Goal: Task Accomplishment & Management: Manage account settings

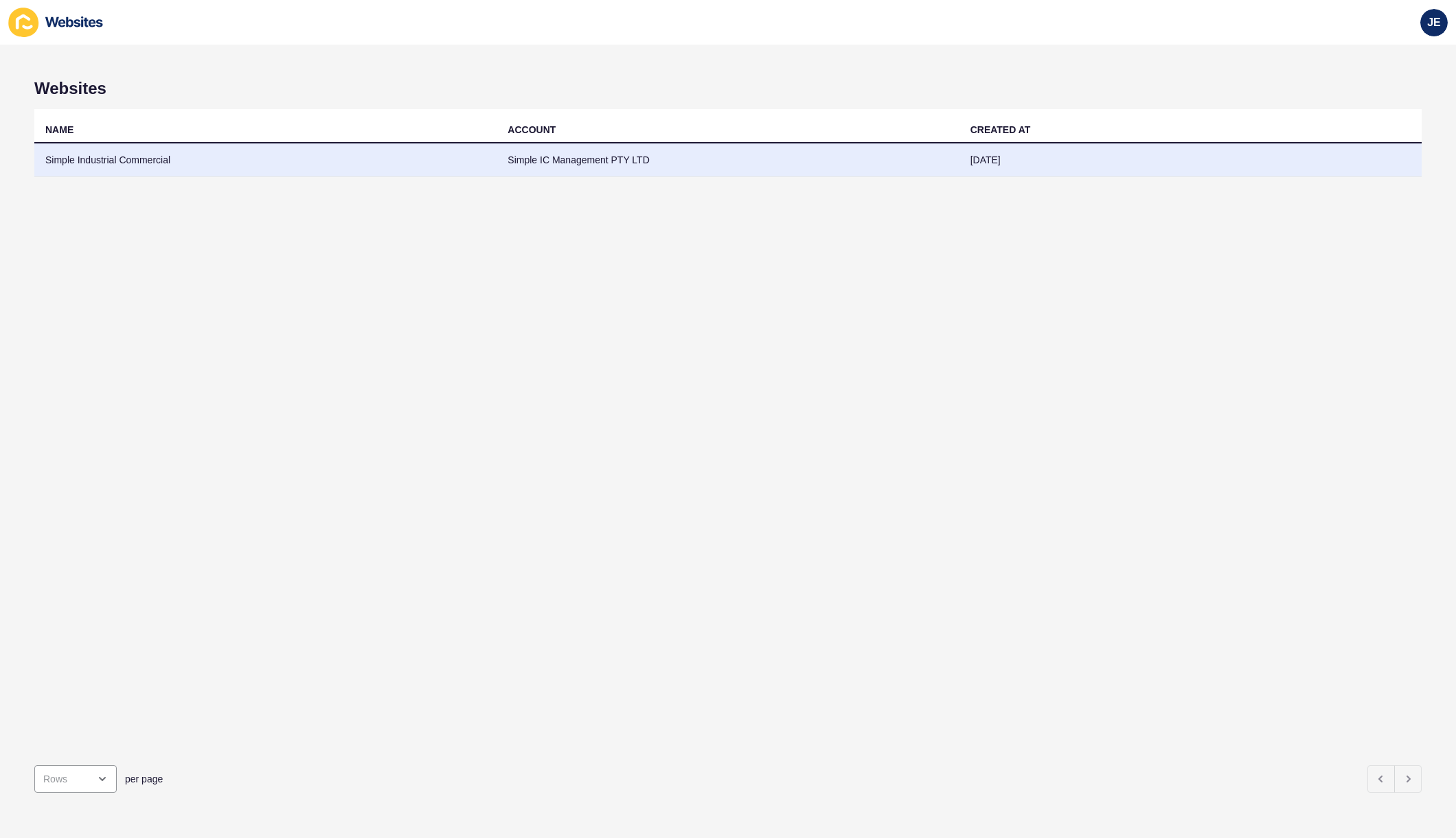
click at [1009, 149] on td "[DATE]" at bounding box center [1190, 160] width 462 height 34
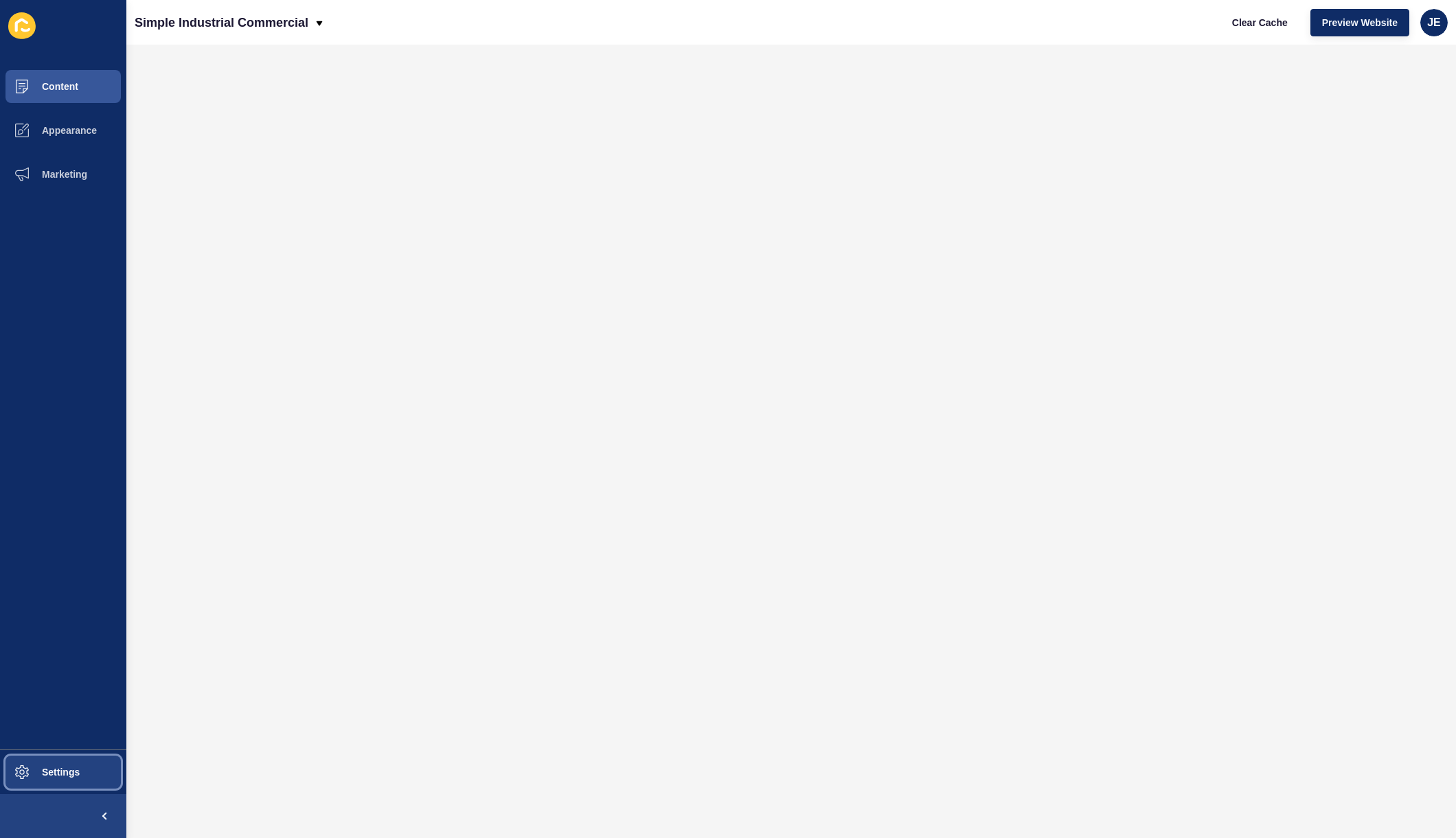
click at [75, 768] on span "Settings" at bounding box center [38, 772] width 82 height 11
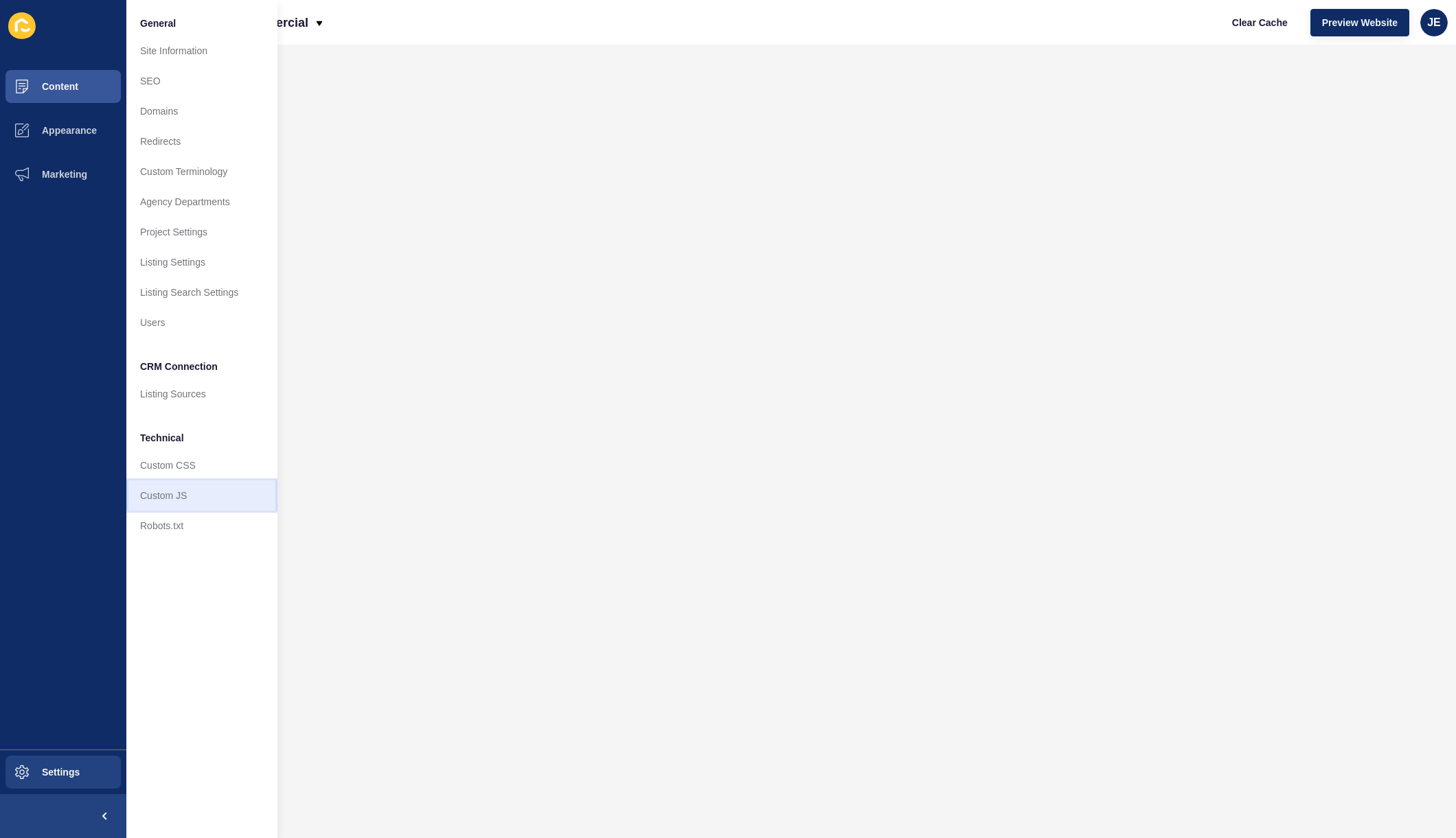
click at [195, 484] on link "Custom JS" at bounding box center [202, 496] width 151 height 31
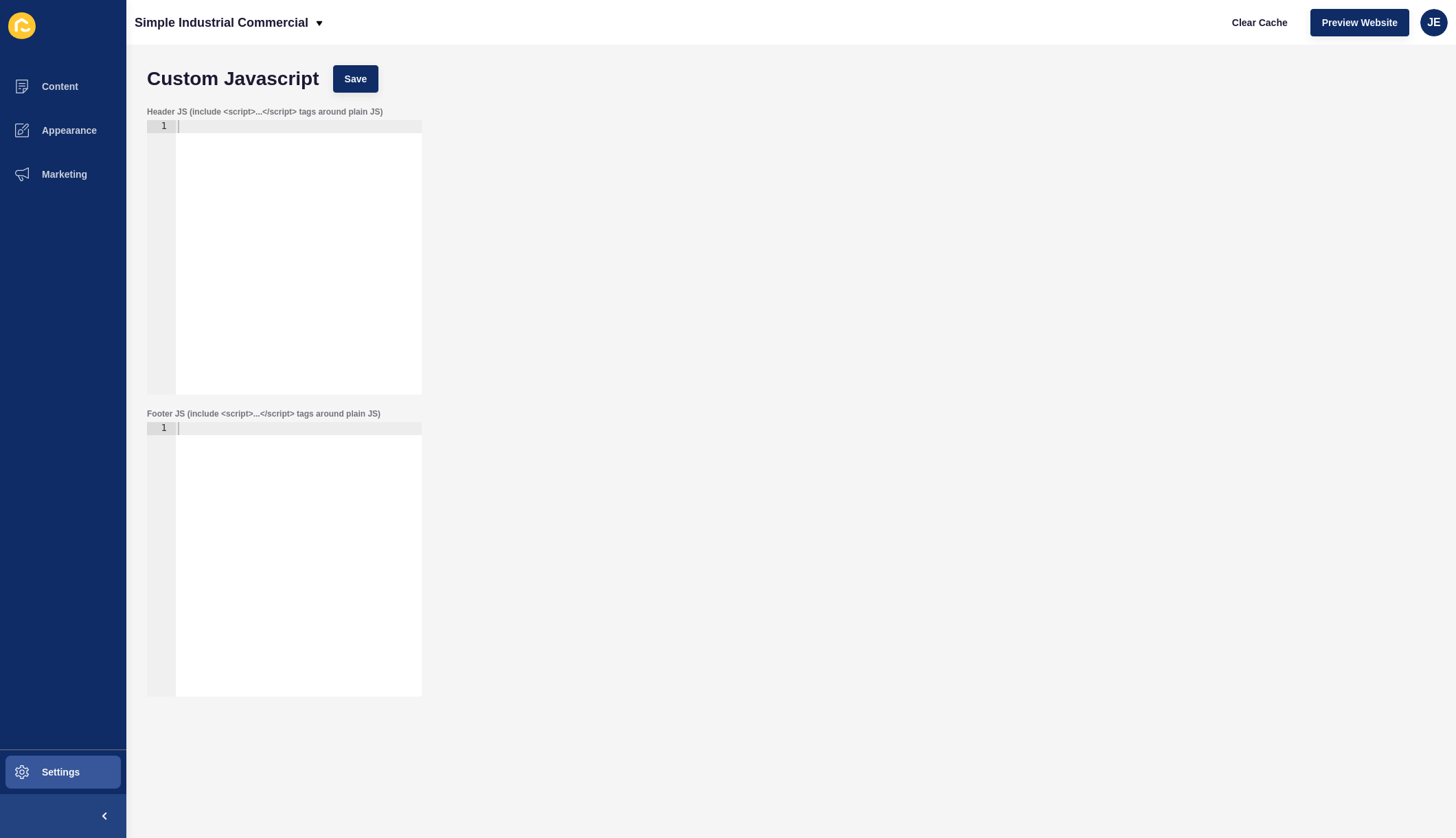
click at [271, 297] on div at bounding box center [298, 270] width 247 height 301
paste textarea "</script>"
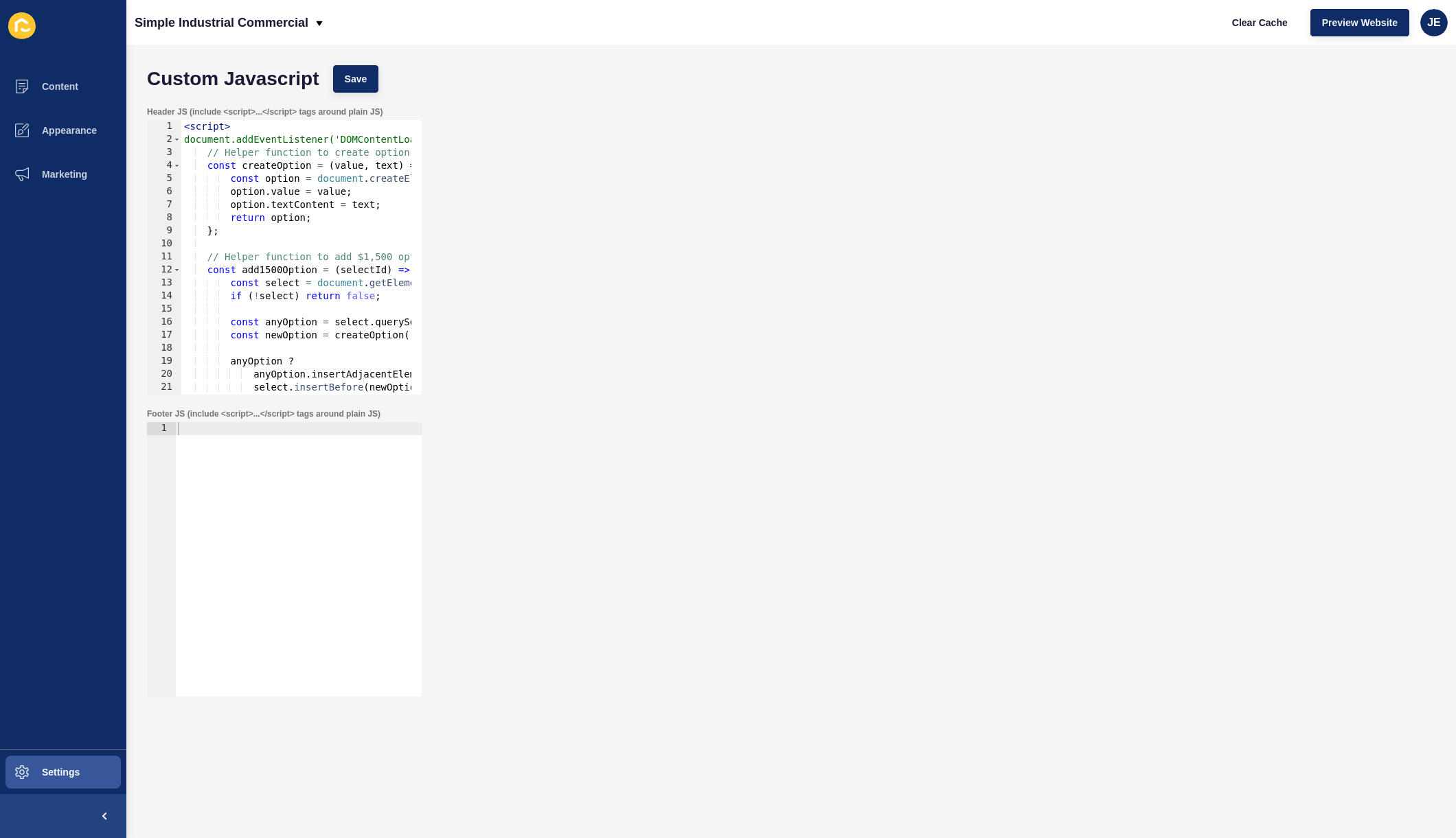
click at [360, 96] on div "Custom Javascript Save" at bounding box center [792, 79] width 1303 height 41
click at [363, 87] on button "Save" at bounding box center [356, 79] width 46 height 27
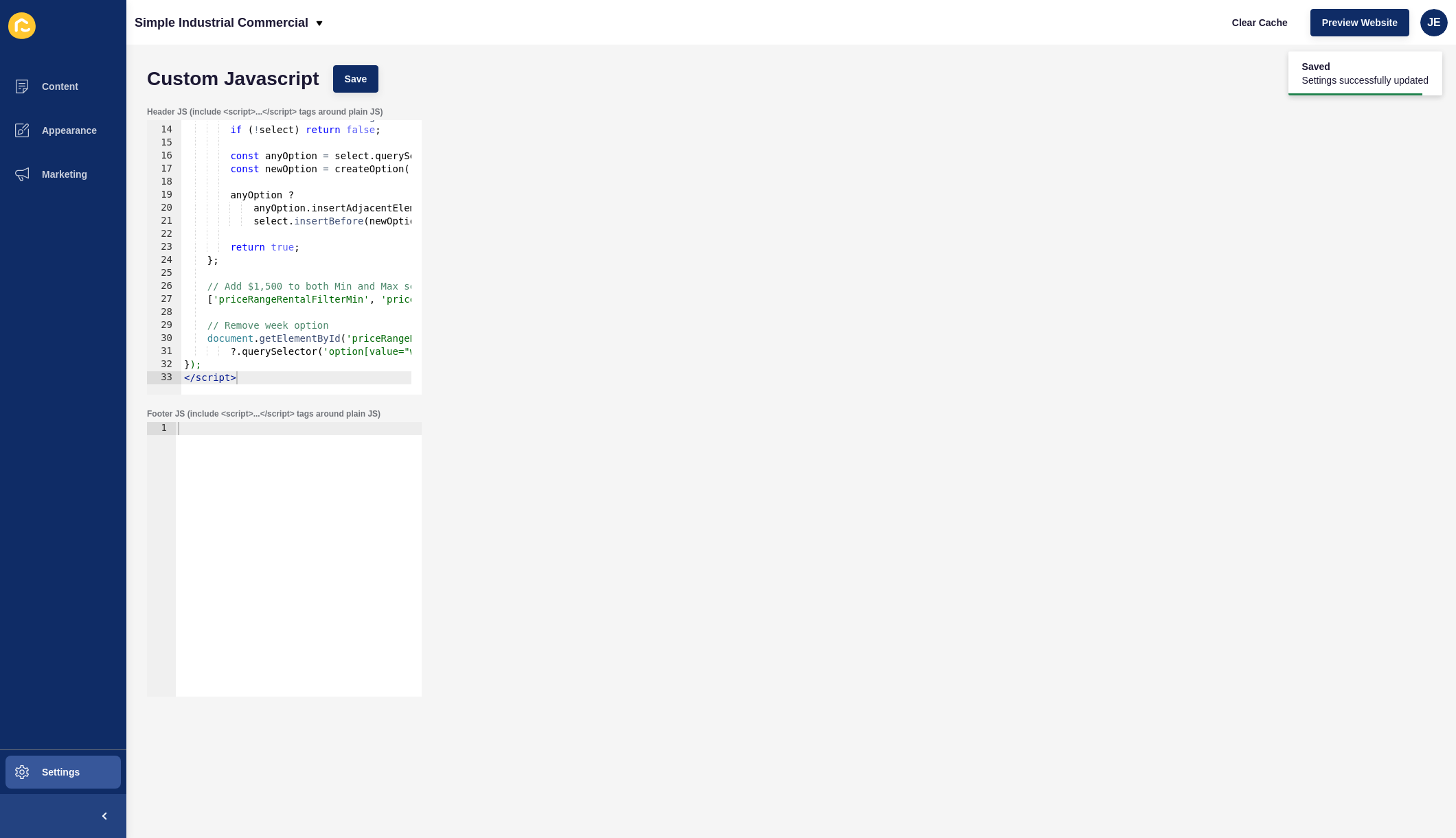
click at [349, 288] on div "const select = document . getElementById ( selectId ) ; if ( ! select ) return …" at bounding box center [432, 256] width 502 height 291
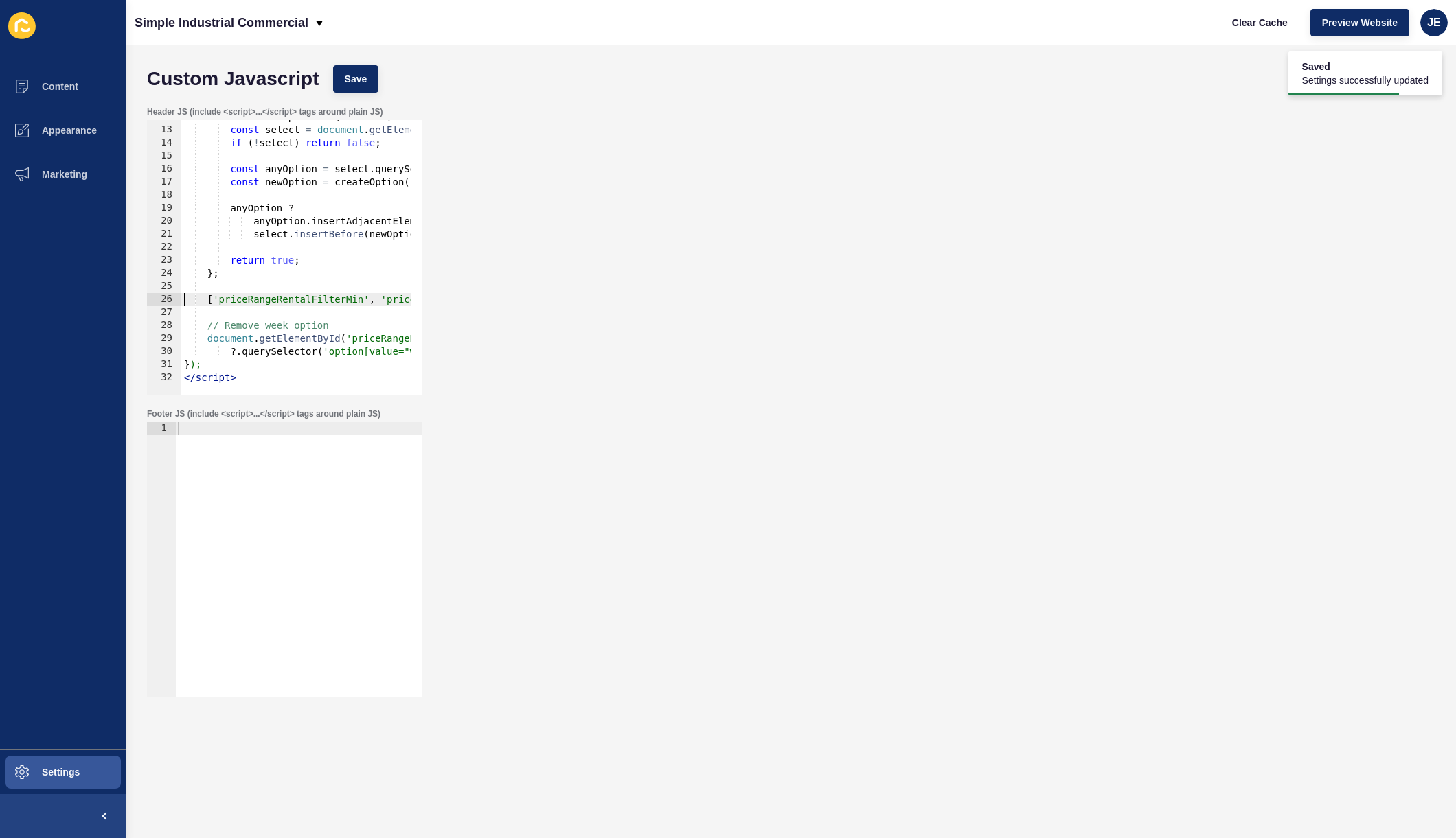
scroll to position [153, 0]
click at [379, 83] on div "Custom Javascript Save" at bounding box center [792, 79] width 1303 height 41
click at [348, 84] on span "Save" at bounding box center [357, 79] width 23 height 14
click at [323, 296] on div "const add1500Option = ( selectId ) => { const select = document . getElementByI…" at bounding box center [432, 256] width 502 height 291
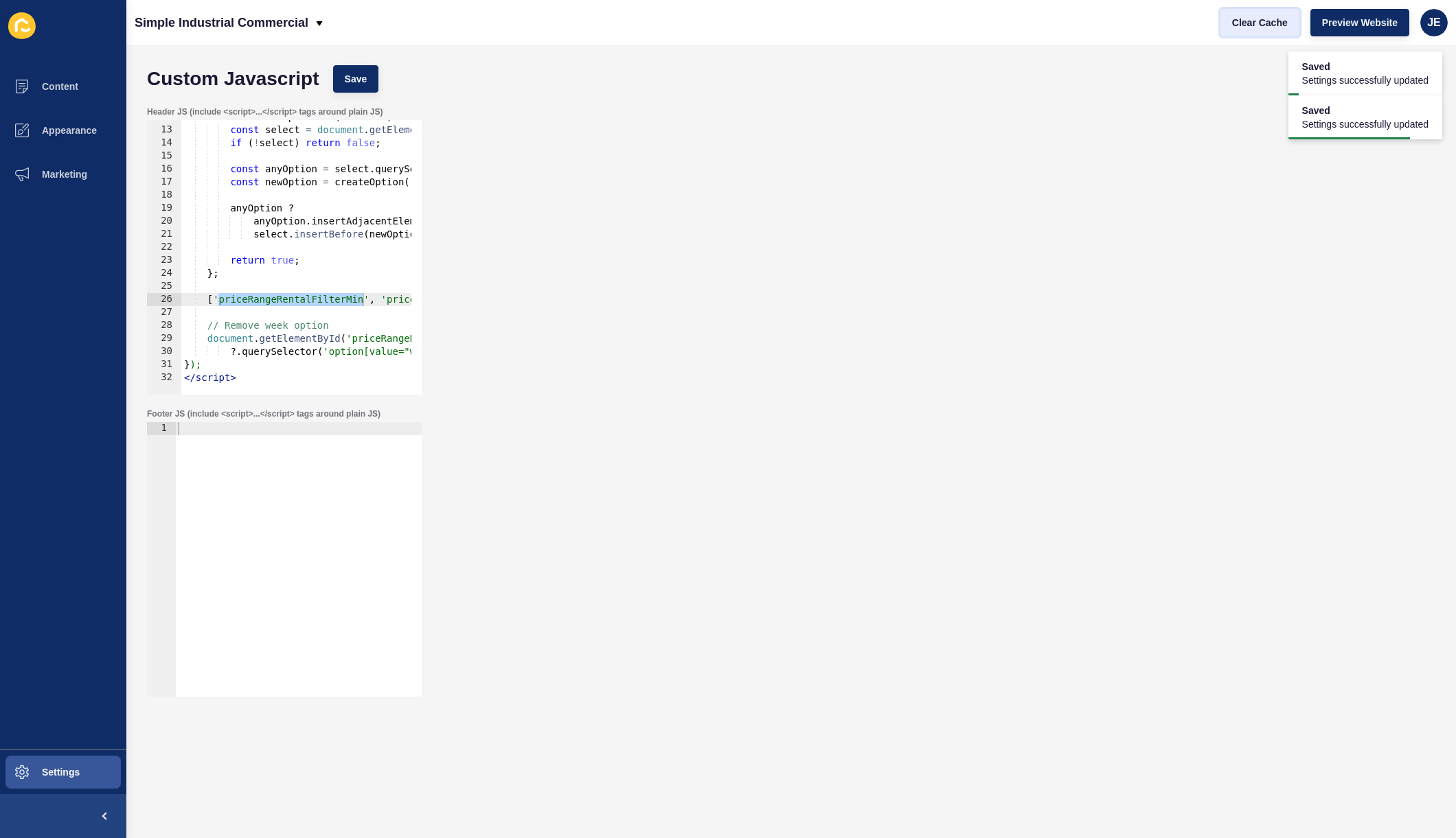
click at [1278, 18] on span "Clear Cache" at bounding box center [1260, 23] width 56 height 14
click at [1323, 25] on span "Preview Website" at bounding box center [1360, 23] width 76 height 14
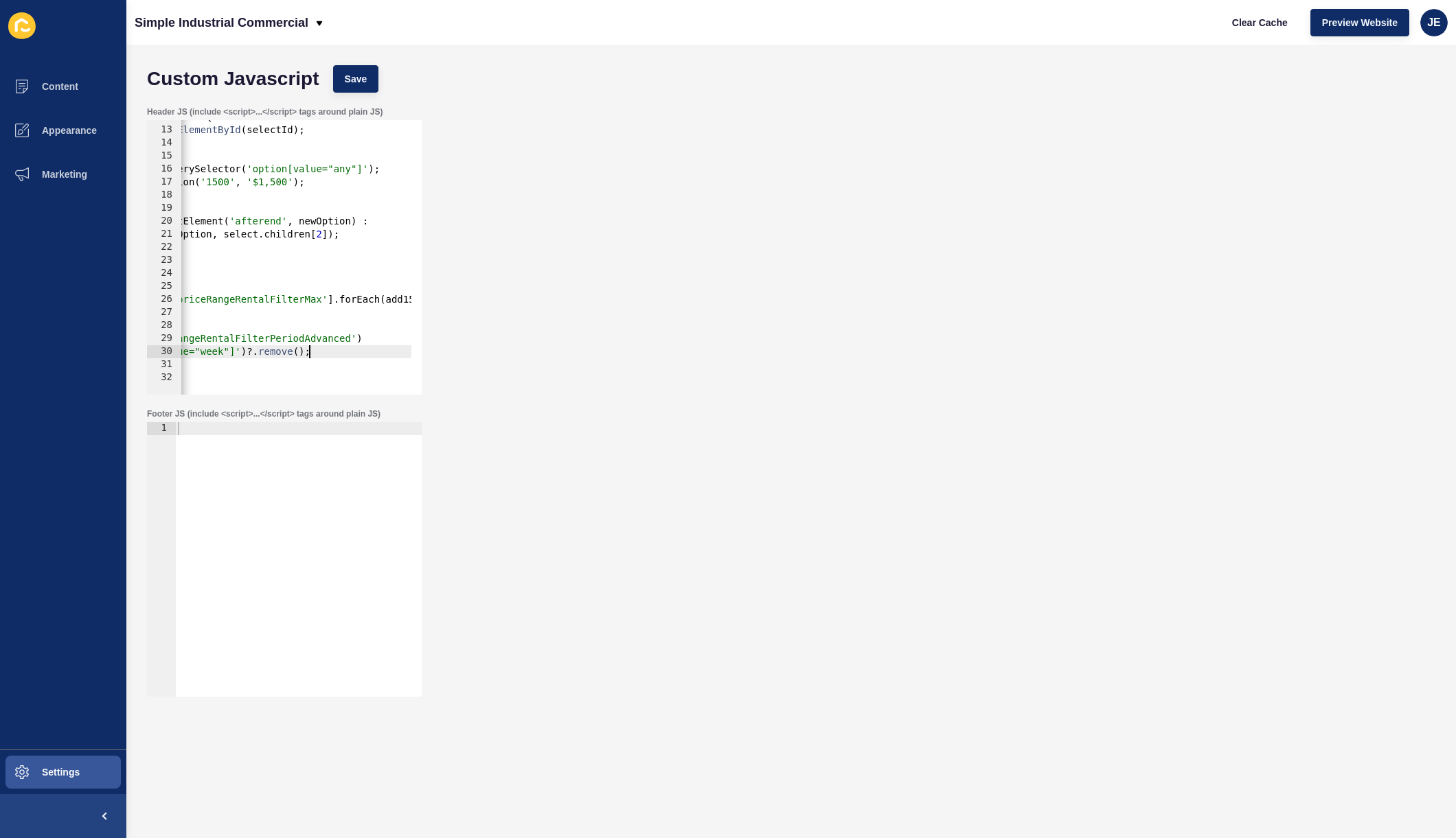
scroll to position [0, 0]
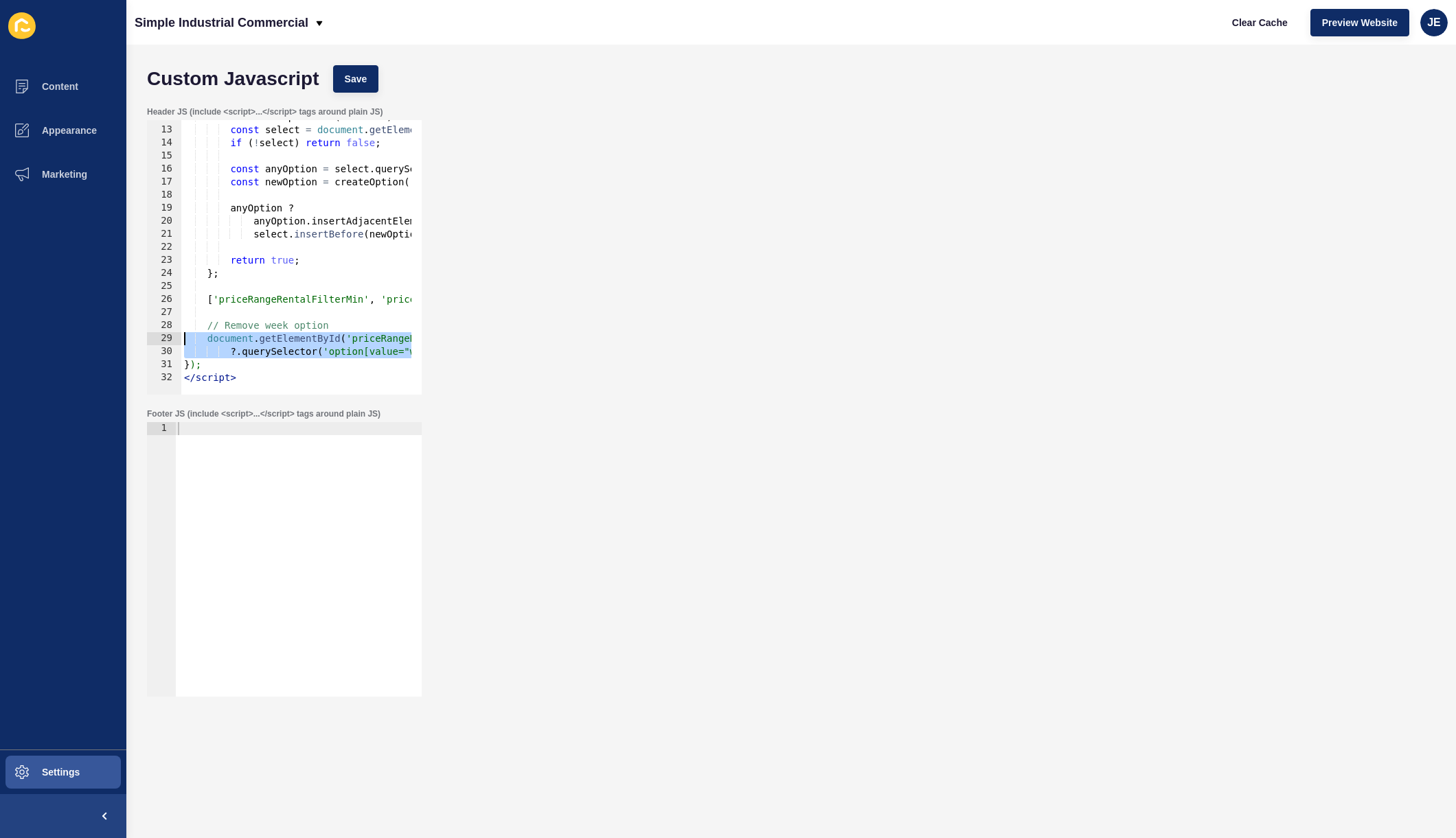
drag, startPoint x: 354, startPoint y: 350, endPoint x: 73, endPoint y: 344, distance: 281.1
click at [73, 344] on div "Content Appearance Marketing Settings Simple Industrial Commercial Clear Cache …" at bounding box center [728, 419] width 1456 height 838
paste textarea
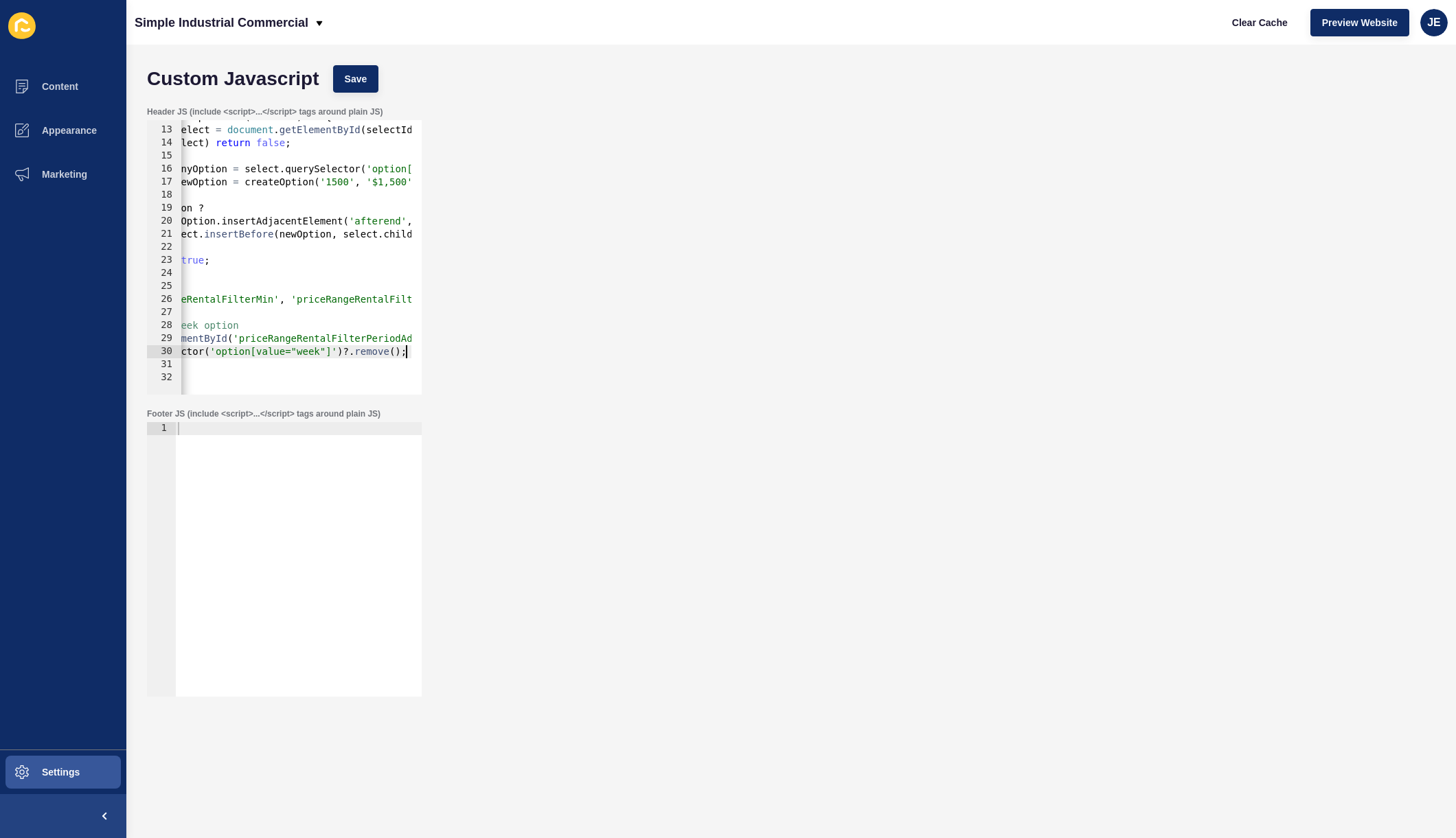
scroll to position [0, 90]
click at [360, 85] on span "Save" at bounding box center [357, 79] width 23 height 14
click at [1245, 31] on button "Clear Cache" at bounding box center [1260, 23] width 79 height 27
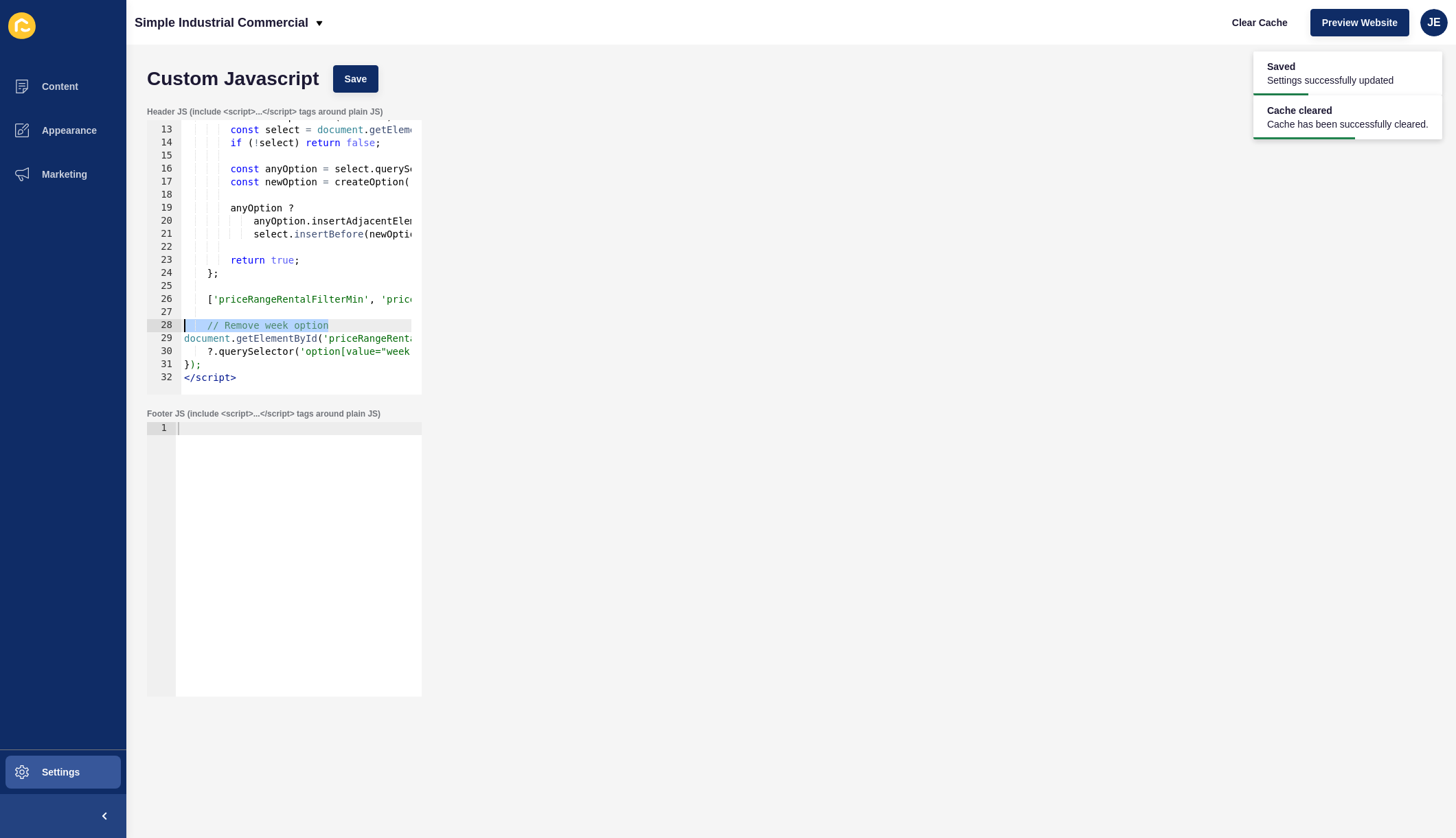
scroll to position [0, 0]
drag, startPoint x: 305, startPoint y: 329, endPoint x: 160, endPoint y: 324, distance: 145.1
click at [160, 324] on div "// Remove week option 12 13 14 15 16 17 18 19 20 21 22 23 24 25 26 27 28 29 30 …" at bounding box center [285, 257] width 275 height 275
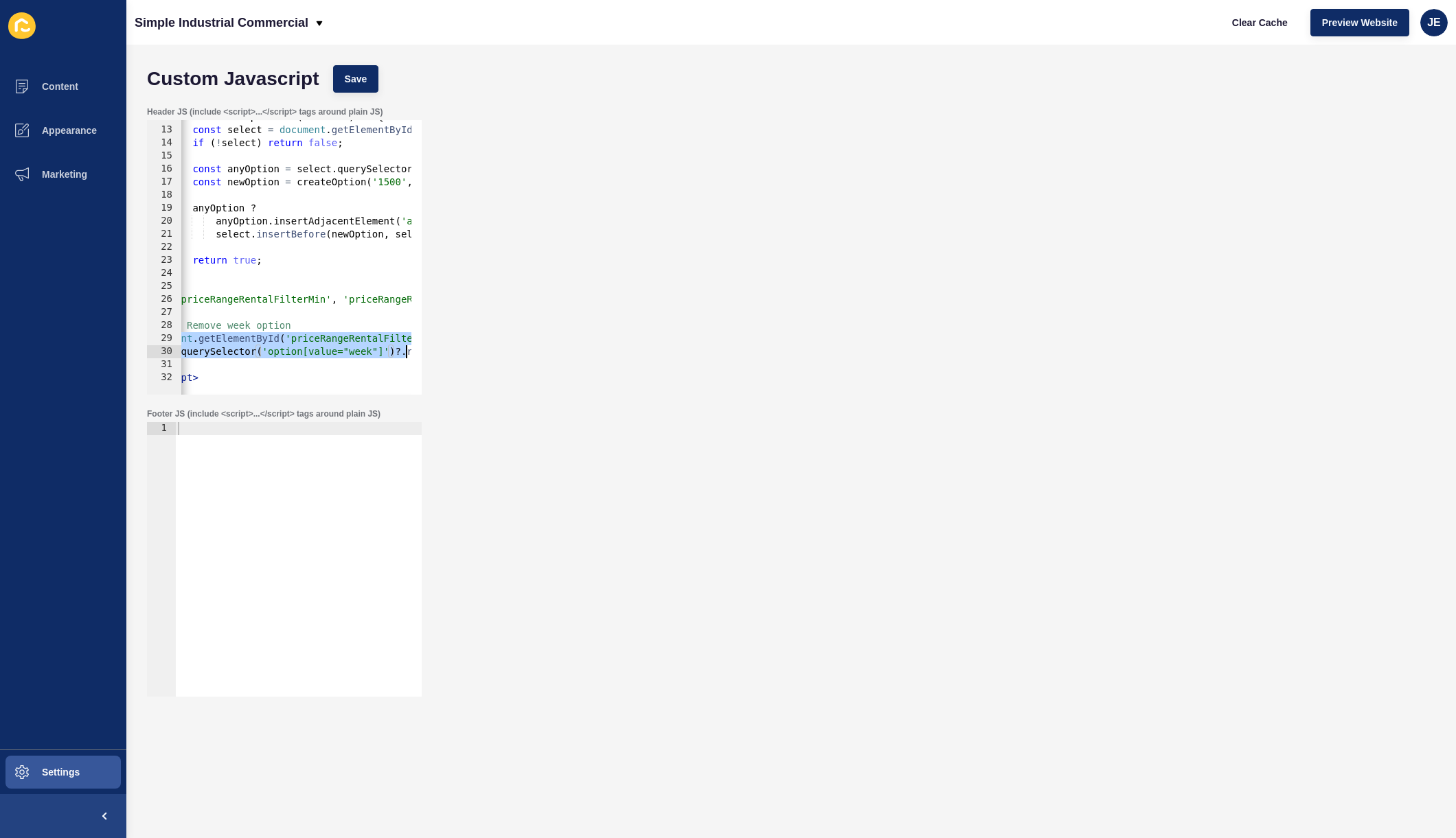
scroll to position [0, 90]
drag, startPoint x: 185, startPoint y: 340, endPoint x: 430, endPoint y: 347, distance: 245.1
click at [430, 347] on div "Header JS (include <script>...</script> tags around plain JS) // Remove week op…" at bounding box center [792, 250] width 1303 height 302
paste textarea "}"
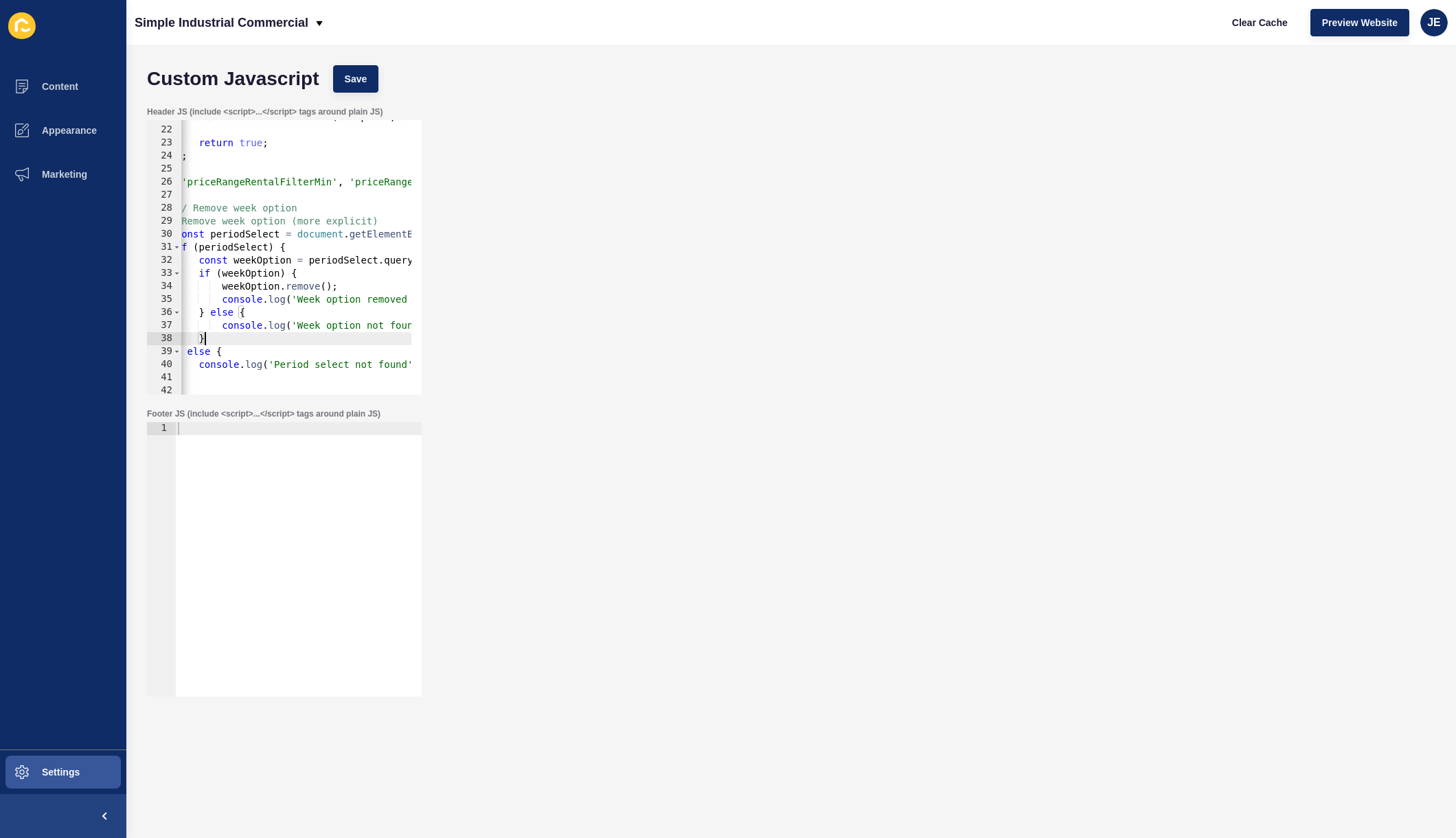
scroll to position [0, 0]
drag, startPoint x: 263, startPoint y: 342, endPoint x: 116, endPoint y: 334, distance: 147.2
click at [116, 334] on div "Content Appearance Marketing Settings Simple Industrial Commercial Clear Cache …" at bounding box center [728, 419] width 1456 height 838
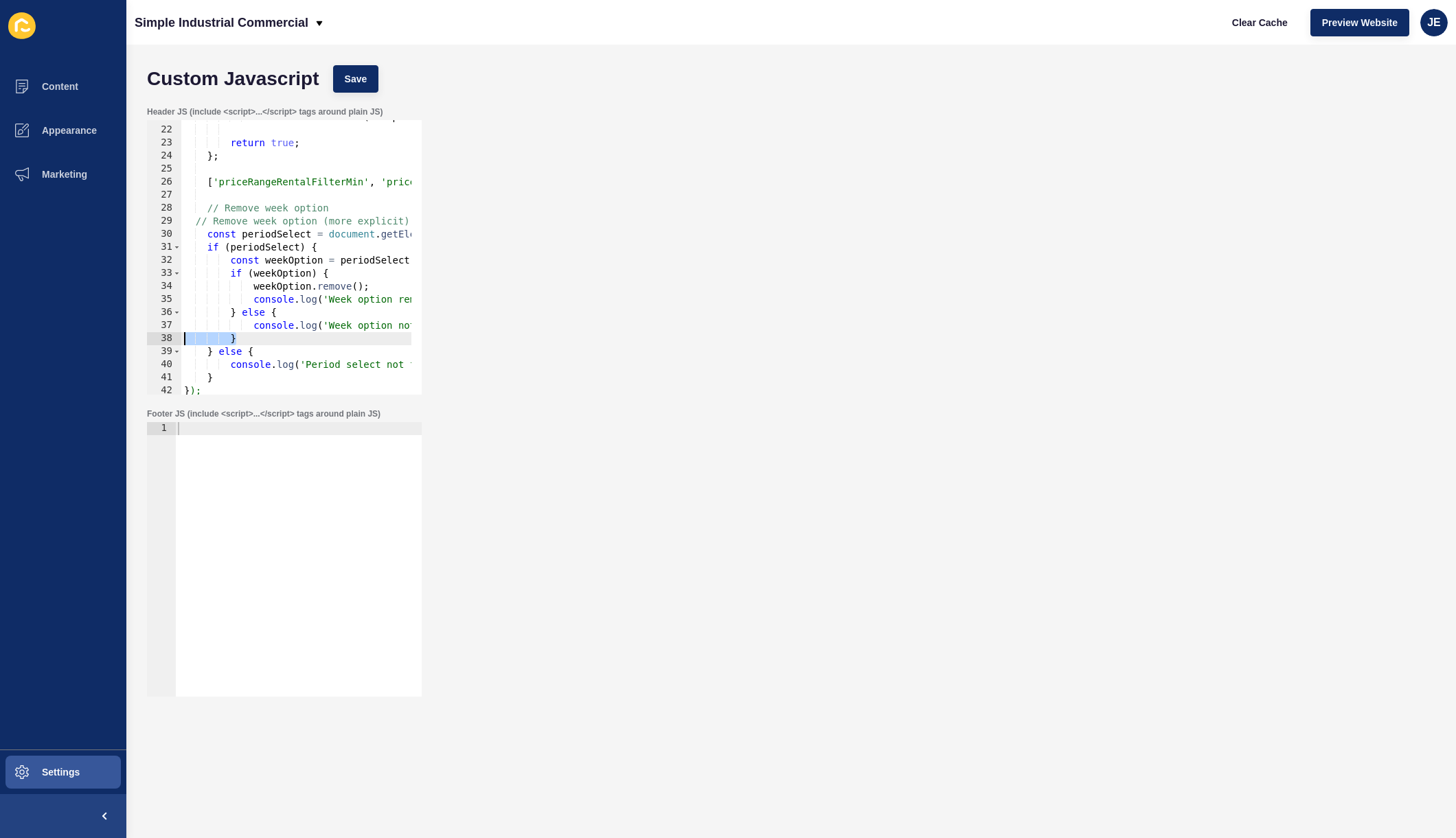
click at [261, 229] on div "select . insertBefore ( newOption , select . children [ 2 ]) ; return true ; } …" at bounding box center [441, 256] width 519 height 291
click at [214, 219] on div "select . insertBefore ( newOption , select . children [ 2 ]) ; return true ; } …" at bounding box center [441, 256] width 519 height 291
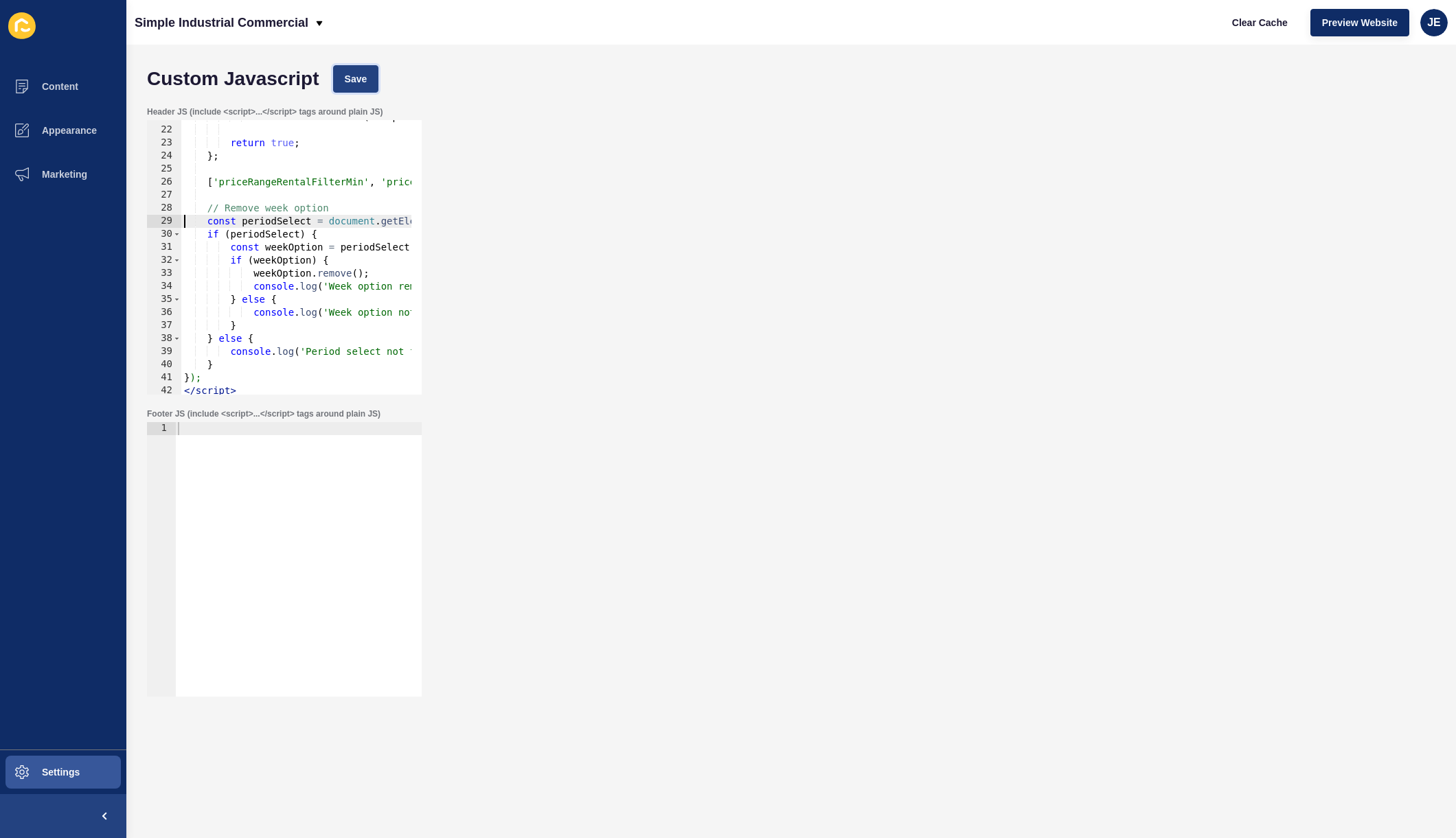
click at [351, 79] on span "Save" at bounding box center [357, 79] width 23 height 14
click at [1278, 21] on span "Clear Cache" at bounding box center [1260, 23] width 56 height 14
click at [277, 220] on div "select . insertBefore ( newOption , select . children [ 2 ]) ; return true ; } …" at bounding box center [441, 256] width 519 height 291
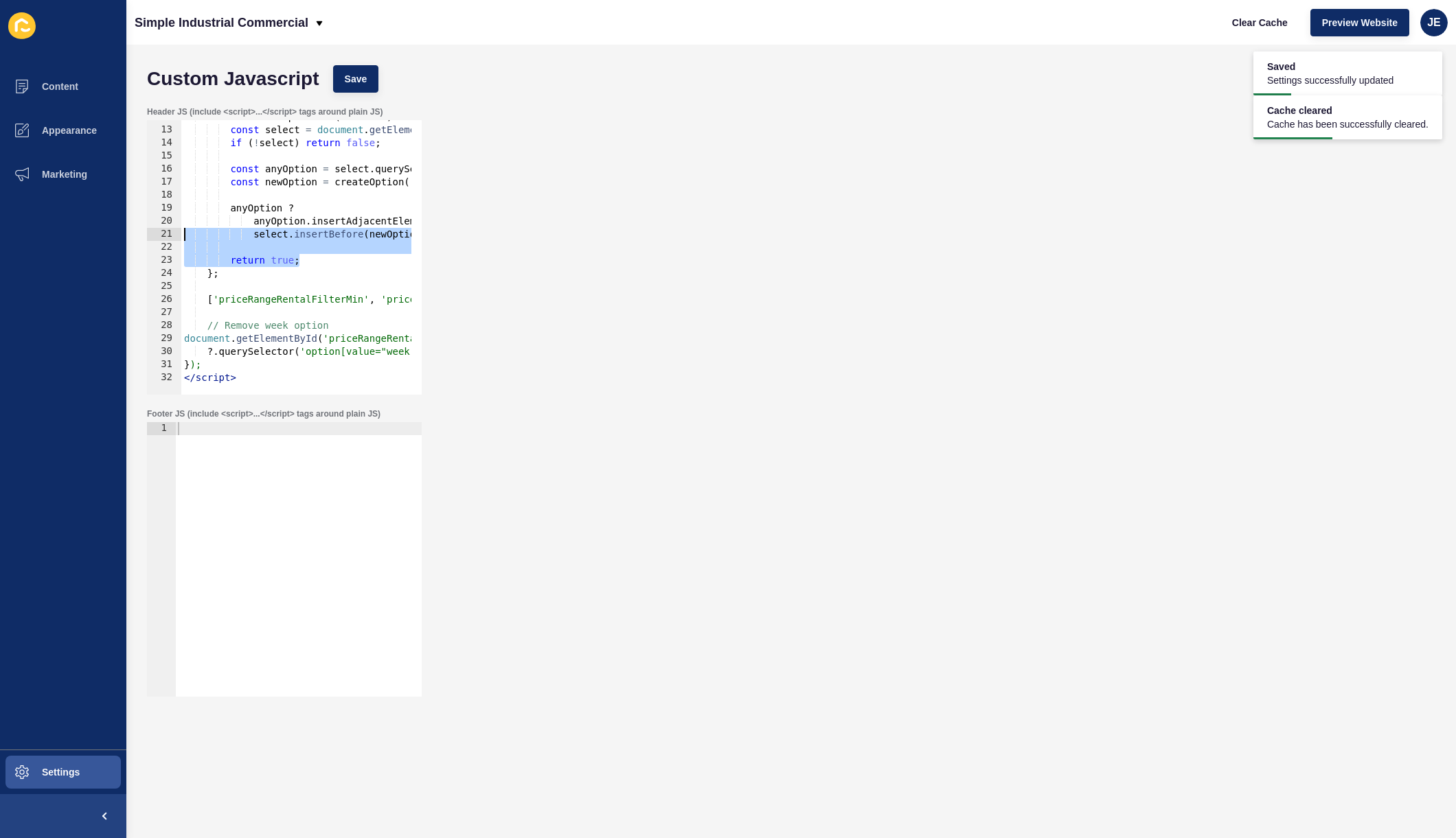
drag, startPoint x: 268, startPoint y: 256, endPoint x: 65, endPoint y: 241, distance: 203.6
click at [64, 240] on div "Content Appearance Marketing Settings Simple Industrial Commercial Clear Cache …" at bounding box center [728, 419] width 1456 height 838
click at [184, 343] on div "const add1500Option = ( selectId ) => { const select = document . getElementByI…" at bounding box center [432, 256] width 502 height 291
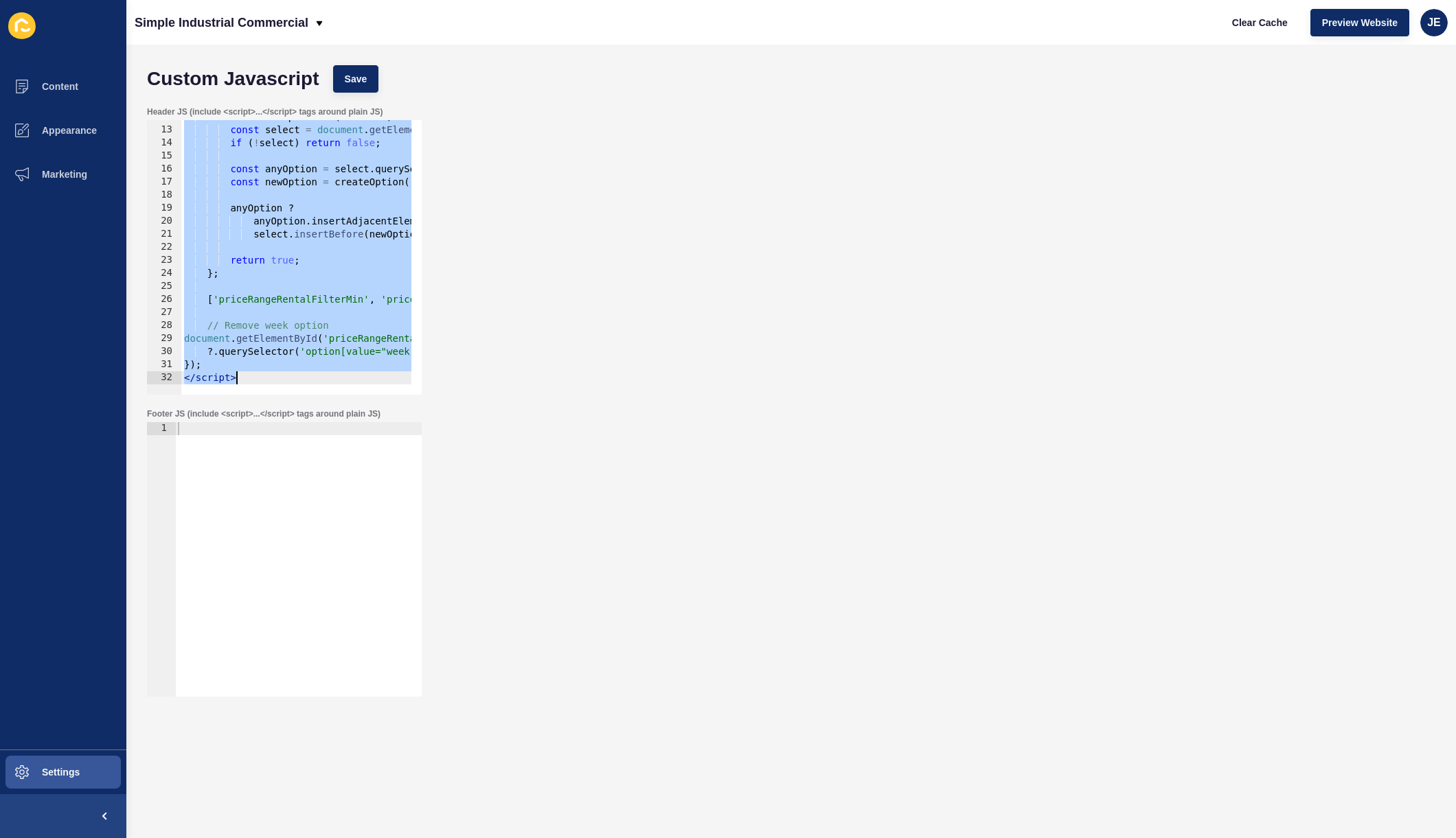
click at [186, 339] on div "const add1500Option = ( selectId ) => { const select = document . getElementByI…" at bounding box center [432, 256] width 502 height 291
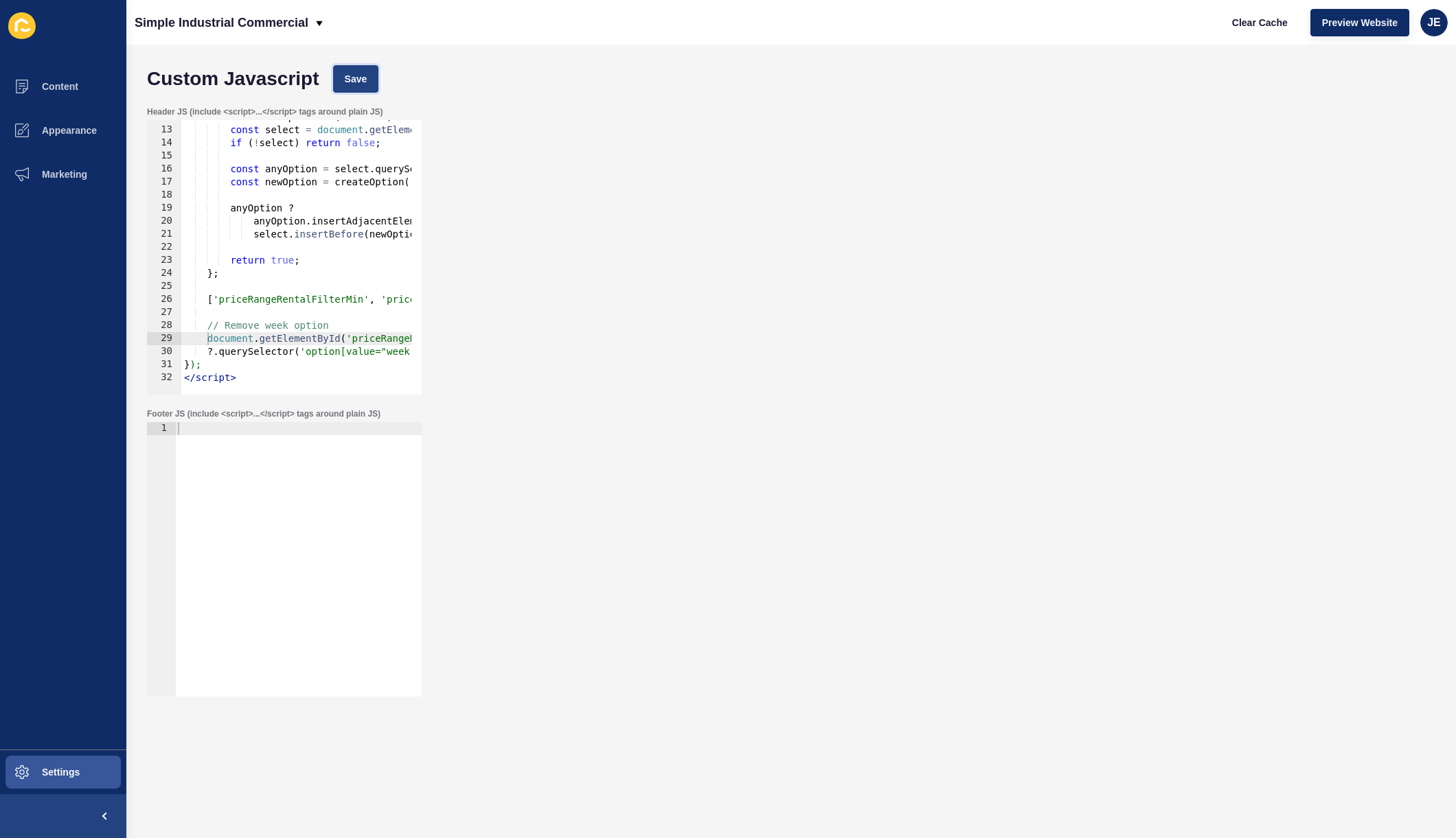
click at [351, 79] on span "Save" at bounding box center [357, 79] width 23 height 14
click at [1243, 27] on span "Clear Cache" at bounding box center [1260, 23] width 56 height 14
click at [284, 354] on div "const add1500Option = ( selectId ) => { const select = document . getElementByI…" at bounding box center [432, 256] width 502 height 291
click at [250, 304] on div "const add1500Option = ( selectId ) => { const select = document . getElementByI…" at bounding box center [432, 256] width 502 height 291
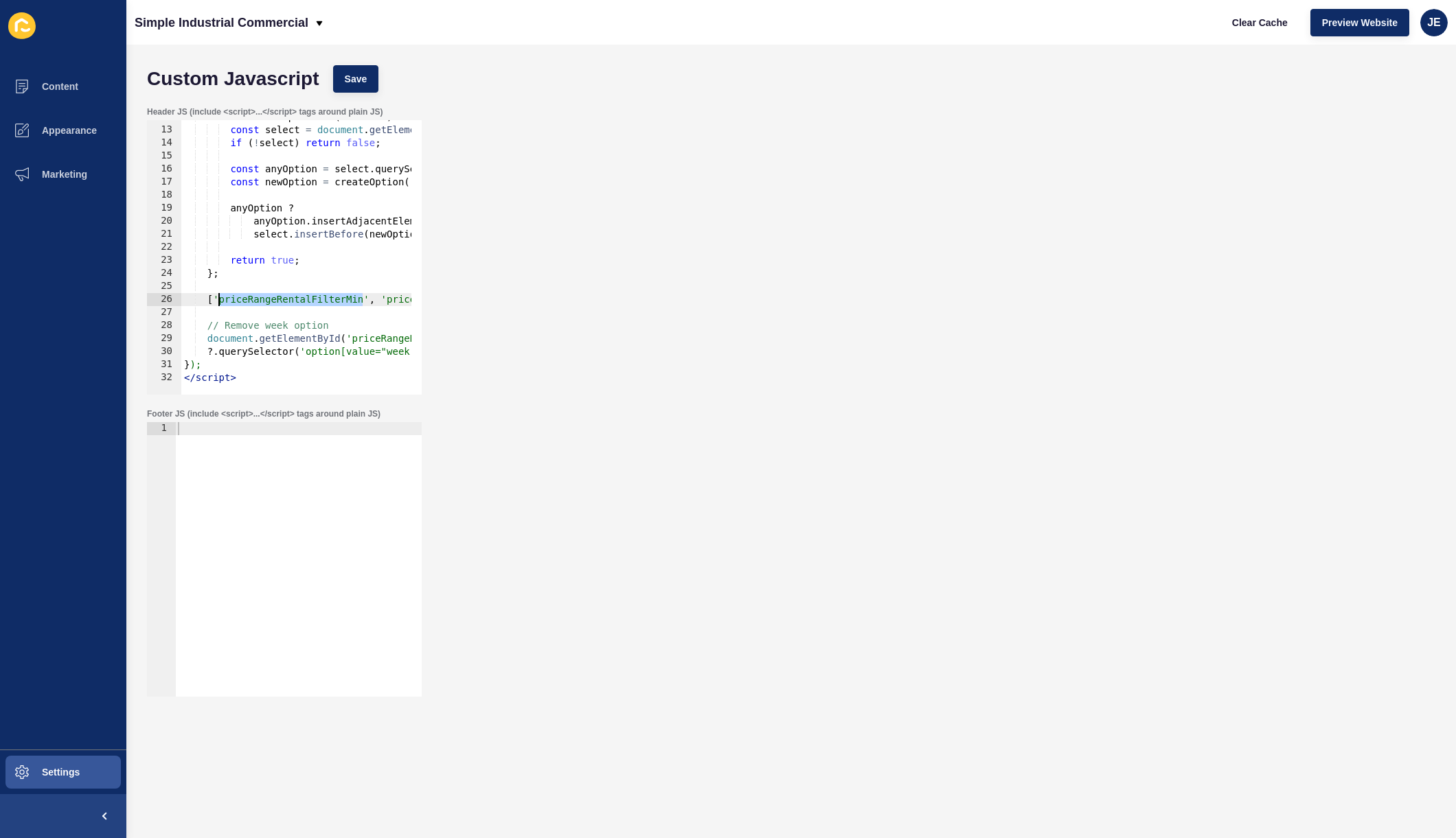
click at [250, 304] on div "const add1500Option = ( selectId ) => { const select = document . getElementByI…" at bounding box center [432, 256] width 502 height 291
type textarea "['priceRangeRentalFilterMin', 'priceRangeRentalFilterMax'].forEach(add1500Optio…"
paste textarea
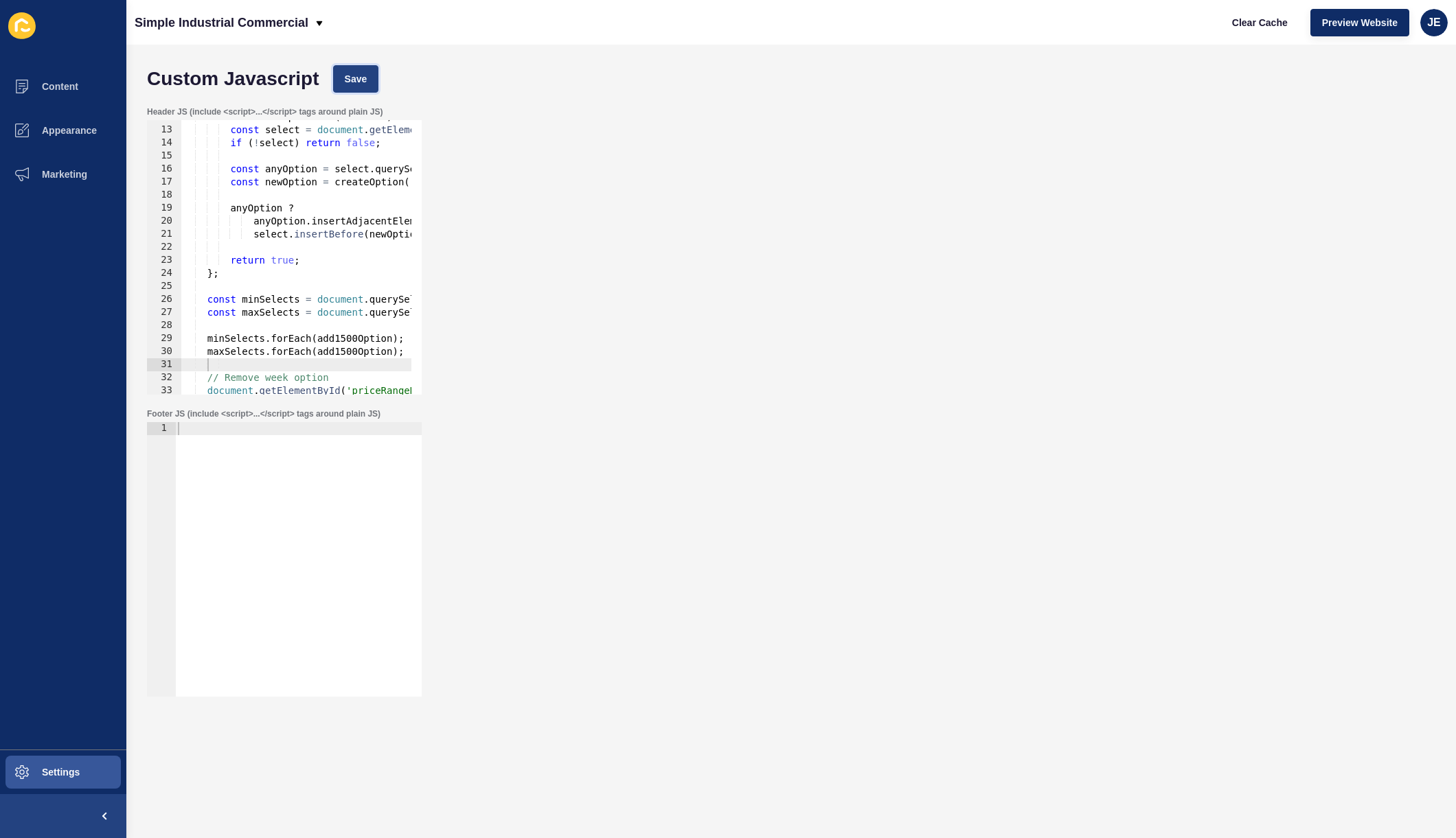
click at [345, 77] on span "Save" at bounding box center [357, 79] width 23 height 14
click at [1282, 26] on span "Clear Cache" at bounding box center [1260, 23] width 56 height 14
click at [338, 324] on div "const add1500Option = ( selectId ) => { const select = document . getElementByI…" at bounding box center [449, 256] width 537 height 291
type textarea "['priceRangeRentalFilterMin', 'priceRangeRentalFilterMax'].forEach(add1500Optio…"
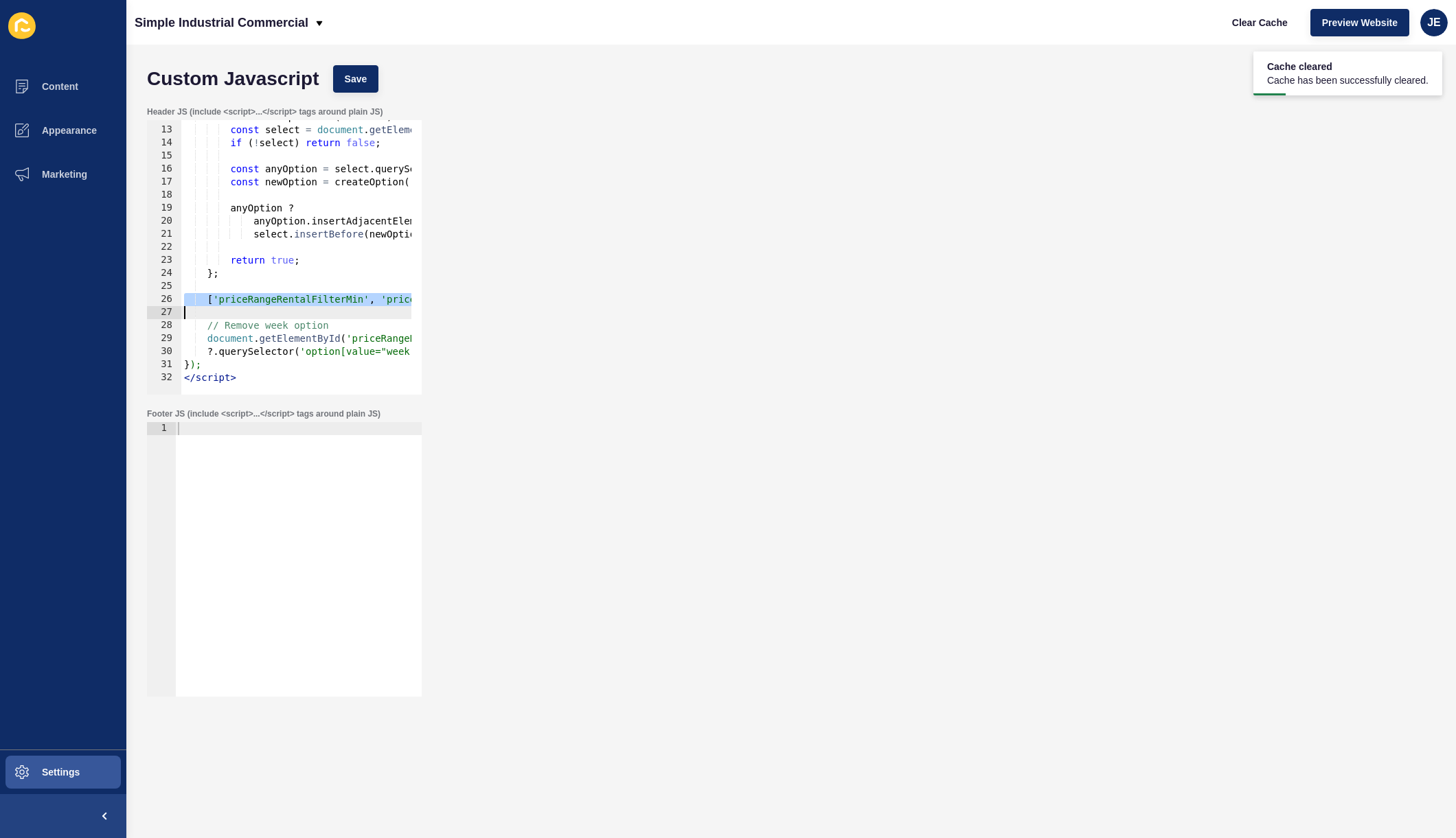
click at [250, 310] on div "const add1500Option = ( selectId ) => { const select = document . getElementByI…" at bounding box center [432, 256] width 502 height 291
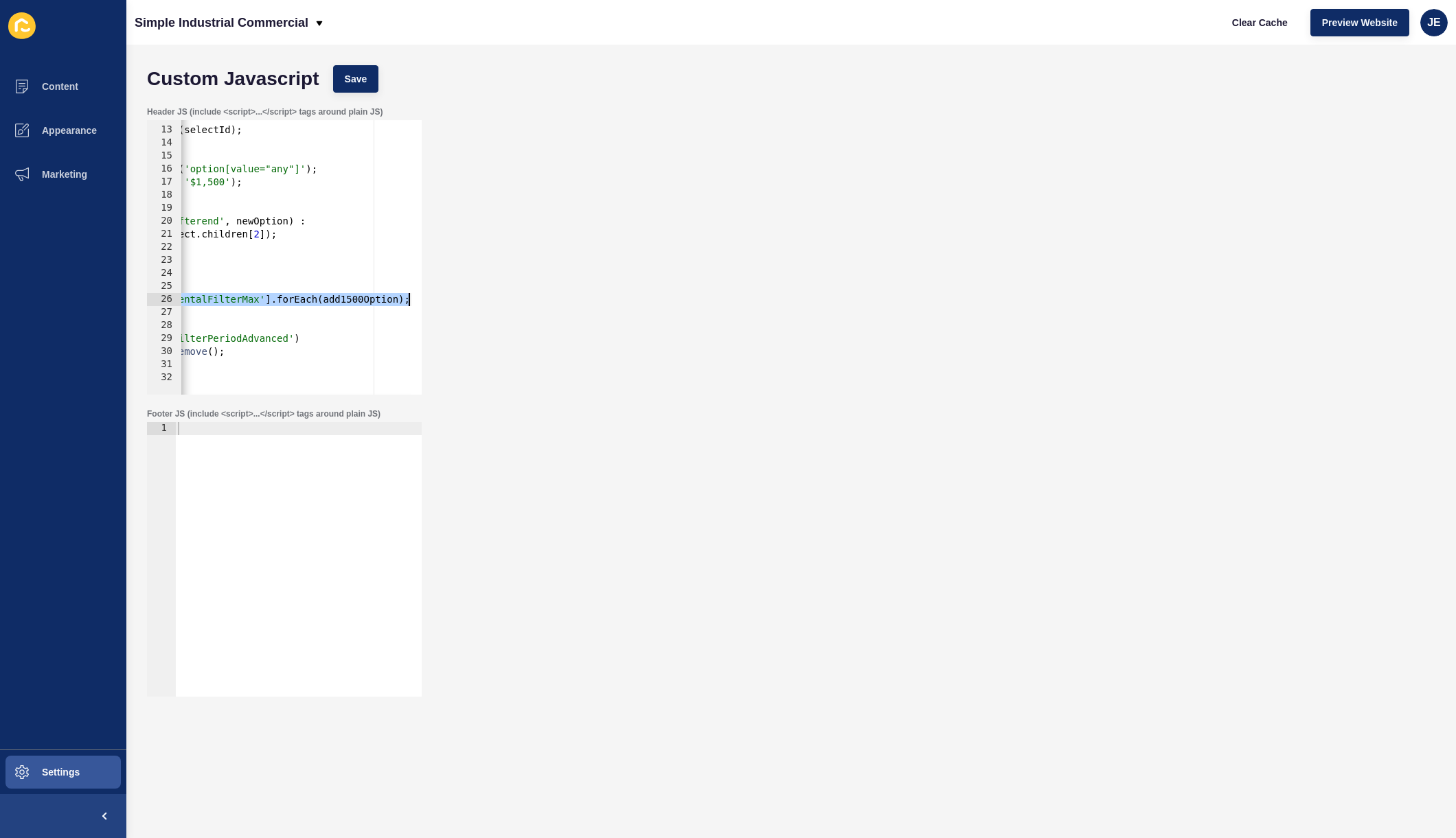
drag, startPoint x: 380, startPoint y: 301, endPoint x: 363, endPoint y: 292, distance: 19.2
click at [454, 295] on div "Header JS (include <script>...</script> tags around plain JS) 12 13 14 15 16 17…" at bounding box center [792, 250] width 1303 height 302
drag, startPoint x: 263, startPoint y: 301, endPoint x: 273, endPoint y: 305, distance: 10.8
click at [263, 301] on div "const add1500Option = ( selectId ) => { const select = document . getElementByI…" at bounding box center [160, 256] width 502 height 291
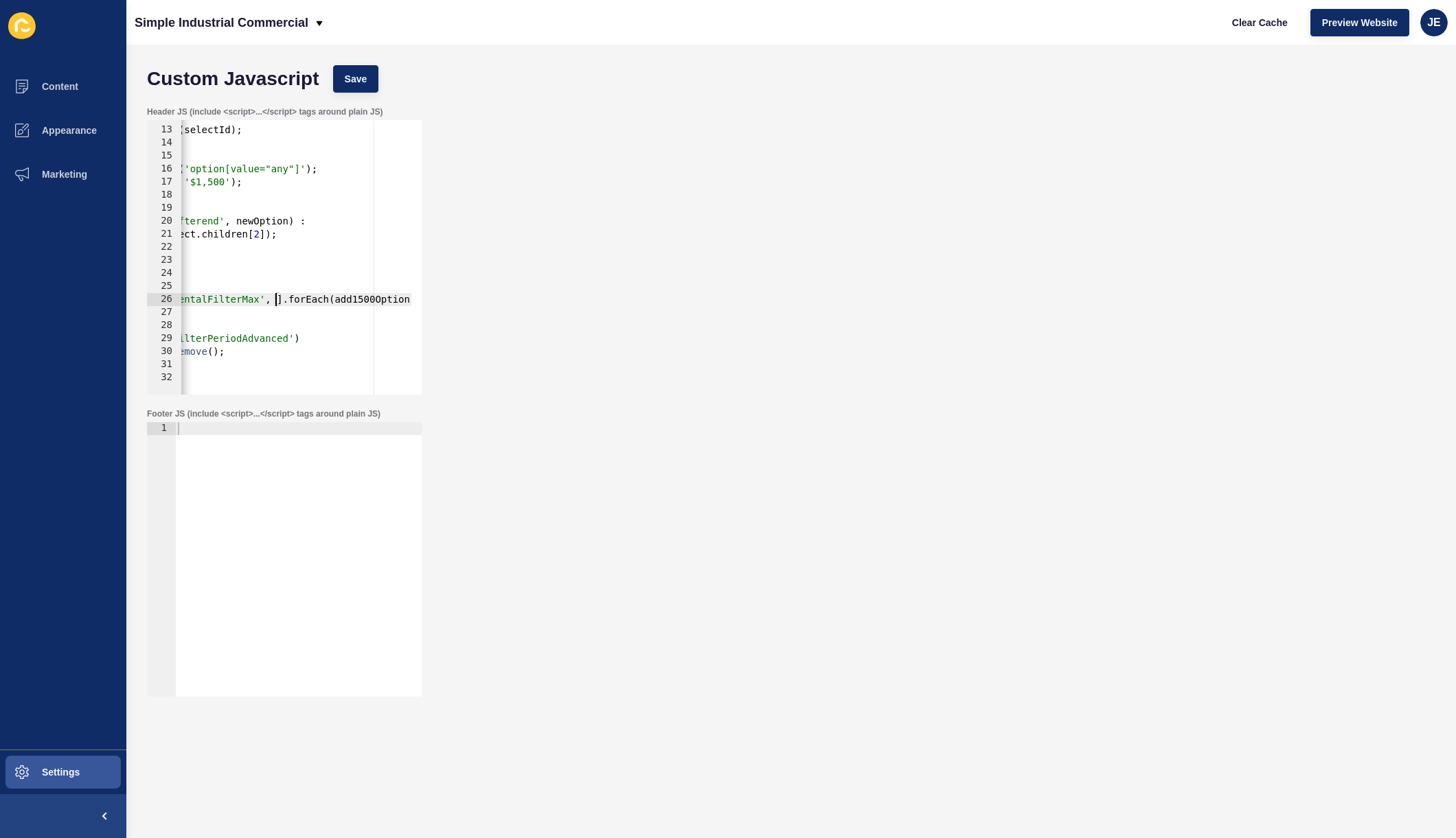
paste textarea "priceRangeRentalFilterPeriodAdvanced"
paste textarea "priceRangeRentalFilterPeriodAdvanced'"
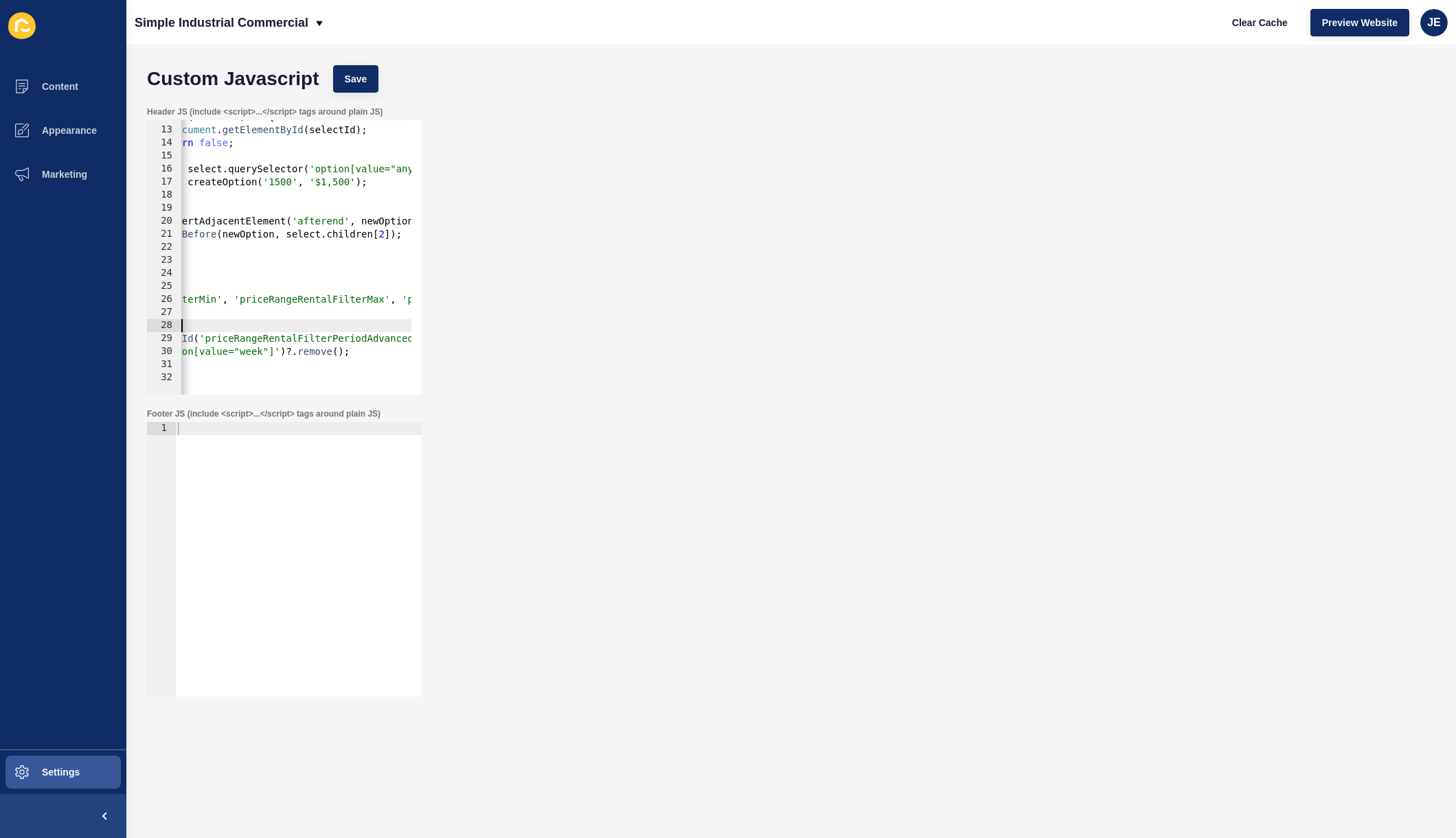
scroll to position [0, 147]
click at [306, 325] on div "const add1500Option = ( selectId ) => { const select = document . getElementByI…" at bounding box center [401, 256] width 733 height 291
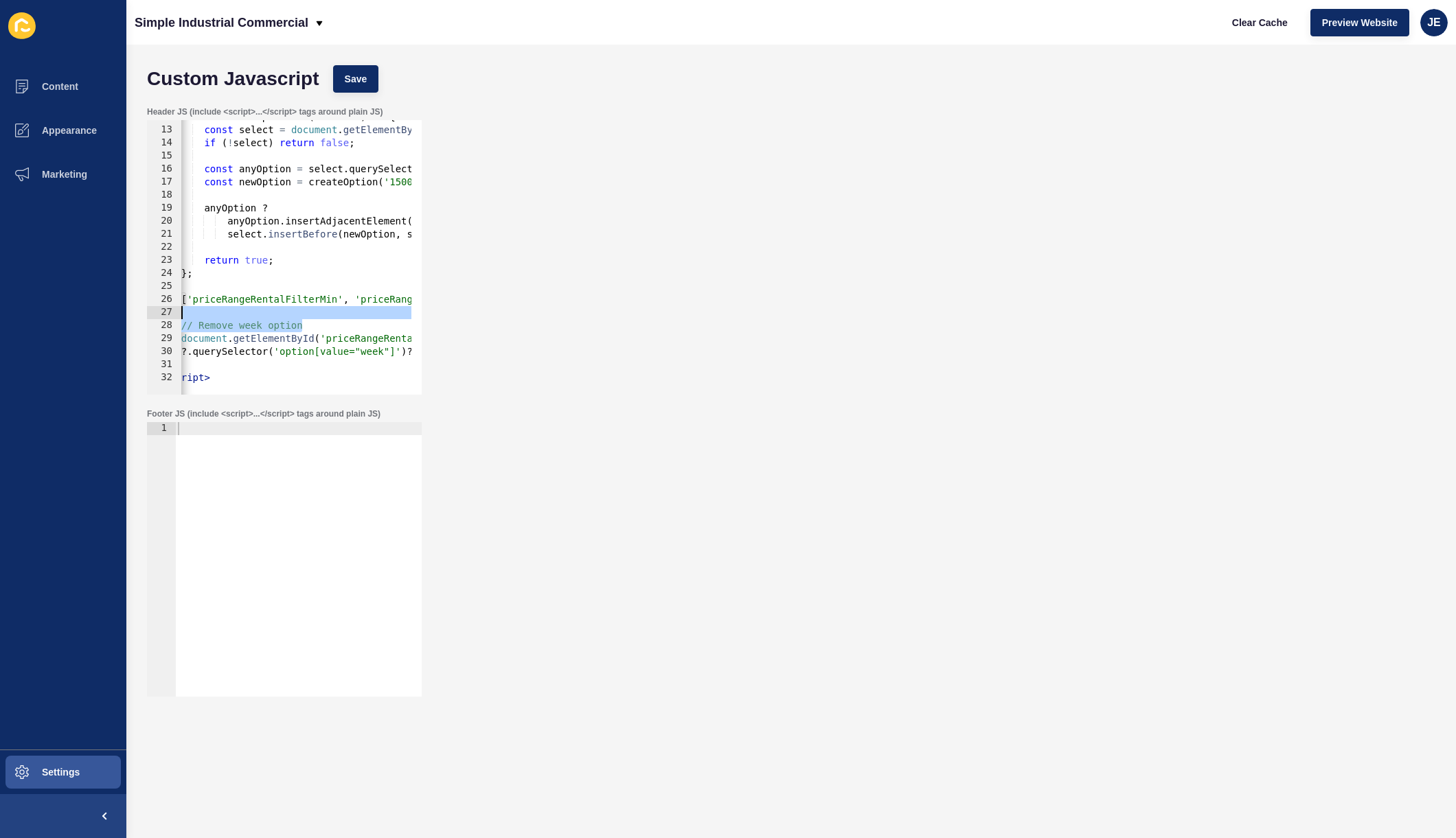
scroll to position [0, 0]
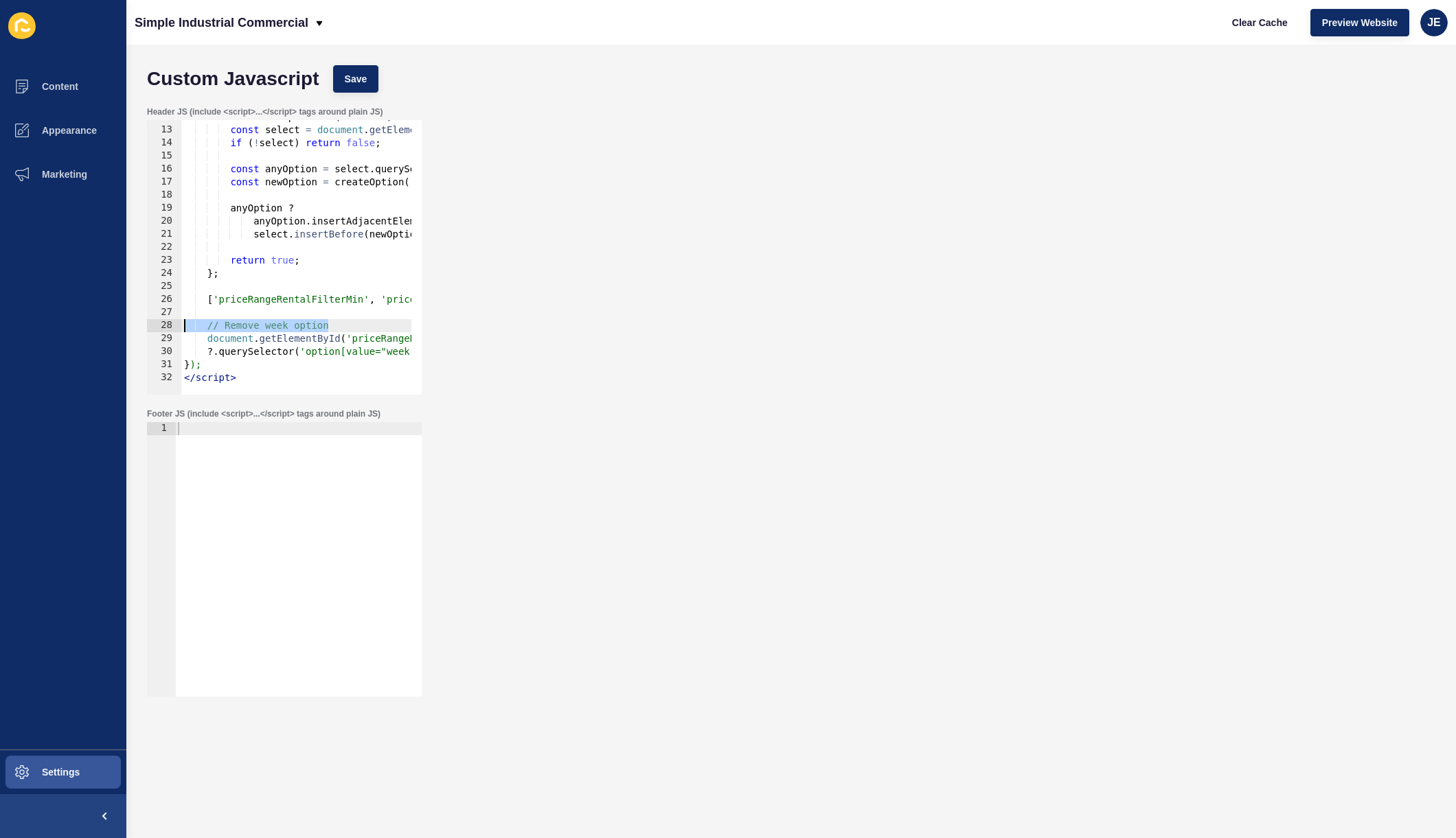
drag, startPoint x: 300, startPoint y: 318, endPoint x: 83, endPoint y: 322, distance: 217.0
click at [83, 322] on div "Content Appearance Marketing Settings Simple Industrial Commercial Clear Cache …" at bounding box center [728, 419] width 1456 height 838
click at [366, 92] on div "Custom Javascript Save" at bounding box center [792, 79] width 1303 height 41
click at [372, 82] on button "Save" at bounding box center [356, 79] width 46 height 27
click at [375, 302] on div "const add1500Option = ( selectId ) => { const select = document . getElementByI…" at bounding box center [432, 256] width 502 height 291
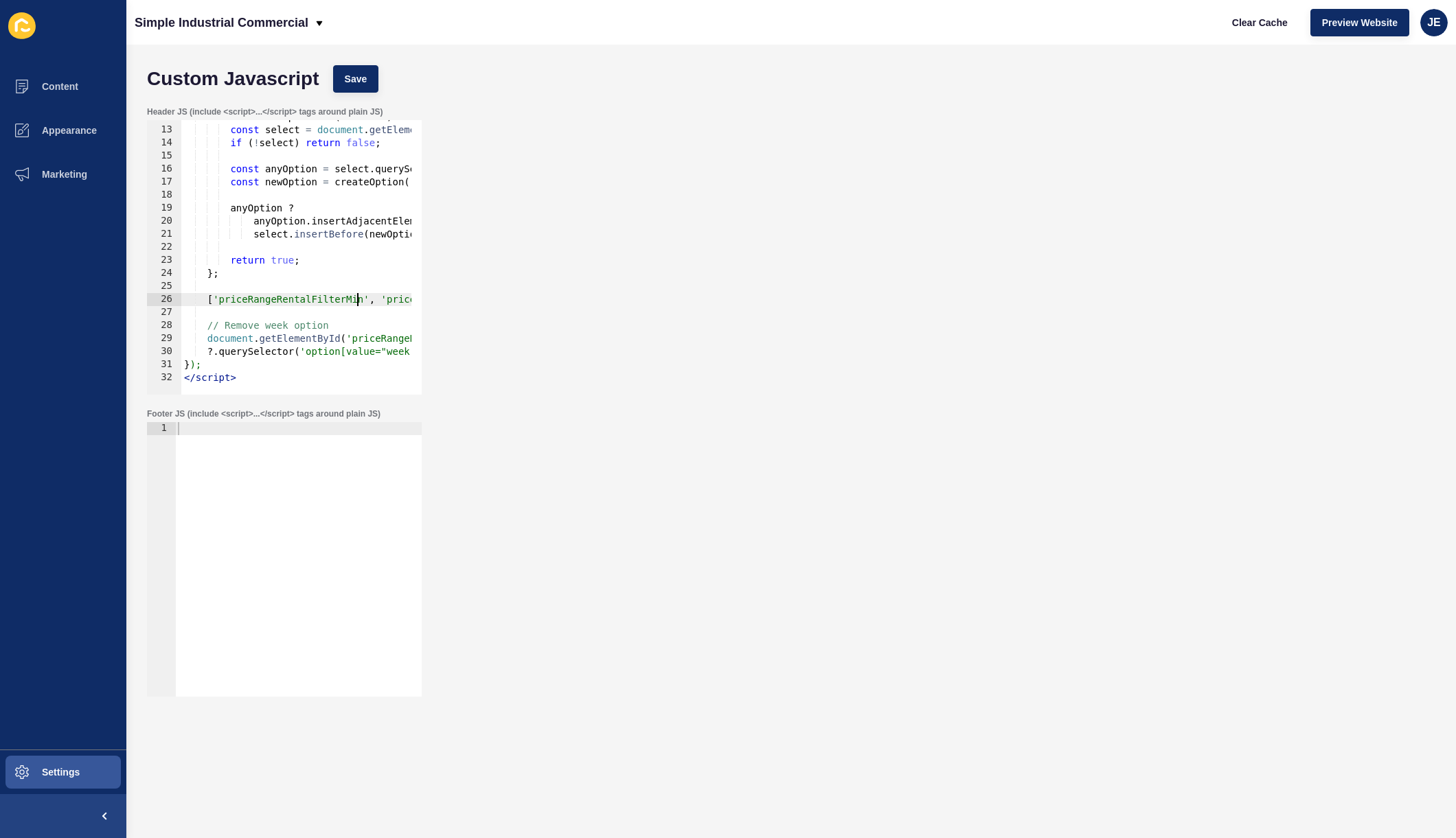
click at [358, 298] on div "const add1500Option = ( selectId ) => { const select = document . getElementByI…" at bounding box center [432, 256] width 502 height 291
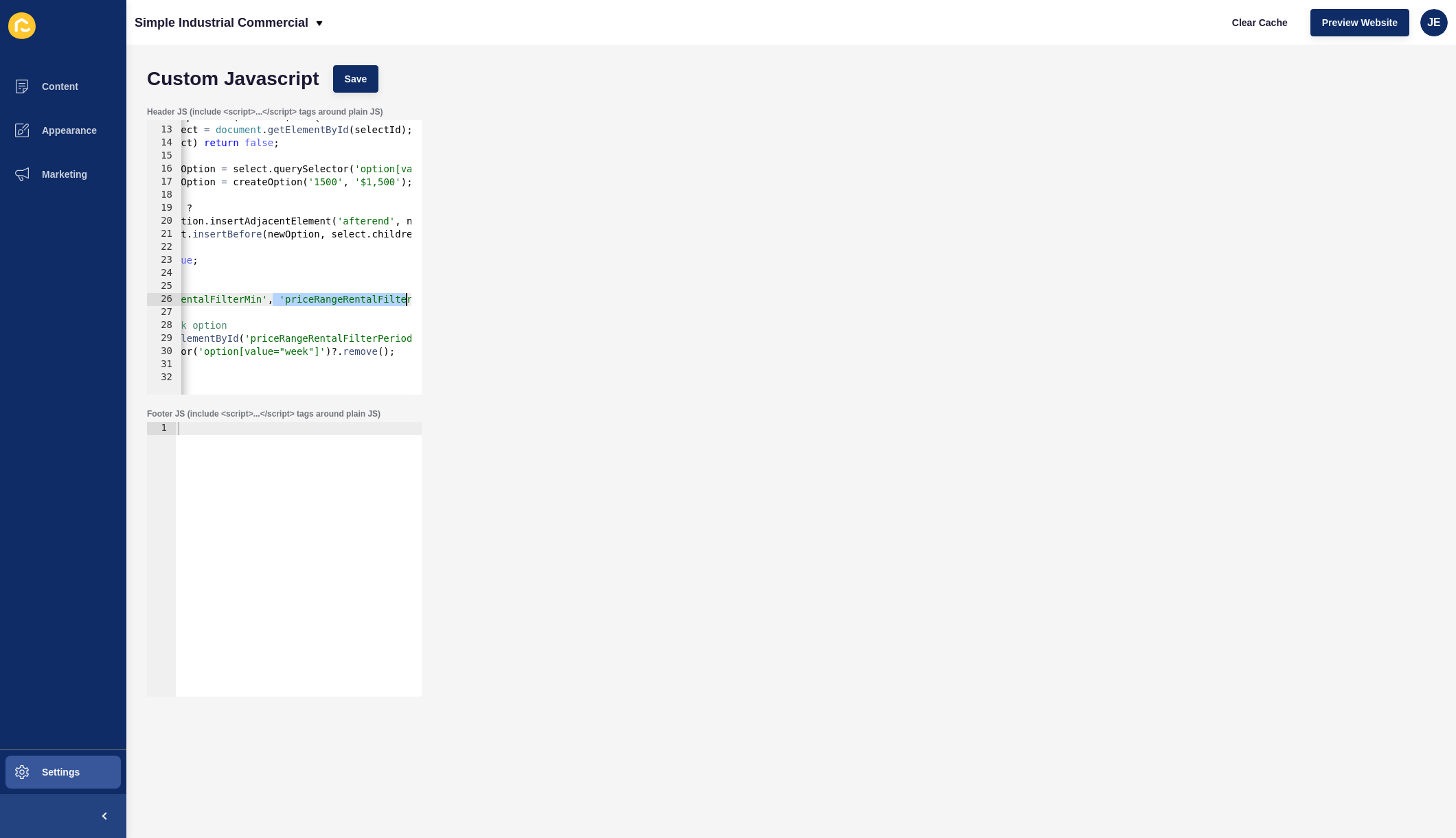
drag, startPoint x: 373, startPoint y: 304, endPoint x: 411, endPoint y: 298, distance: 38.5
click at [412, 298] on div "['priceRangeRentalFilterMin', 'priceRangeRentalFilterMax'].forEach(add1500Optio…" at bounding box center [285, 257] width 275 height 275
click at [400, 303] on div "const add1500Option = ( selectId ) => { const select = document . getElementByI…" at bounding box center [319, 256] width 502 height 291
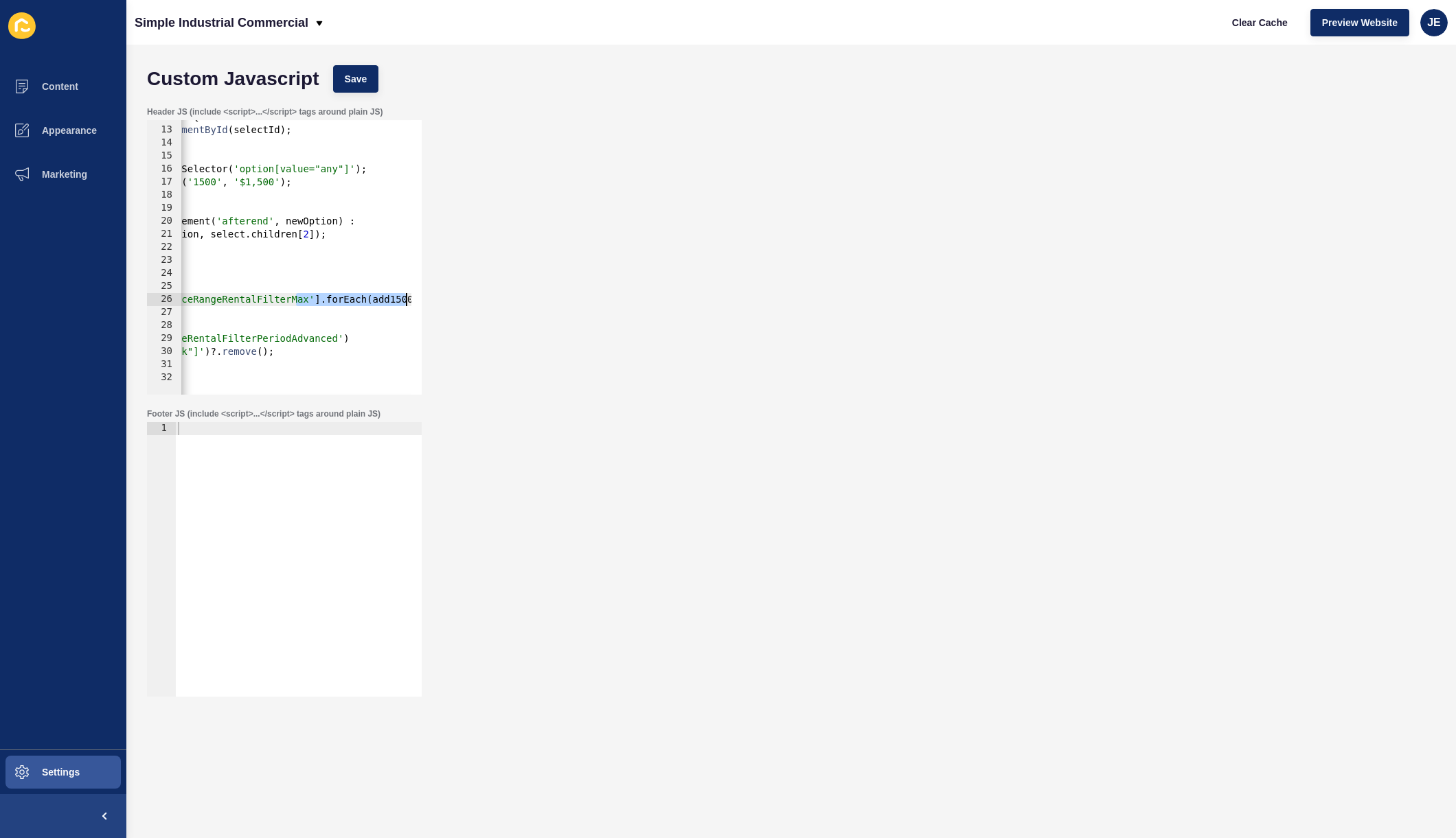
scroll to position [0, 257]
drag, startPoint x: 407, startPoint y: 303, endPoint x: 399, endPoint y: 299, distance: 8.9
click at [415, 302] on div at bounding box center [415, 252] width 14 height 264
click at [282, 298] on div "const add1500Option = ( selectId ) => { const select = document . getElementByI…" at bounding box center [175, 256] width 502 height 291
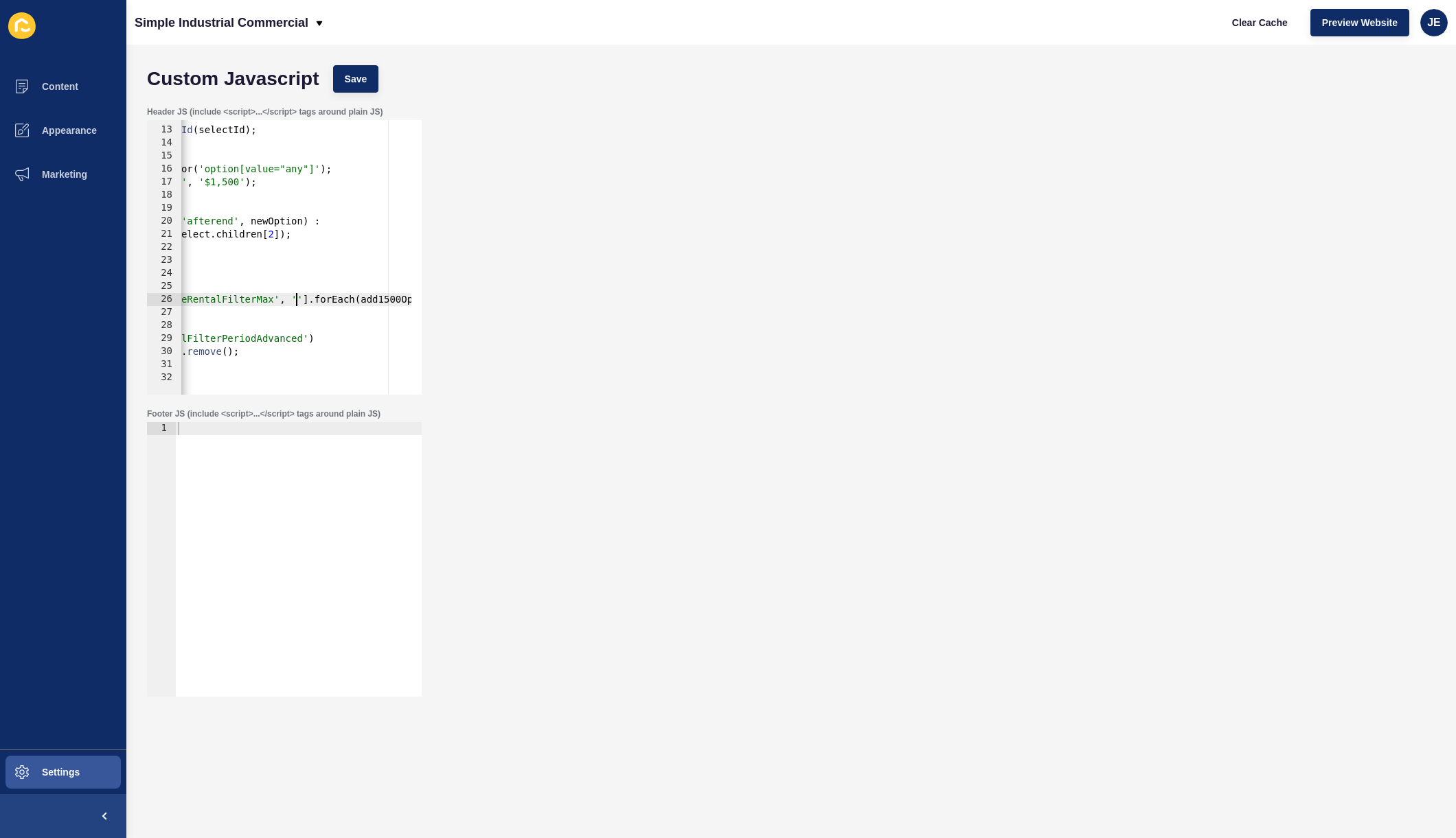
paste textarea "priceRangeRentalFilterMin'"
click at [321, 301] on div "const add1500Option = ( selectId ) => { const select = document . getElementByI…" at bounding box center [189, 256] width 669 height 291
paste textarea "priceRangeRentalFilterMin'"
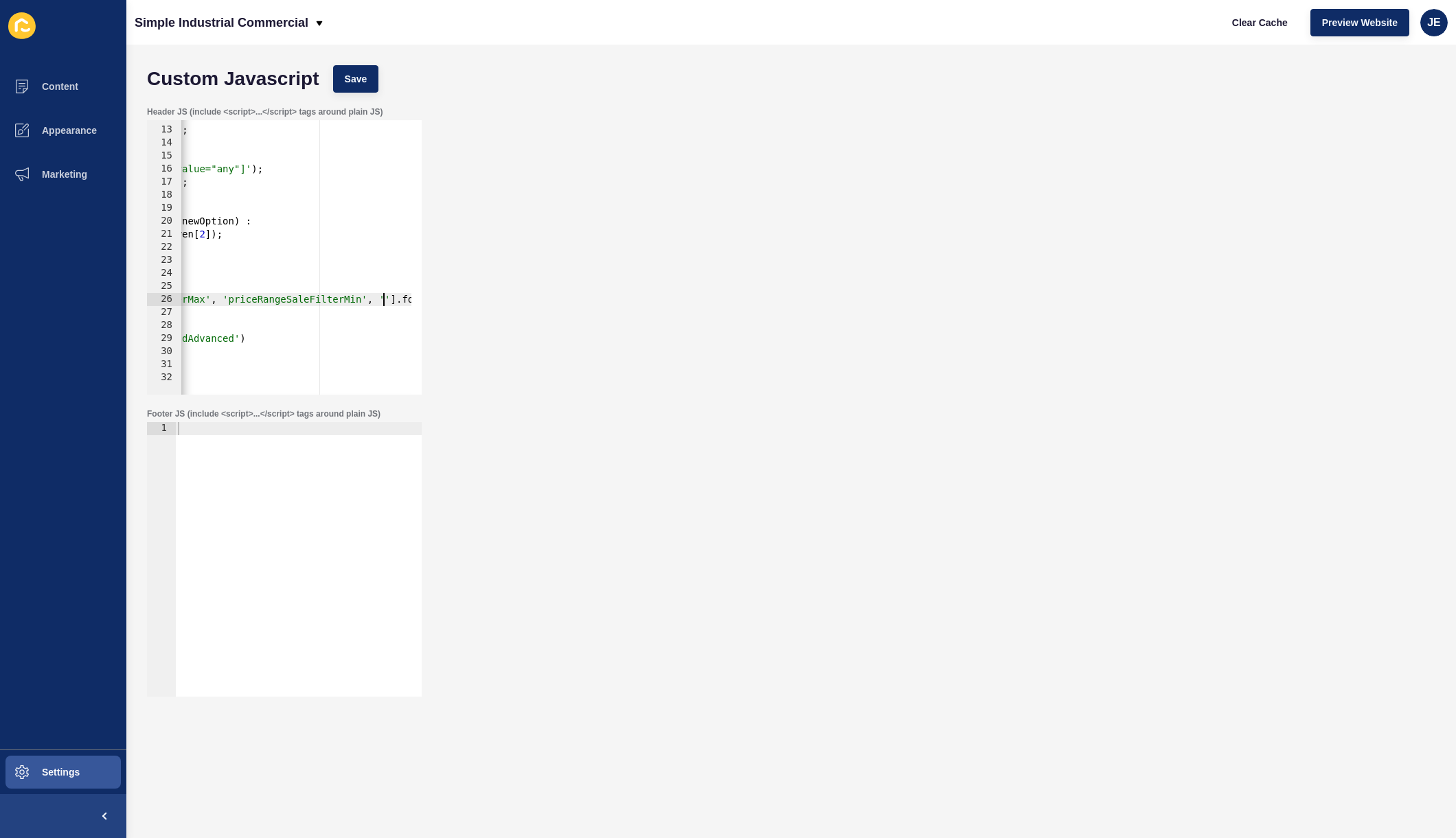
scroll to position [0, 448]
click at [331, 298] on div "const add1500Option = ( selectId ) => { const select = document . getElementByI…" at bounding box center [146, 256] width 825 height 291
click at [349, 302] on div "const add1500Option = ( selectId ) => { const select = document . getElementByI…" at bounding box center [146, 256] width 825 height 291
click at [334, 302] on div "const add1500Option = ( selectId ) => { const select = document . getElementByI…" at bounding box center [137, 256] width 808 height 291
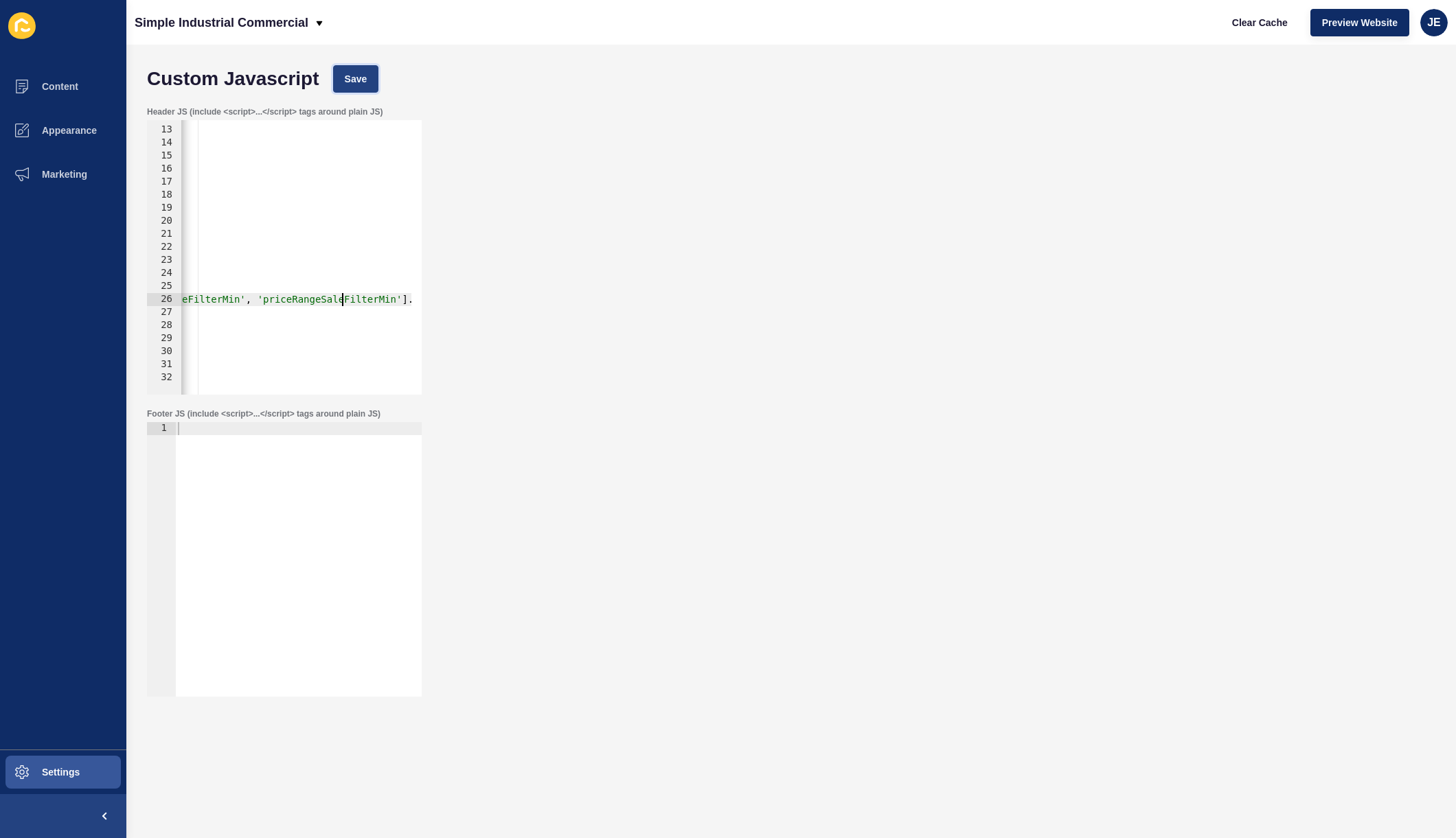
click at [346, 73] on span "Save" at bounding box center [357, 79] width 23 height 14
drag, startPoint x: 393, startPoint y: 302, endPoint x: 400, endPoint y: 310, distance: 10.6
click at [393, 302] on div "const add1500Option = ( selectId ) => { const select = document . getElementByI…" at bounding box center [140, 256] width 813 height 291
type textarea "['priceRangeRentalFilterMin', 'priceRangeRentalFilterMax', 'priceRangeSaleFilte…"
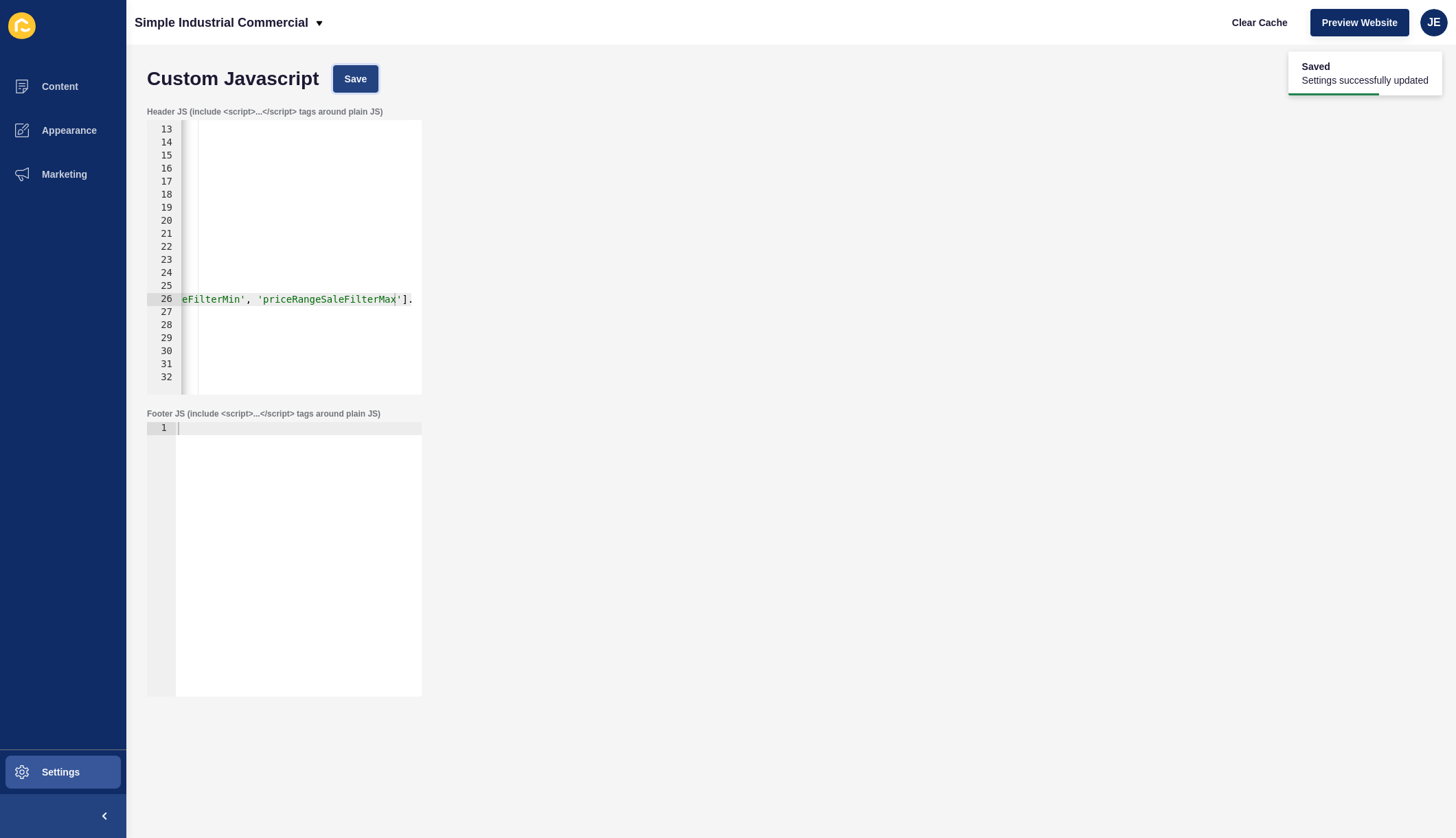
click at [363, 82] on span "Save" at bounding box center [357, 79] width 23 height 14
click at [1278, 22] on span "Clear Cache" at bounding box center [1260, 23] width 56 height 14
click at [71, 769] on span "Settings" at bounding box center [38, 772] width 82 height 11
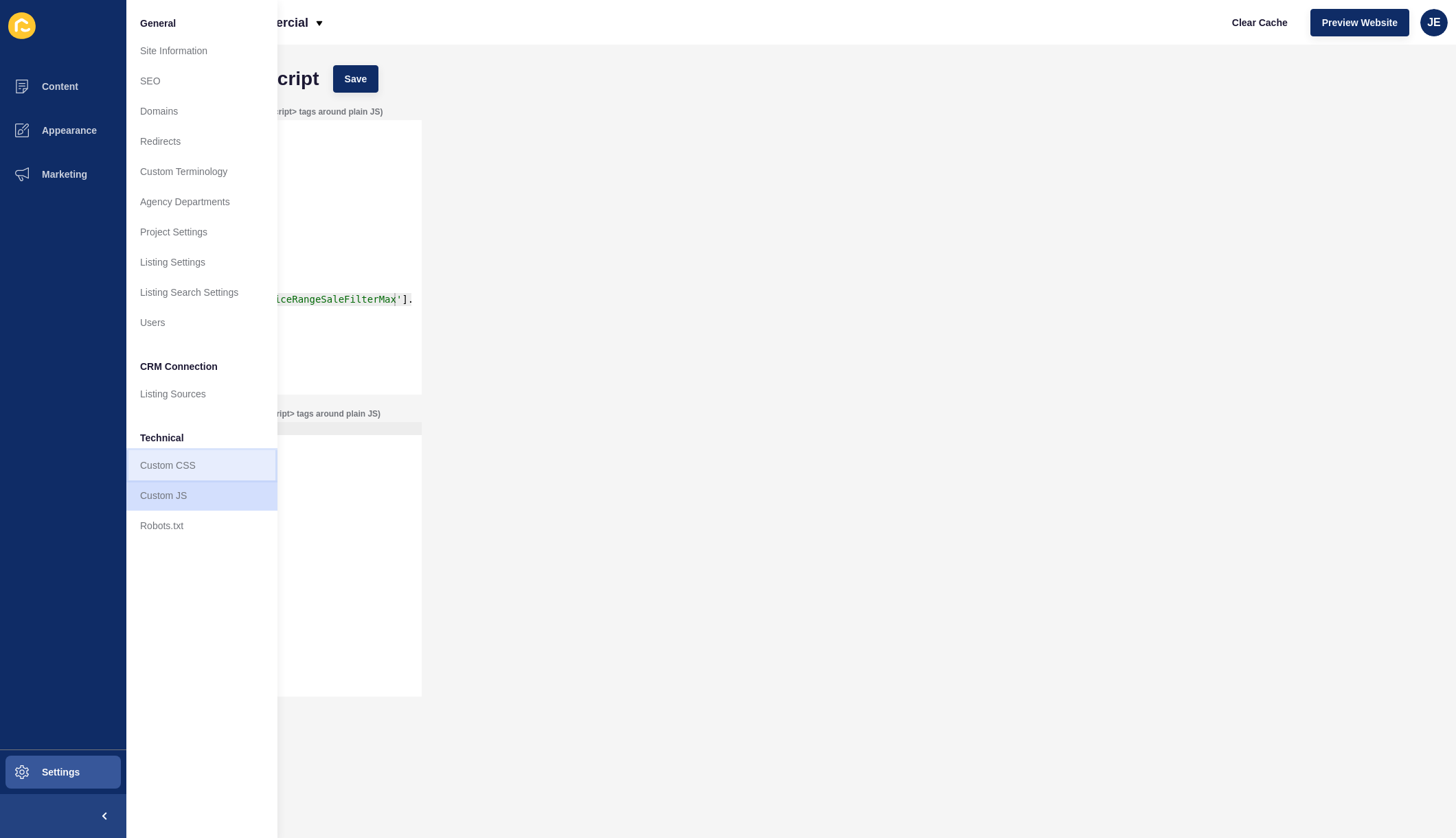
click at [180, 469] on link "Custom CSS" at bounding box center [202, 466] width 151 height 31
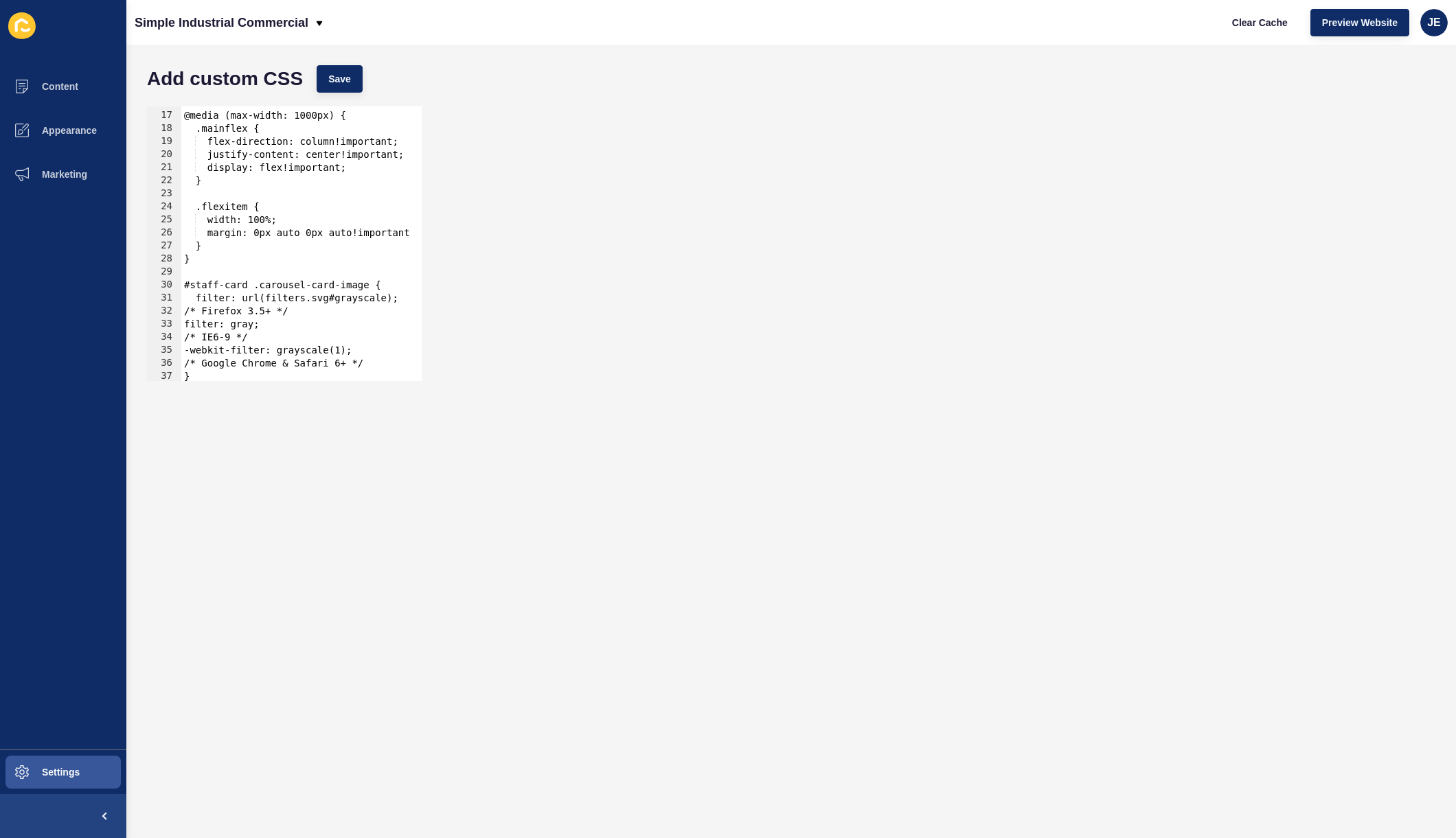
scroll to position [858, 0]
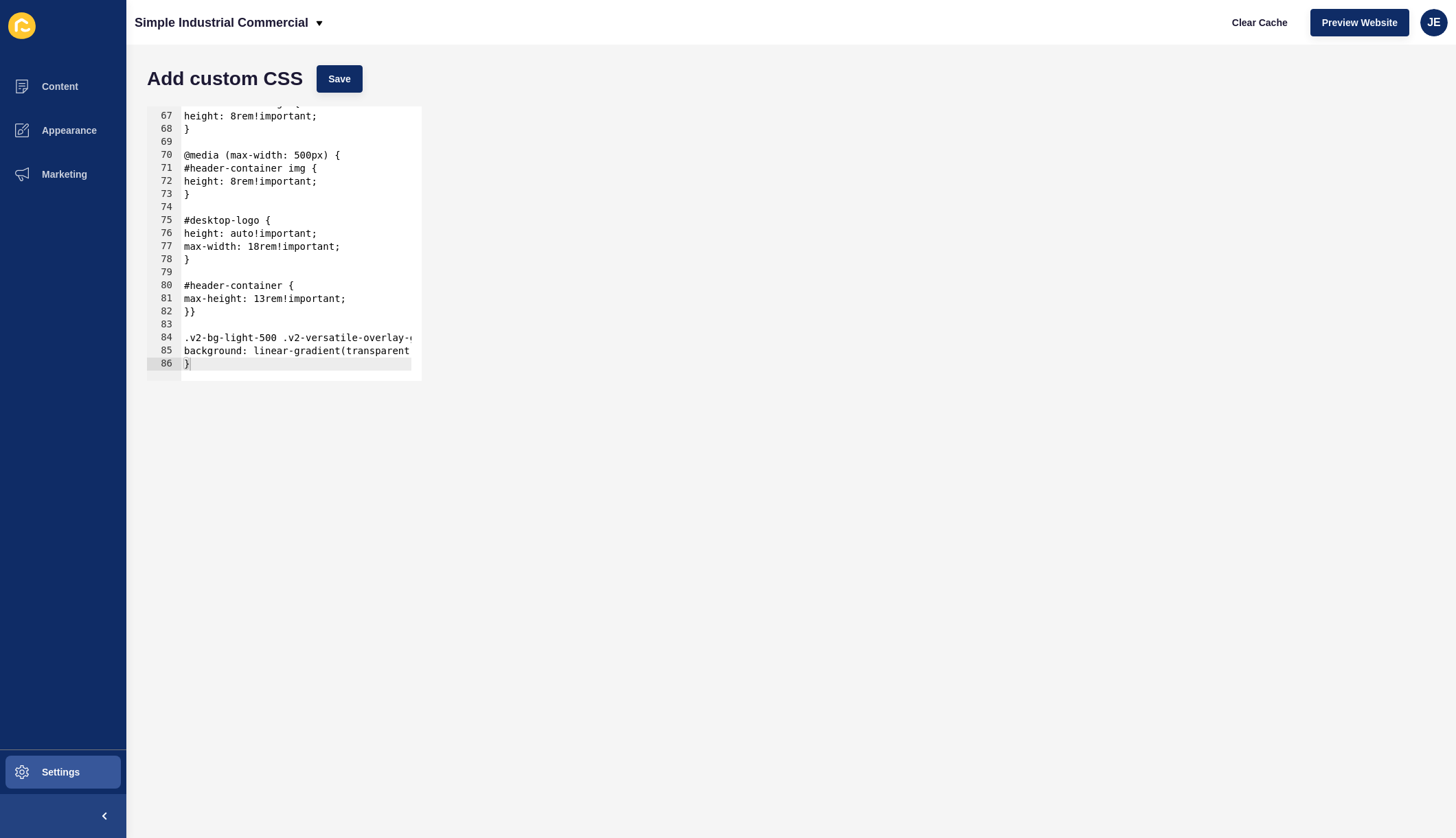
click at [276, 367] on div at bounding box center [348, 374] width 334 height 14
click at [303, 311] on div ".attribution-image { height: 8rem!important; } @media (max-width: 500px) { #hea…" at bounding box center [348, 242] width 334 height 291
click at [237, 356] on div ".attribution-image { height: 8rem!important; } @media (max-width: 500px) { #hea…" at bounding box center [348, 242] width 334 height 291
click at [236, 363] on div ".attribution-image { height: 8rem!important; } @media (max-width: 500px) { #hea…" at bounding box center [348, 242] width 334 height 291
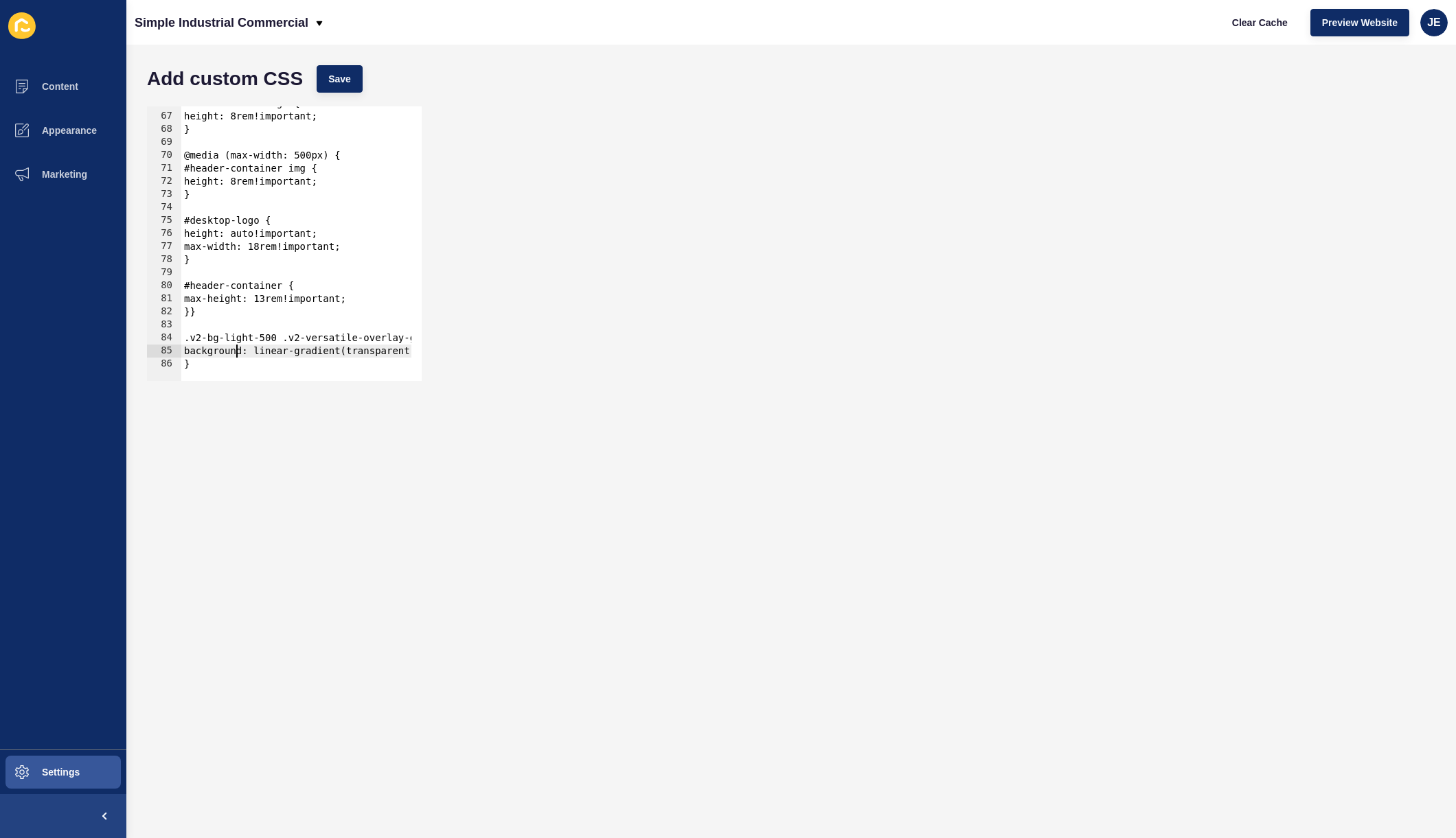
type textarea "}"
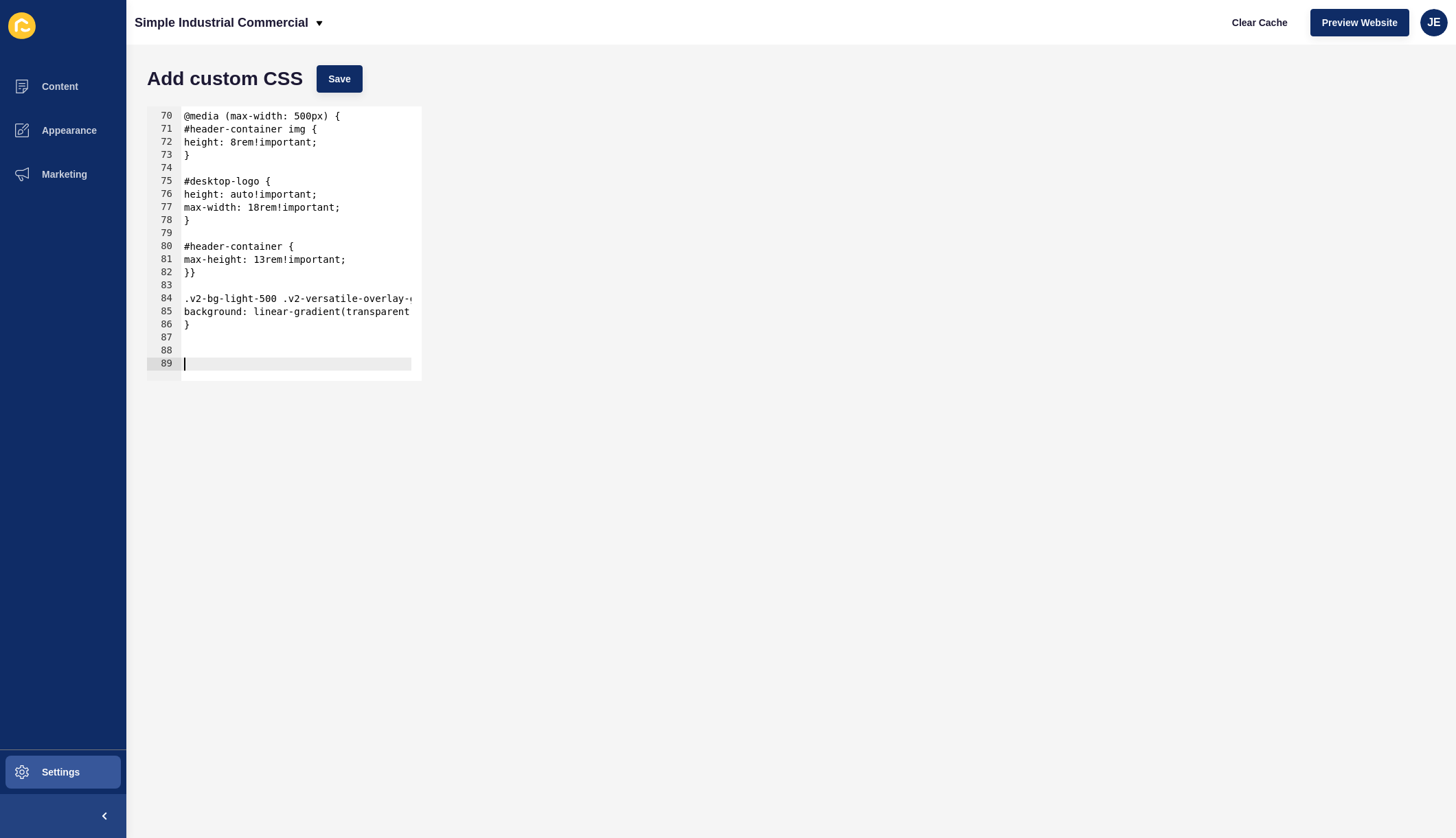
scroll to position [884, 0]
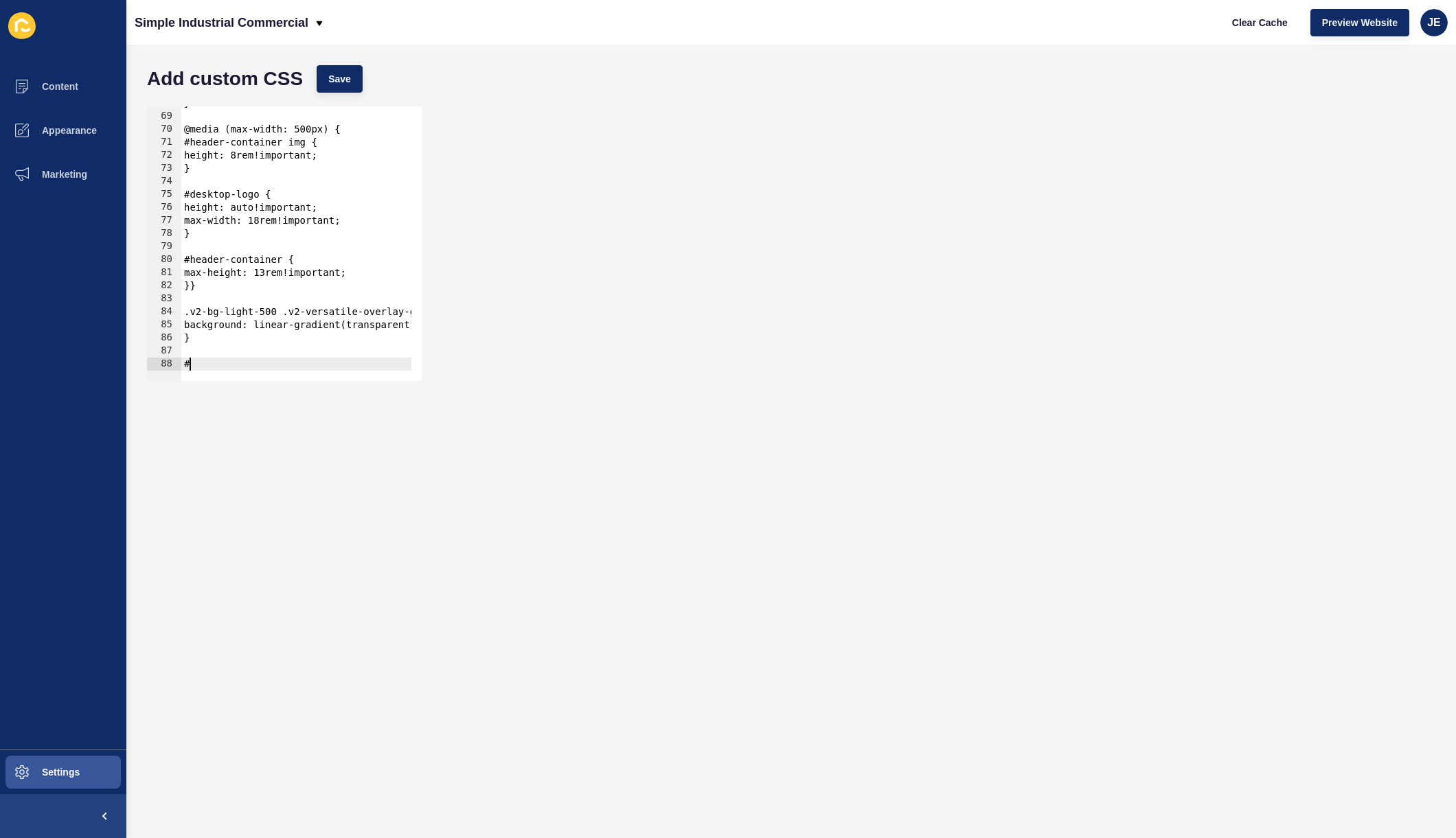
paste textarea "hero-banner"
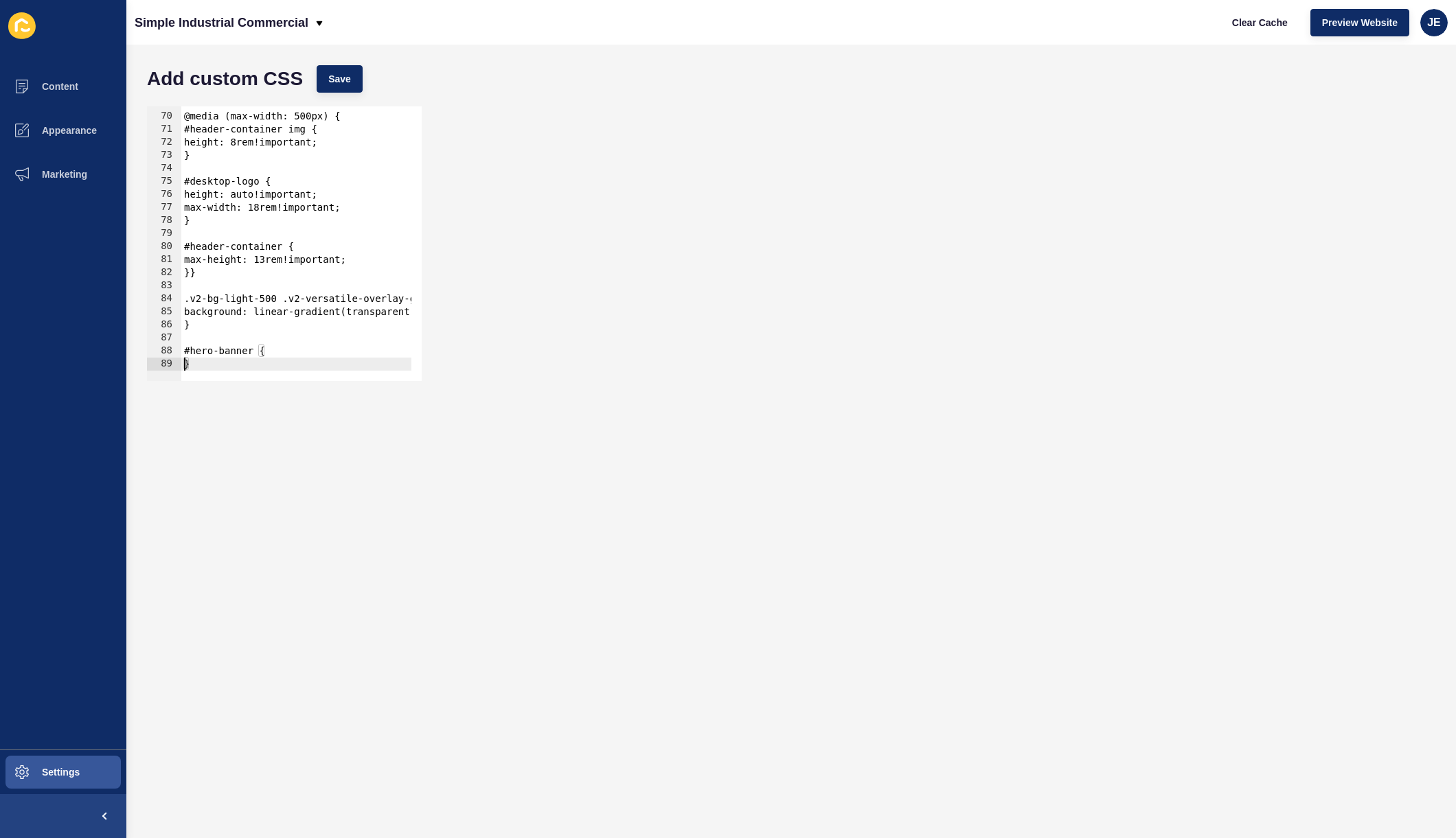
type textarea "}"
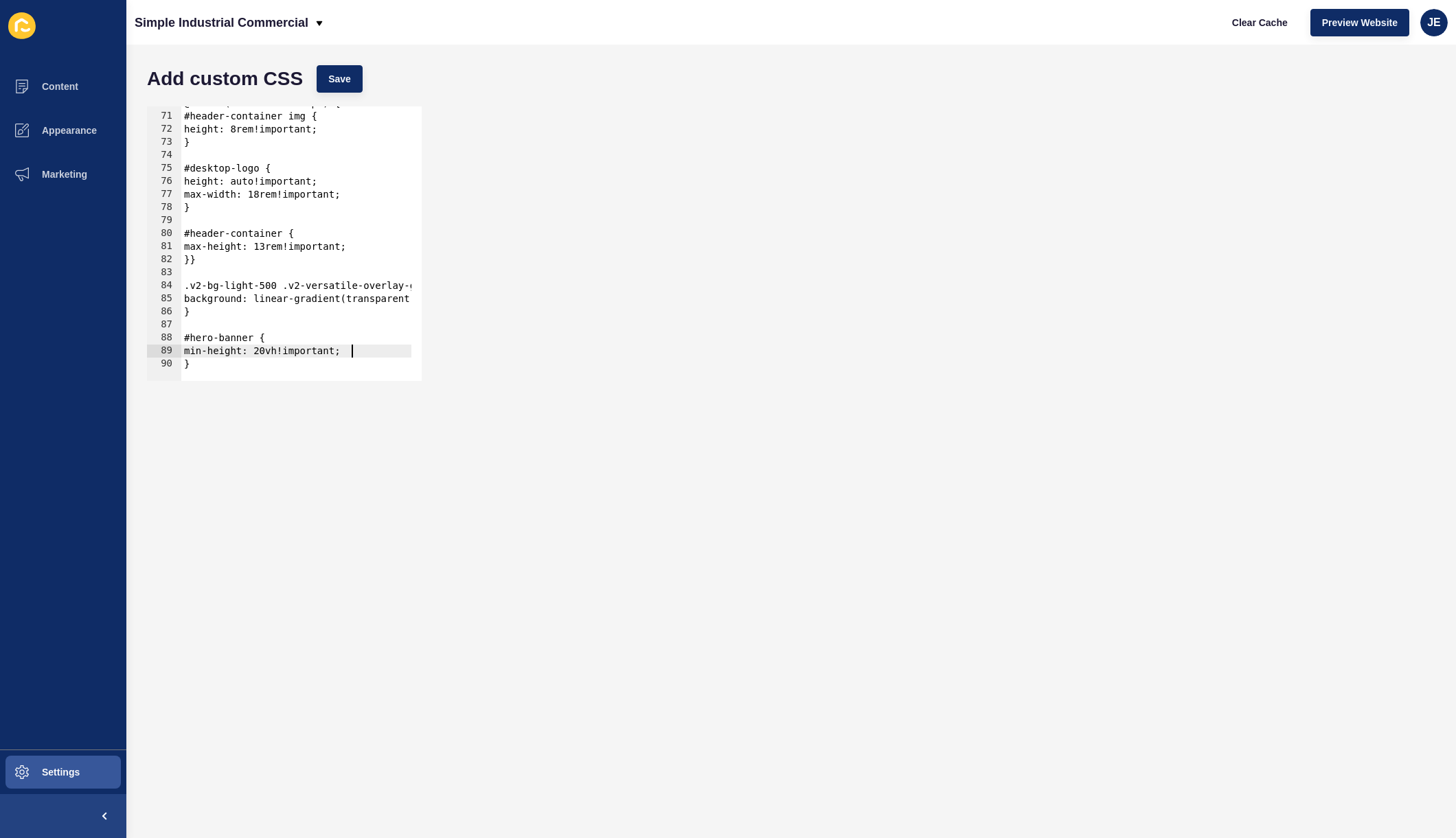
scroll to position [0, 11]
type textarea "min-height: 20vh!important;"
click at [352, 79] on button "Save" at bounding box center [340, 79] width 46 height 27
click at [1258, 23] on span "Clear Cache" at bounding box center [1260, 23] width 56 height 14
click at [43, 768] on span "Settings" at bounding box center [38, 772] width 82 height 11
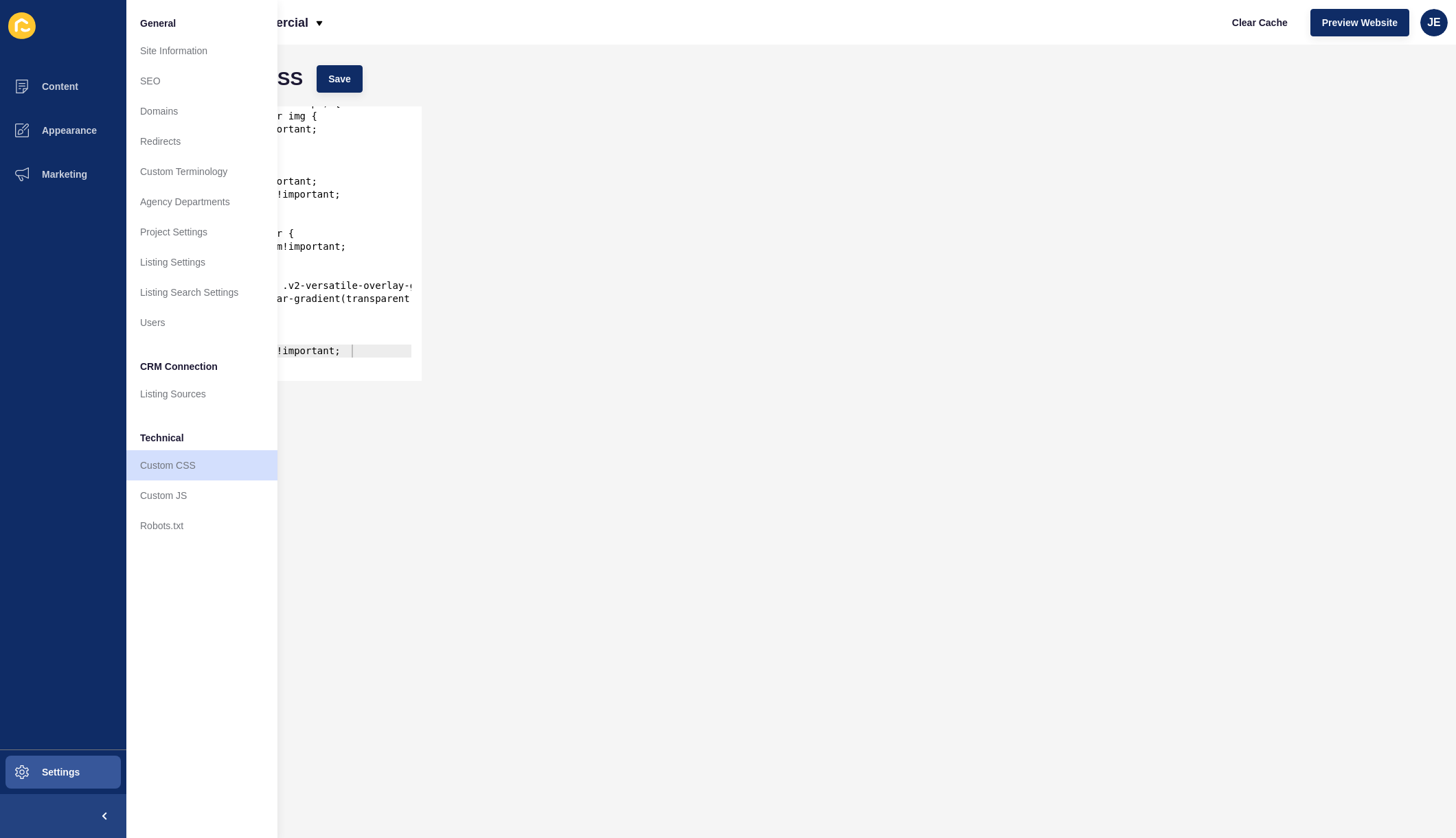
click at [179, 504] on link "Custom JS" at bounding box center [202, 496] width 151 height 31
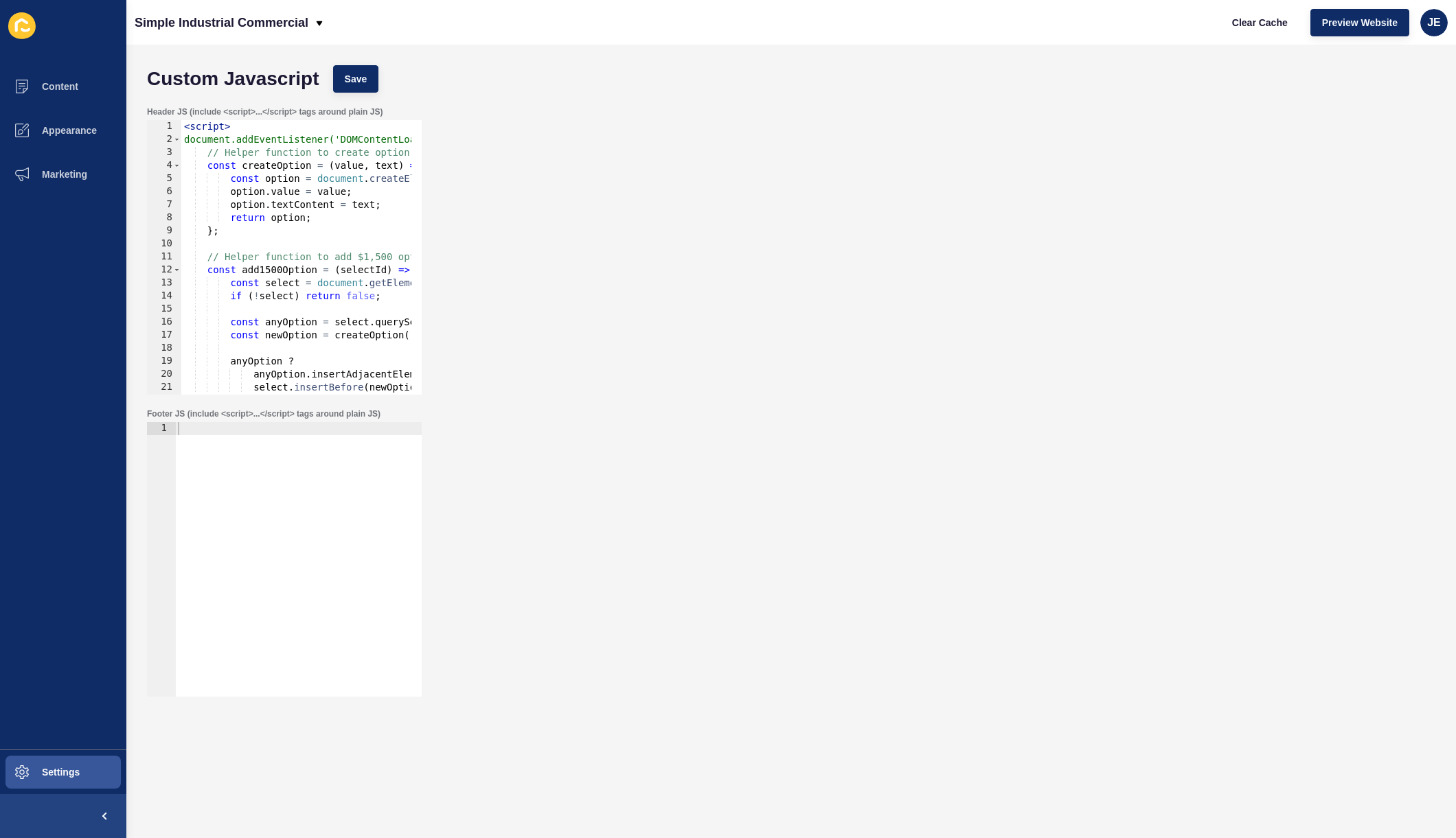
click at [188, 127] on div "< script > document.addEventListener('DOMContentLoaded', function() { // Helper…" at bounding box center [587, 265] width 813 height 291
type textarea "<script>"
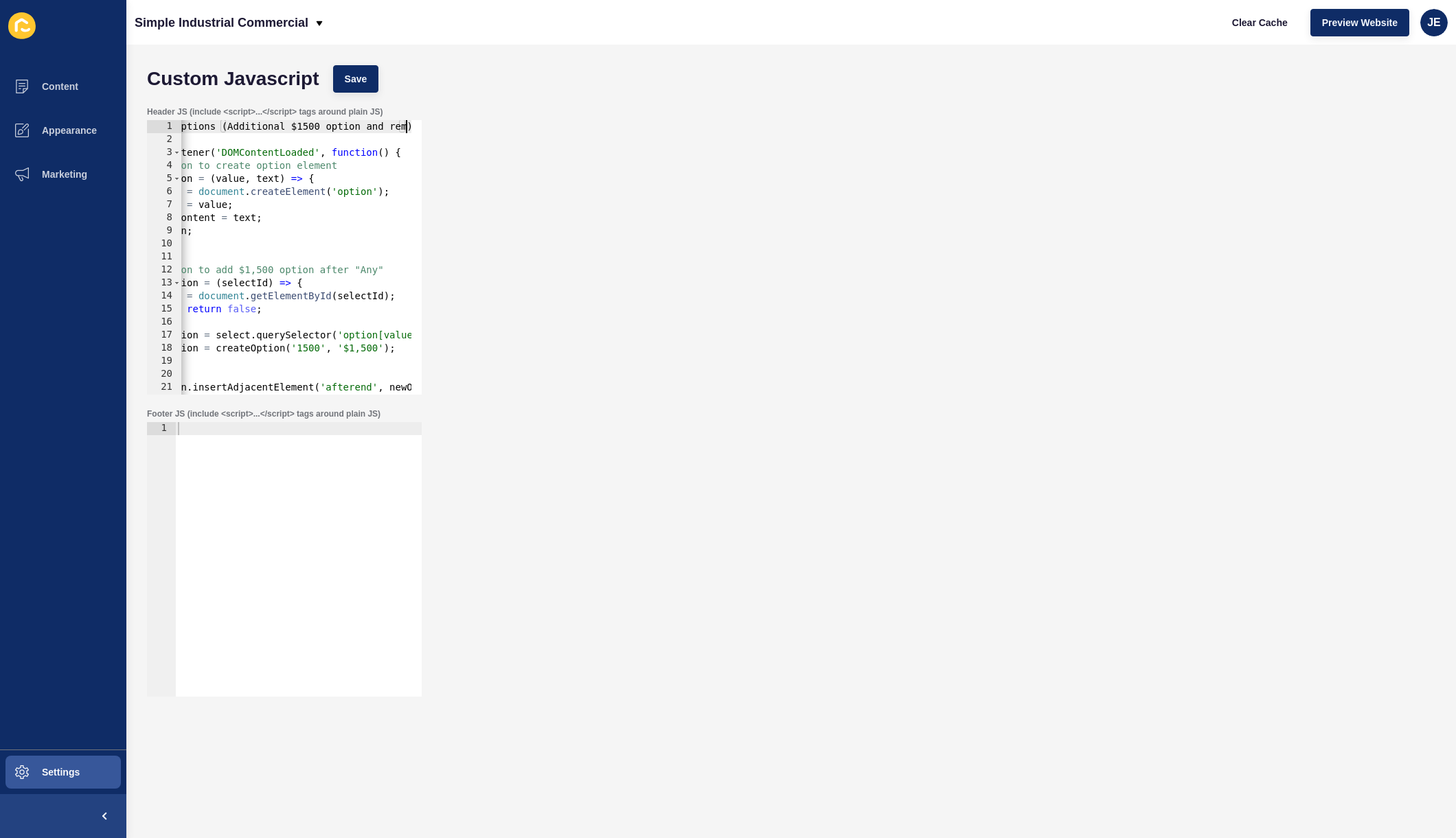
scroll to position [0, 124]
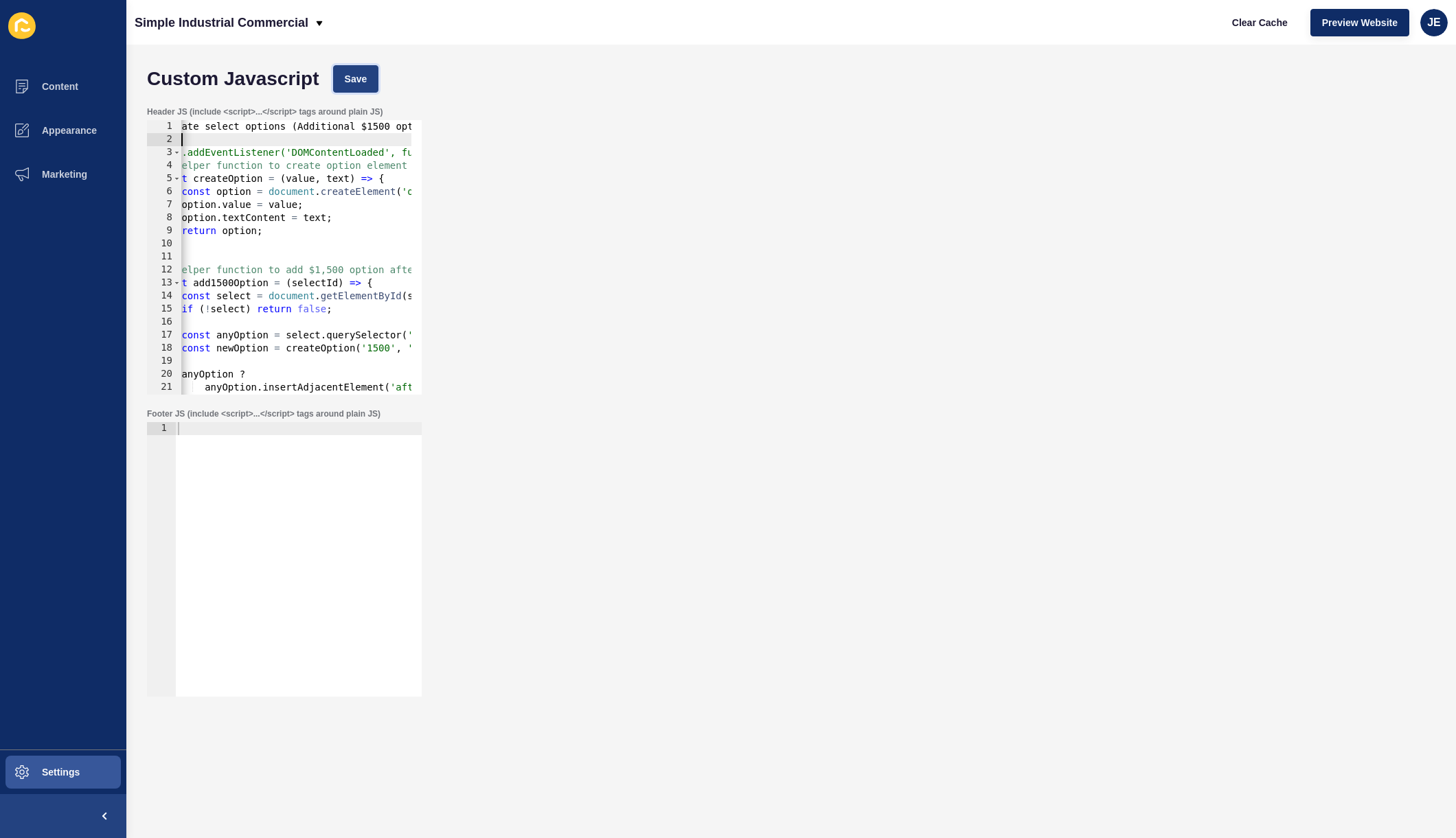
click at [363, 73] on span "Save" at bounding box center [357, 79] width 23 height 14
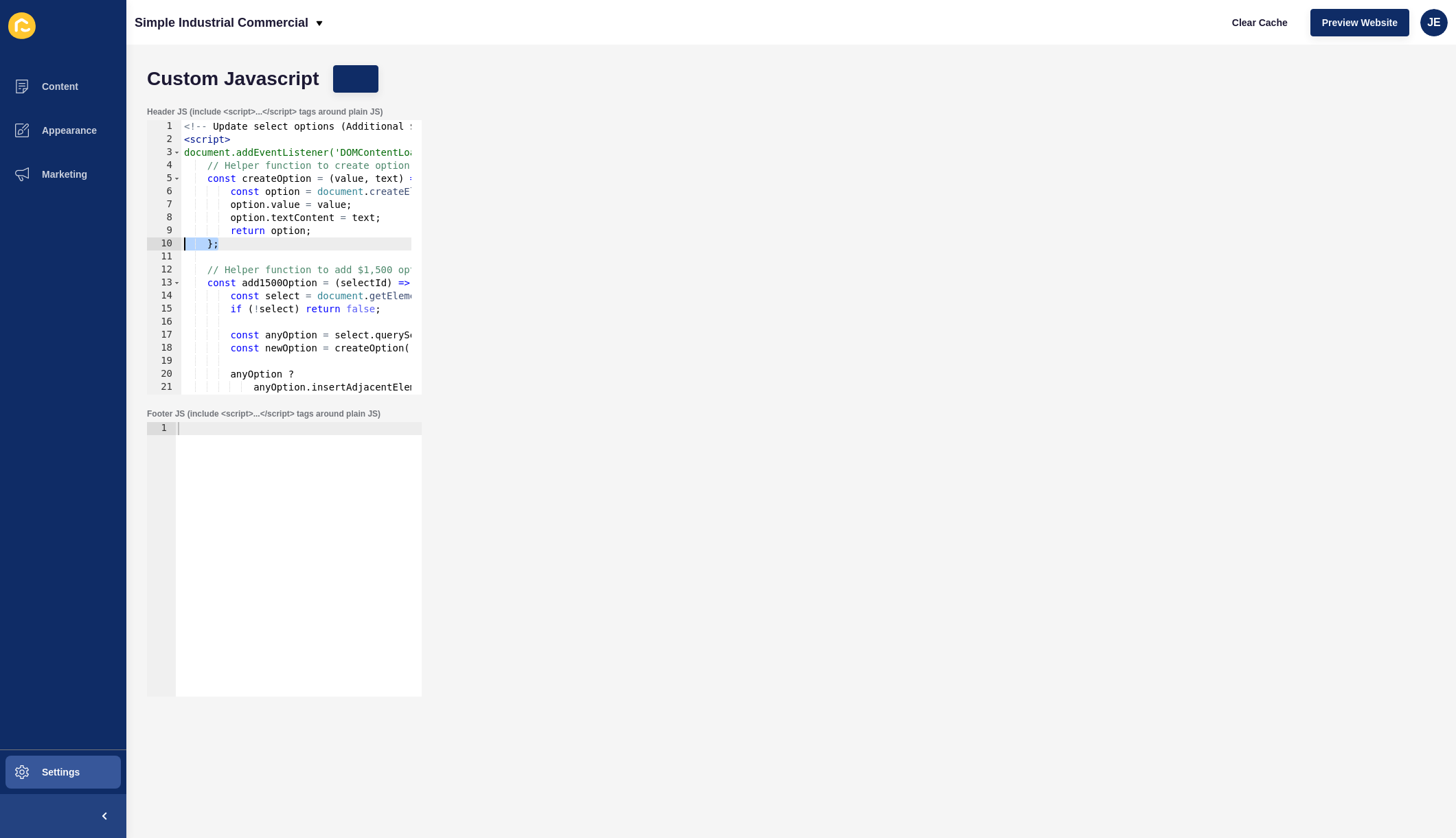
drag, startPoint x: 269, startPoint y: 245, endPoint x: 169, endPoint y: 239, distance: 100.2
click at [168, 238] on div "}; 1 2 3 4 5 6 7 8 9 10 11 12 13 14 15 16 17 18 19 20 21 22 23 <!-- Update sele…" at bounding box center [285, 257] width 275 height 275
click at [279, 285] on div "<!-- Update select options ( Additional $1500 option and removal of per week op…" at bounding box center [587, 265] width 813 height 291
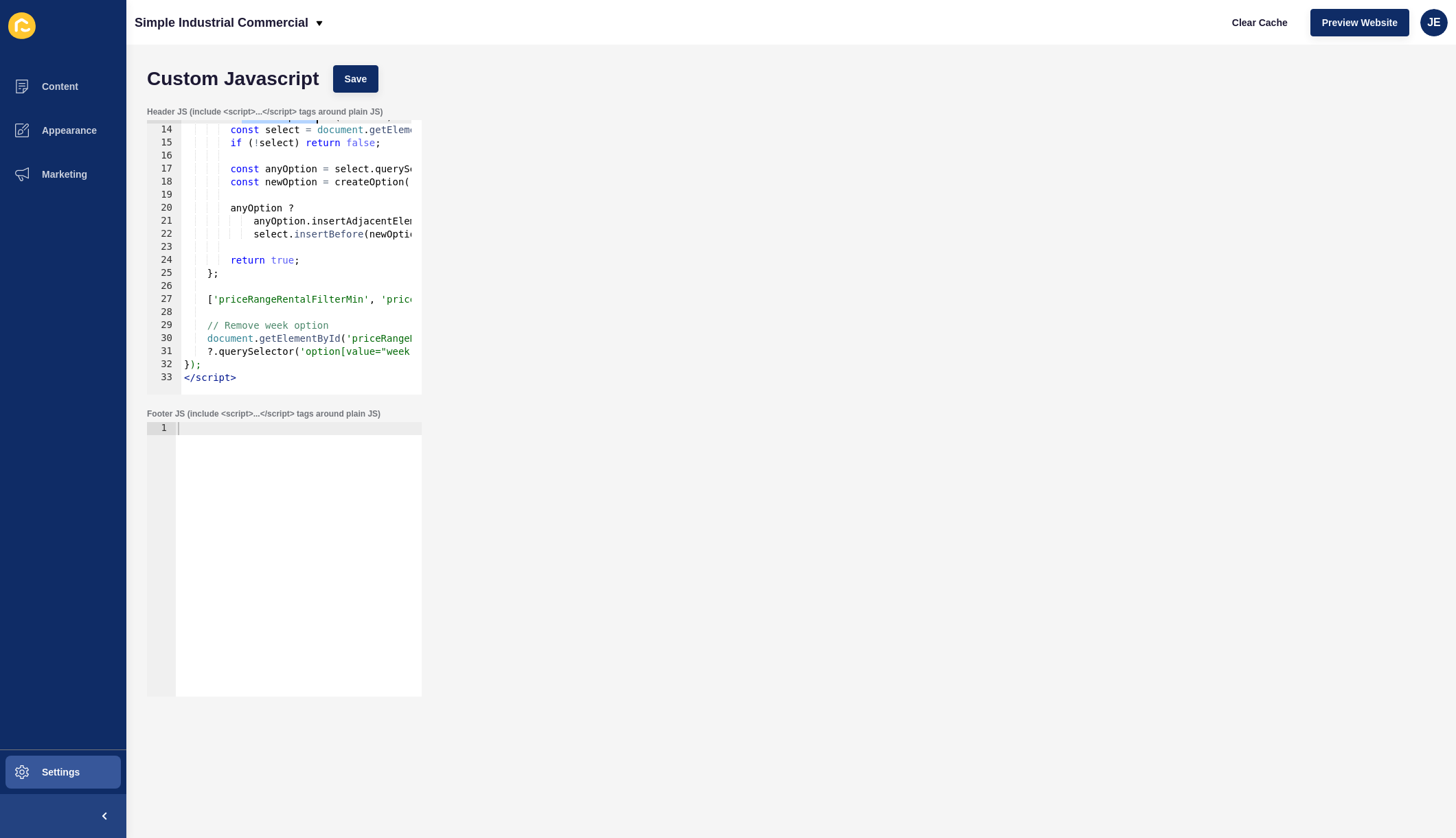
click at [292, 324] on div "const add1500Option = ( selectId ) => { const select = document . getElementByI…" at bounding box center [587, 256] width 813 height 291
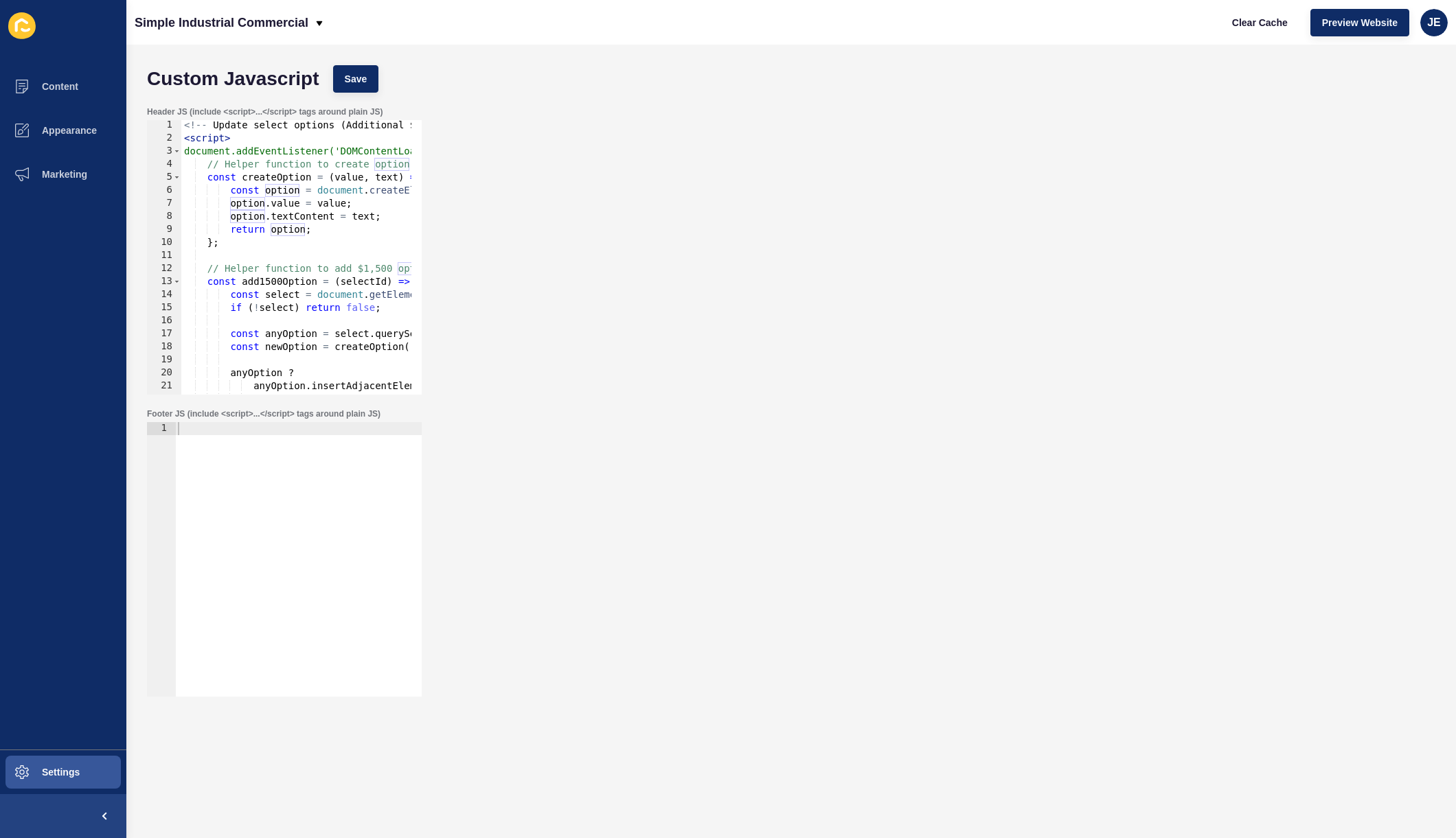
click at [352, 234] on div "<!-- Update select options ( Additional $1500 option and removal of per week op…" at bounding box center [587, 264] width 813 height 291
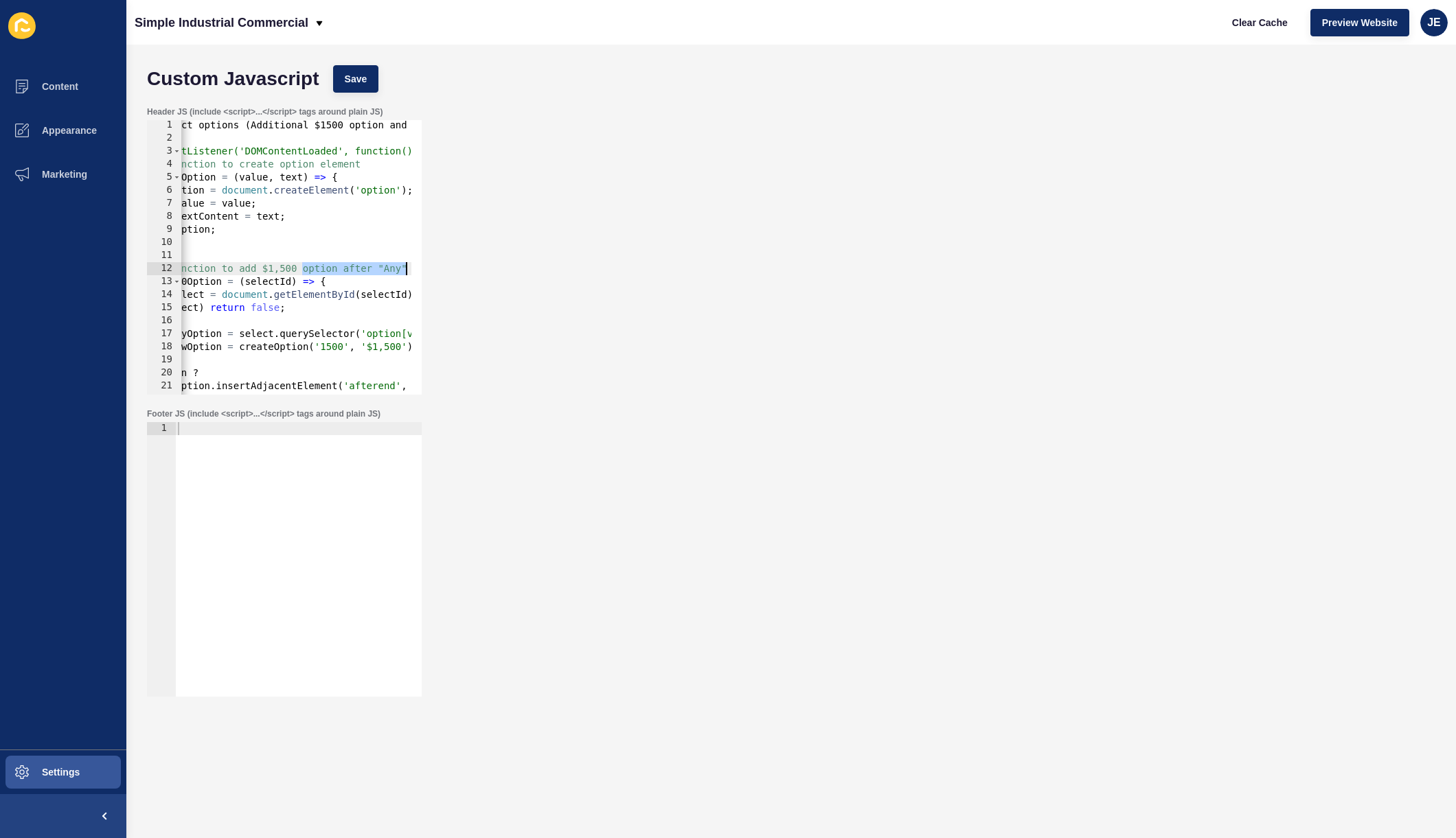
drag, startPoint x: 395, startPoint y: 270, endPoint x: 438, endPoint y: 265, distance: 43.3
click at [438, 265] on div "Header JS (include <script>...</script> tags around plain JS) return option; 1 …" at bounding box center [792, 250] width 1303 height 302
click at [273, 172] on div "<!-- Update select options ( Additional $1500 option and removal of per week op…" at bounding box center [492, 264] width 813 height 291
click at [275, 163] on div "<!-- Update select options ( Additional $1500 option and removal of per week op…" at bounding box center [492, 264] width 813 height 291
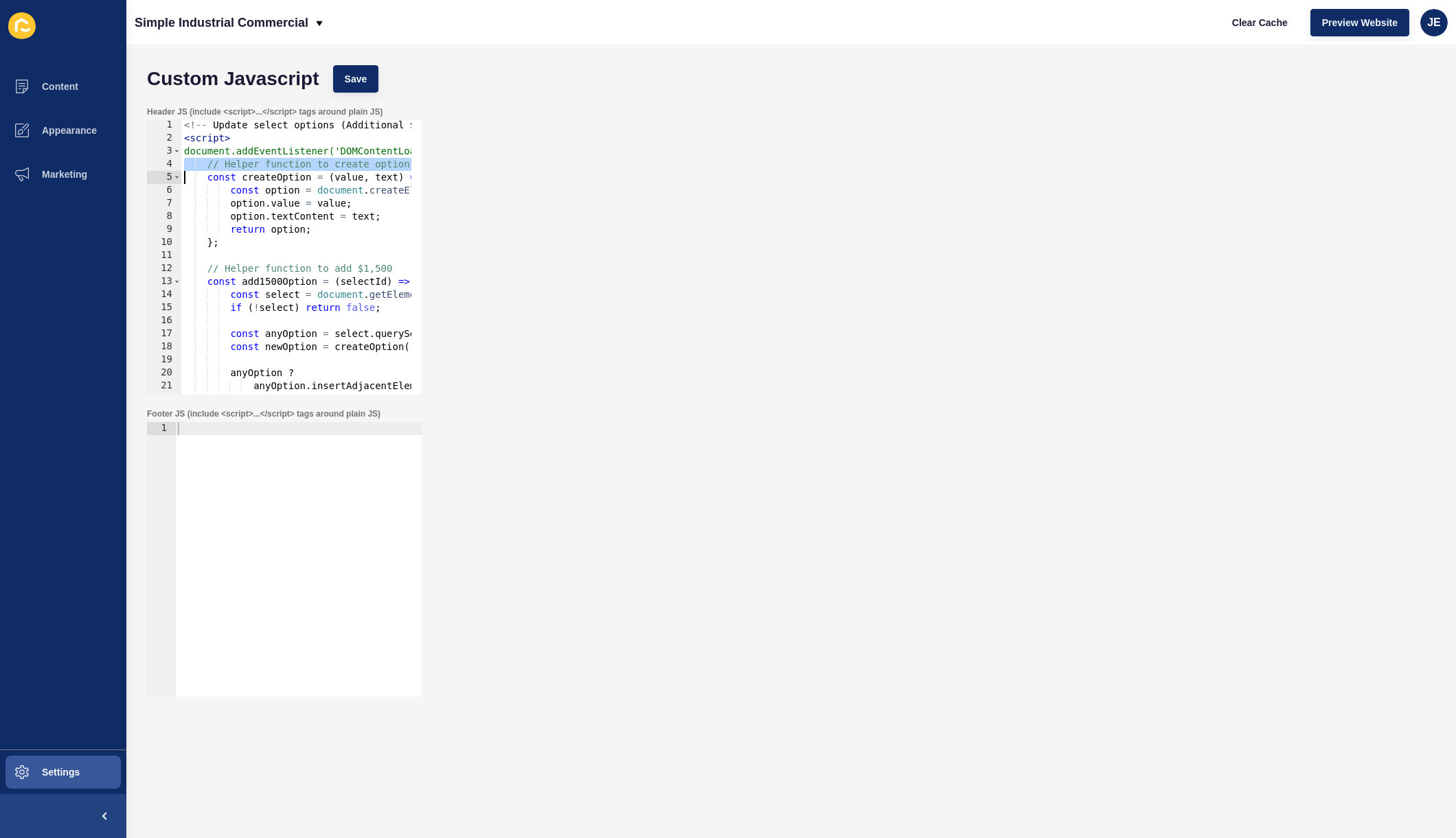
click at [275, 163] on div "<!-- Update select options ( Additional $1500 option and removal of per week op…" at bounding box center [587, 264] width 813 height 291
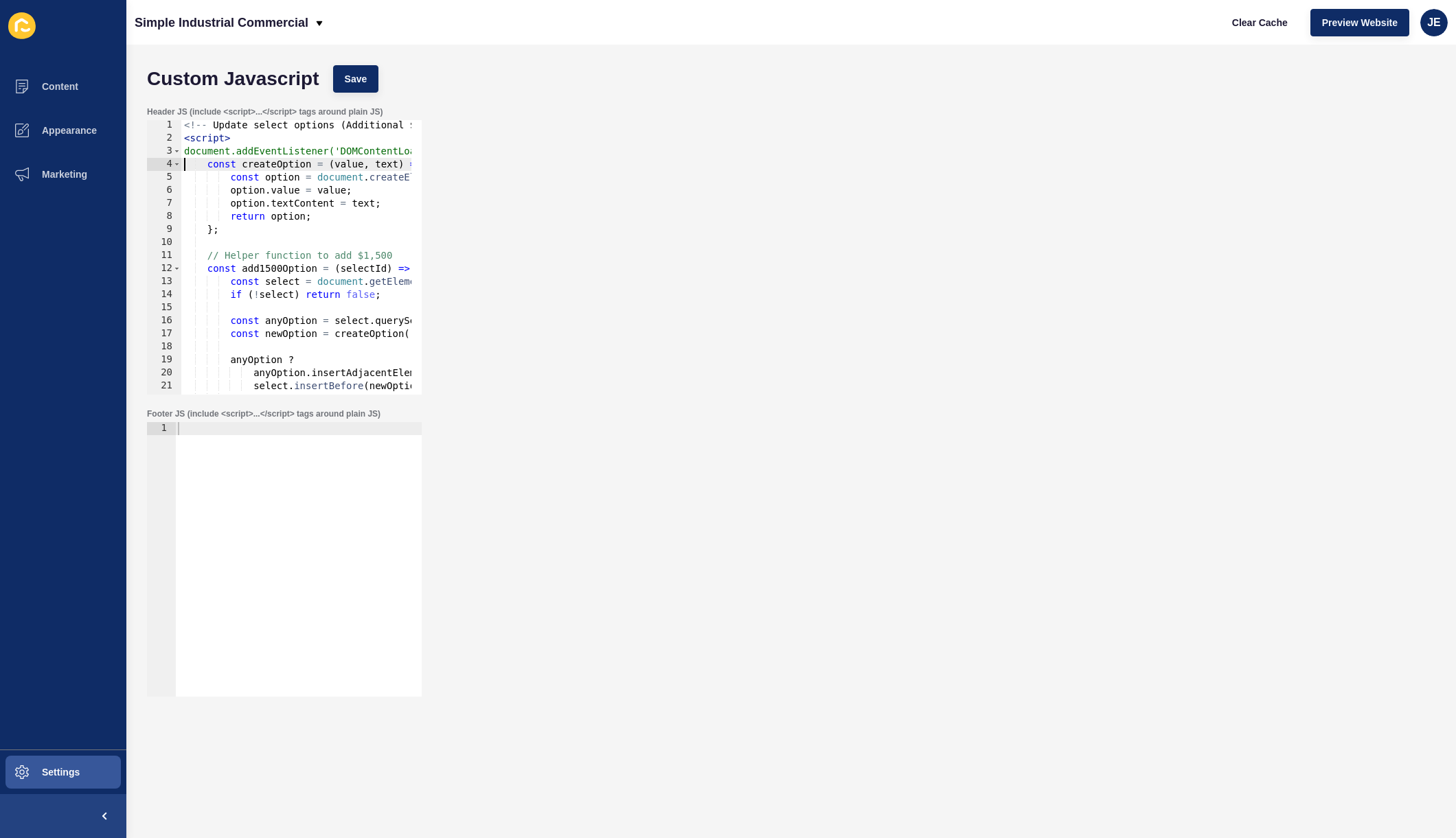
click at [201, 164] on div "<!-- Update select options ( Additional $1500 option and removal of per week op…" at bounding box center [587, 264] width 813 height 291
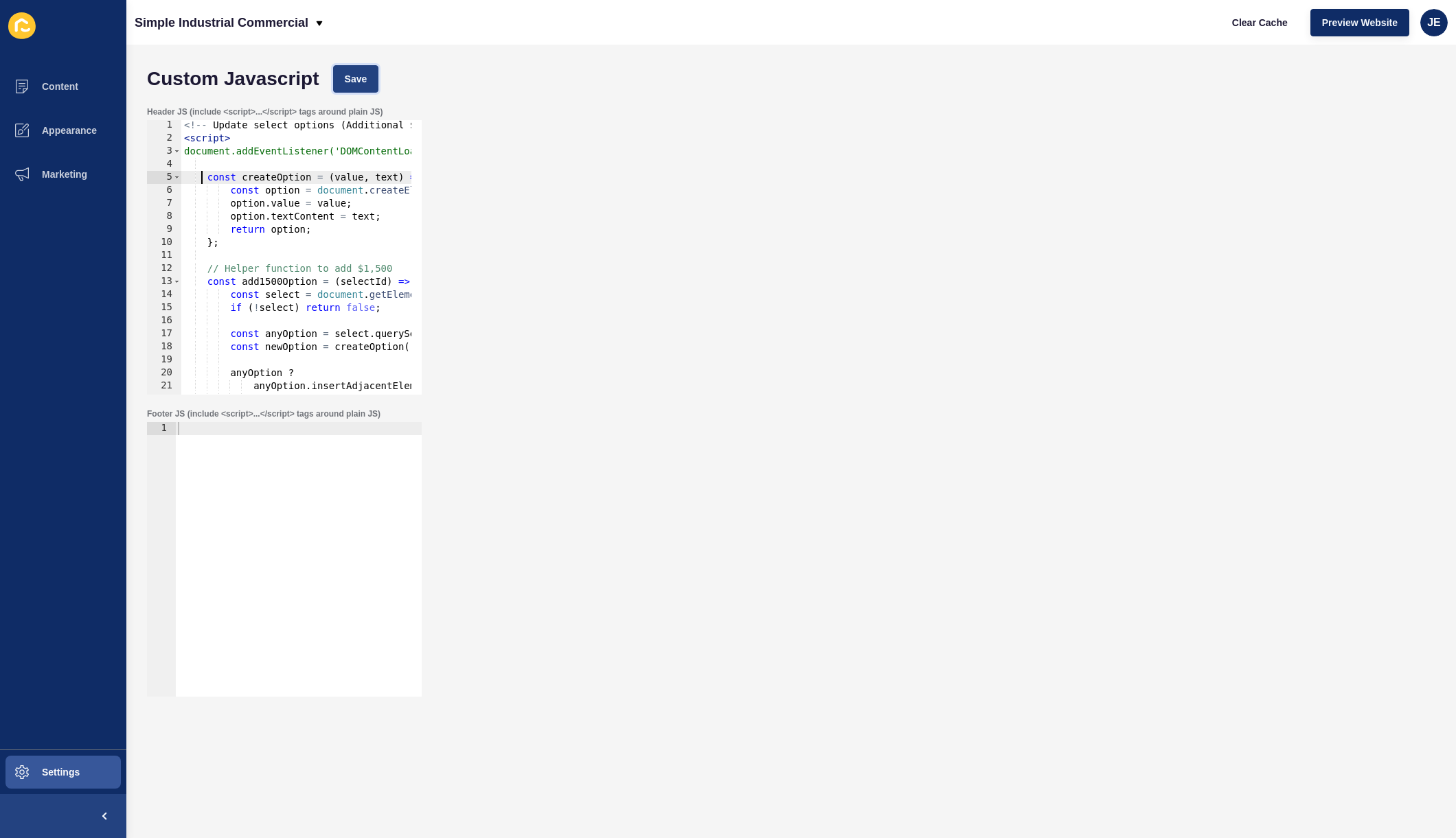
click at [365, 79] on span "Save" at bounding box center [357, 79] width 23 height 14
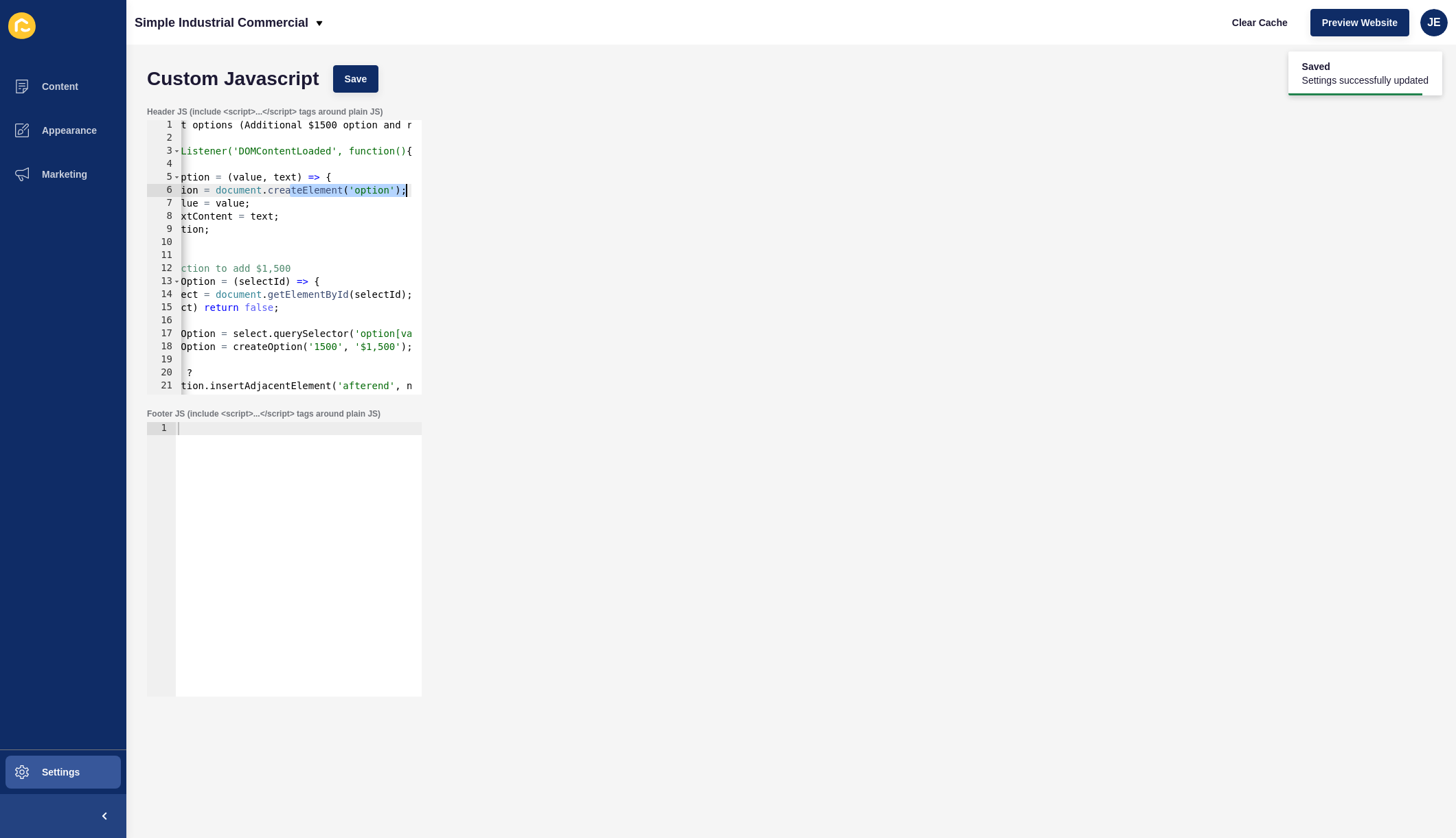
drag, startPoint x: 390, startPoint y: 192, endPoint x: 499, endPoint y: 187, distance: 109.1
click at [499, 187] on div "Header JS (include <script>...</script> tags around plain JS) const option = do…" at bounding box center [792, 250] width 1303 height 302
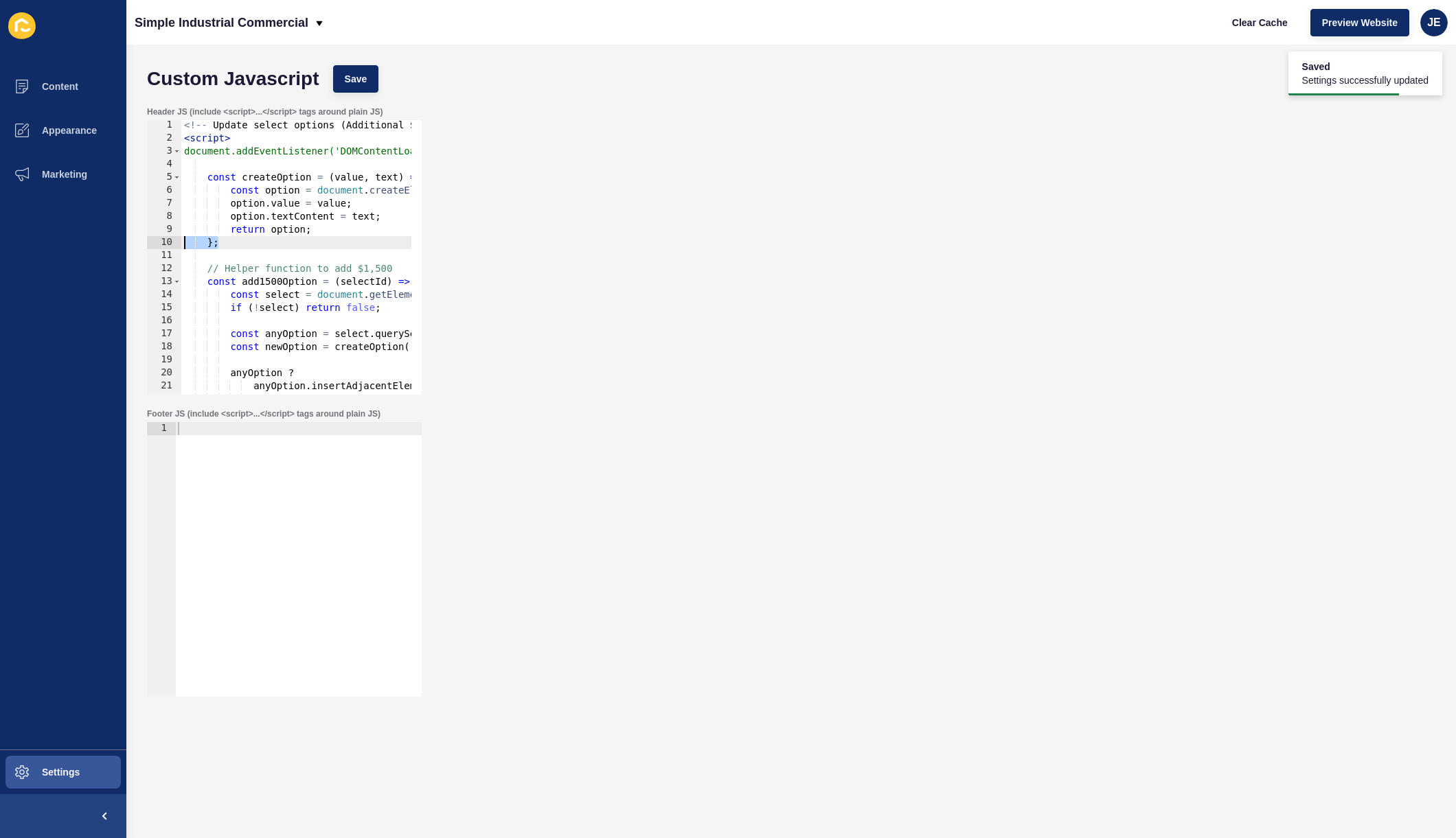
drag, startPoint x: 243, startPoint y: 247, endPoint x: 117, endPoint y: 243, distance: 126.1
click at [117, 243] on div "Content Appearance Marketing Settings Simple Industrial Commercial Clear Cache …" at bounding box center [728, 419] width 1456 height 838
type textarea "};"
click at [250, 256] on div "<!-- Update select options ( Additional $1500 option and removal of per week op…" at bounding box center [587, 264] width 813 height 291
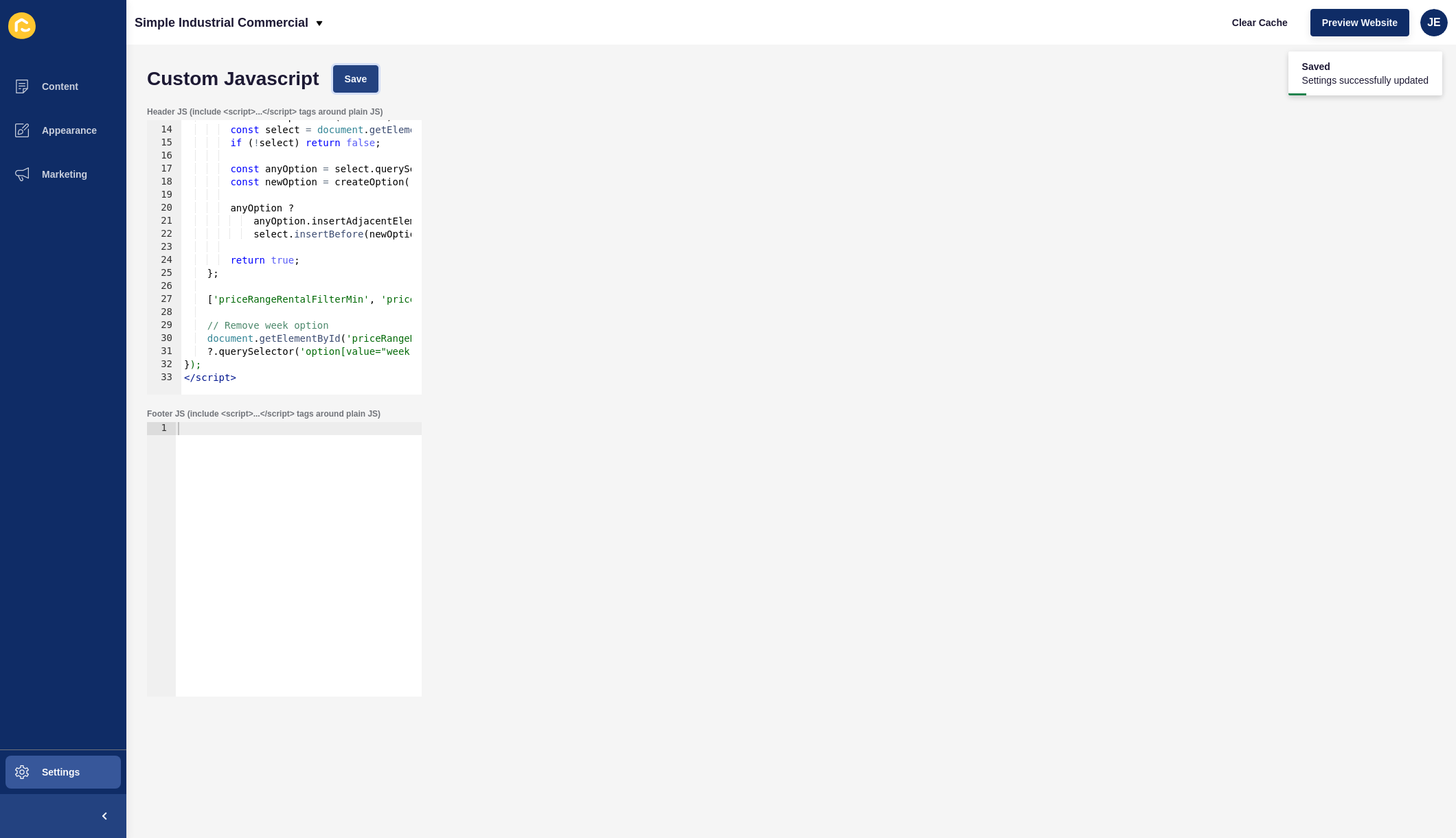
click at [354, 84] on span "Save" at bounding box center [357, 79] width 23 height 14
click at [1254, 30] on button "Clear Cache" at bounding box center [1260, 23] width 79 height 27
click at [780, 480] on div "Footer JS (include <script>...</script> tags around plain JS) 1 ההההההההההההההה…" at bounding box center [792, 553] width 1303 height 302
click at [1248, 18] on span "Clear Cache" at bounding box center [1260, 23] width 56 height 14
click at [359, 80] on span "Save" at bounding box center [357, 79] width 23 height 14
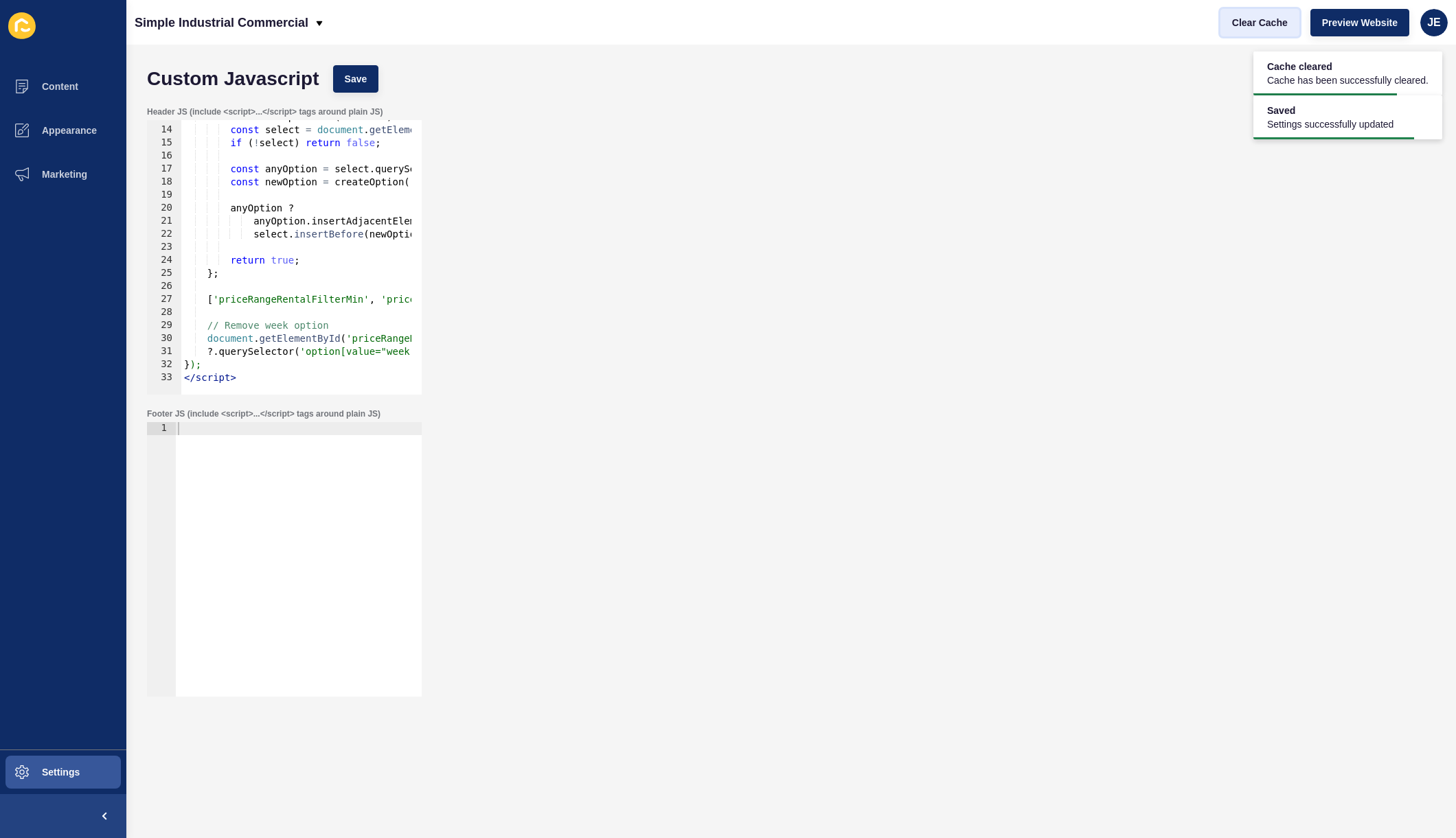
click at [1253, 24] on span "Clear Cache" at bounding box center [1260, 23] width 56 height 14
